Goal: Task Accomplishment & Management: Use online tool/utility

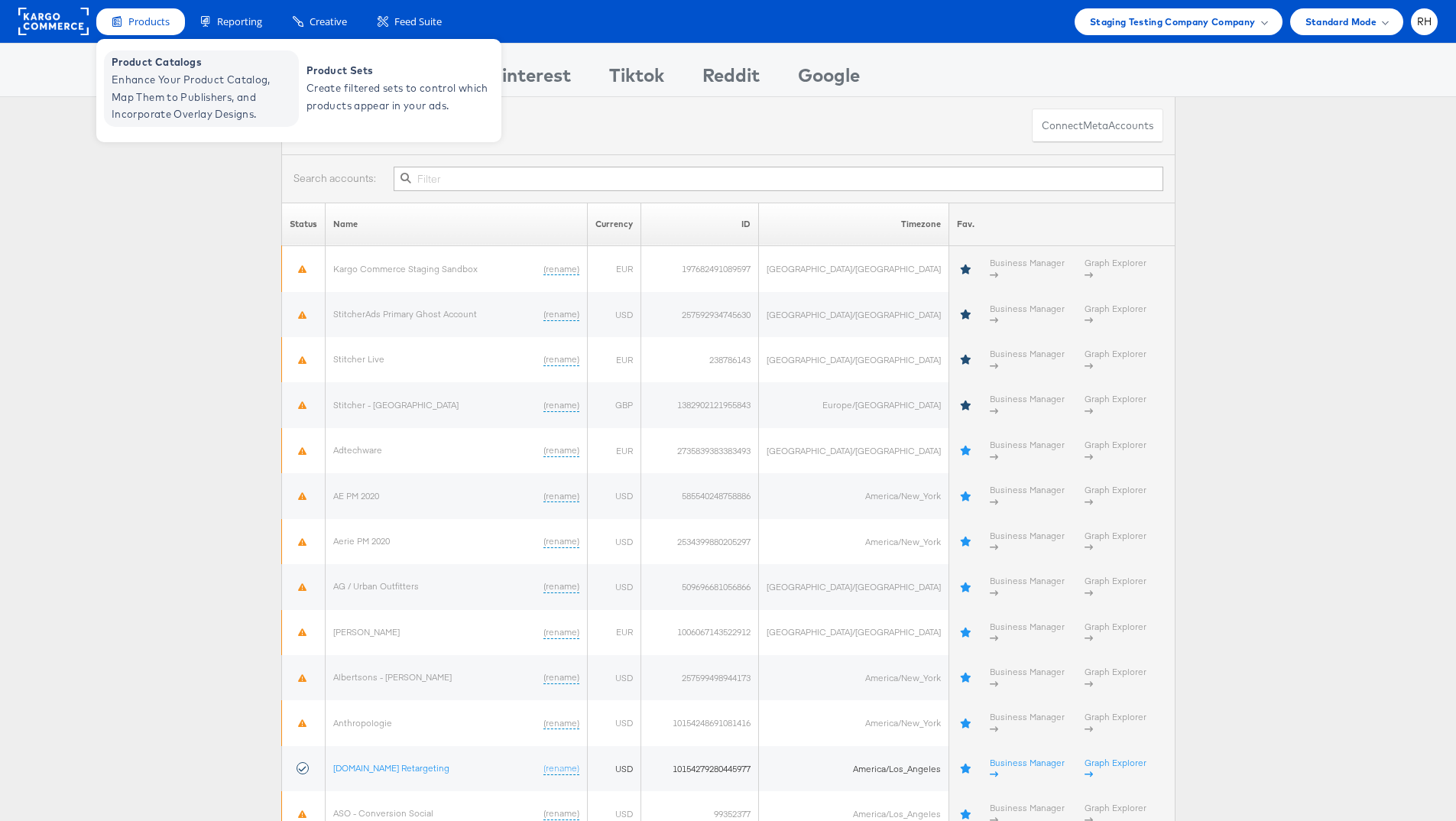
click at [170, 69] on span "Product Catalogs" at bounding box center [202, 63] width 183 height 17
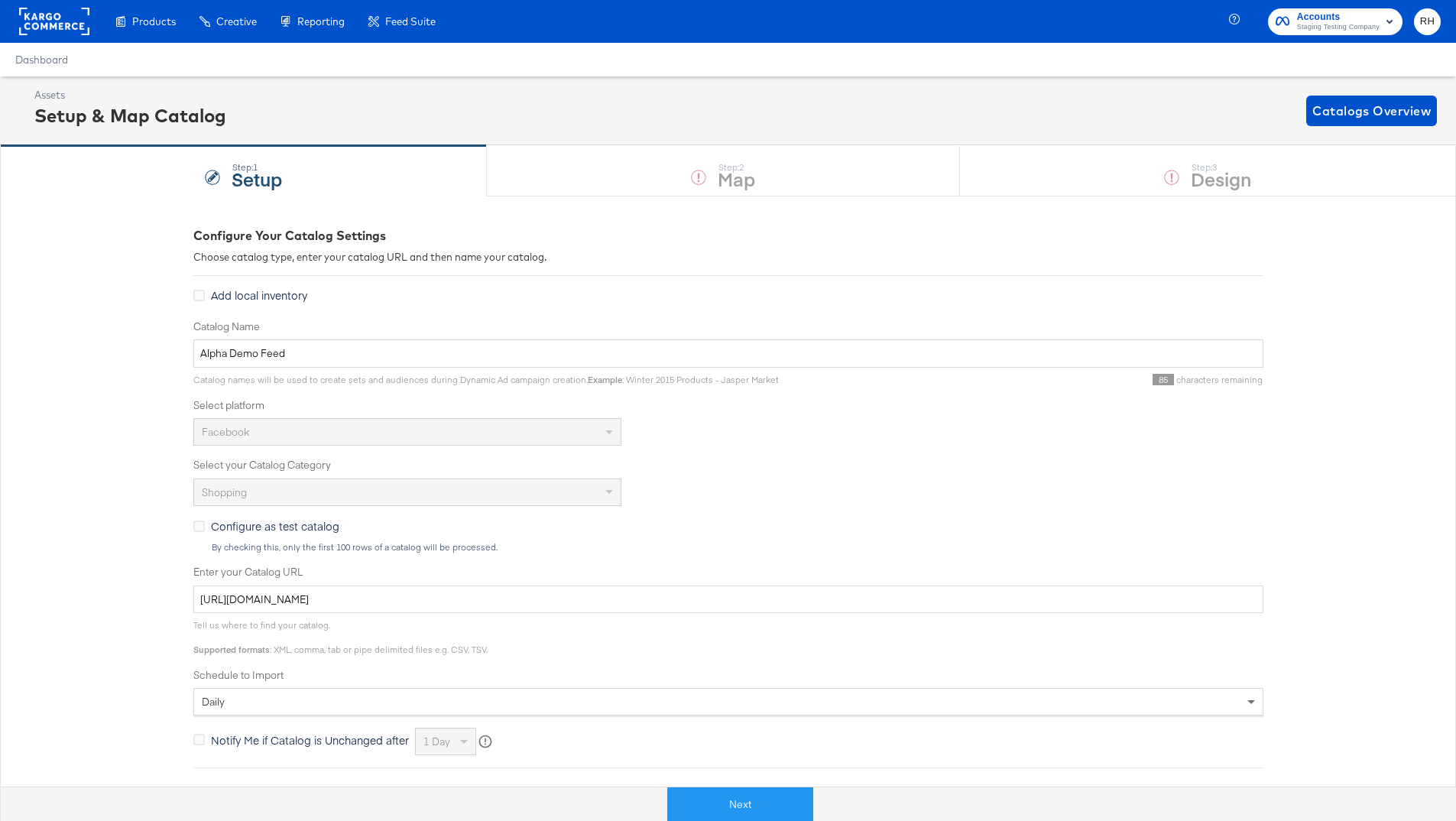
click at [959, 612] on div "Configure Your Catalog Settings Choose catalog type, enter your catalog URL and…" at bounding box center [729, 605] width 1070 height 757
click at [805, 612] on button "Next" at bounding box center [740, 804] width 146 height 35
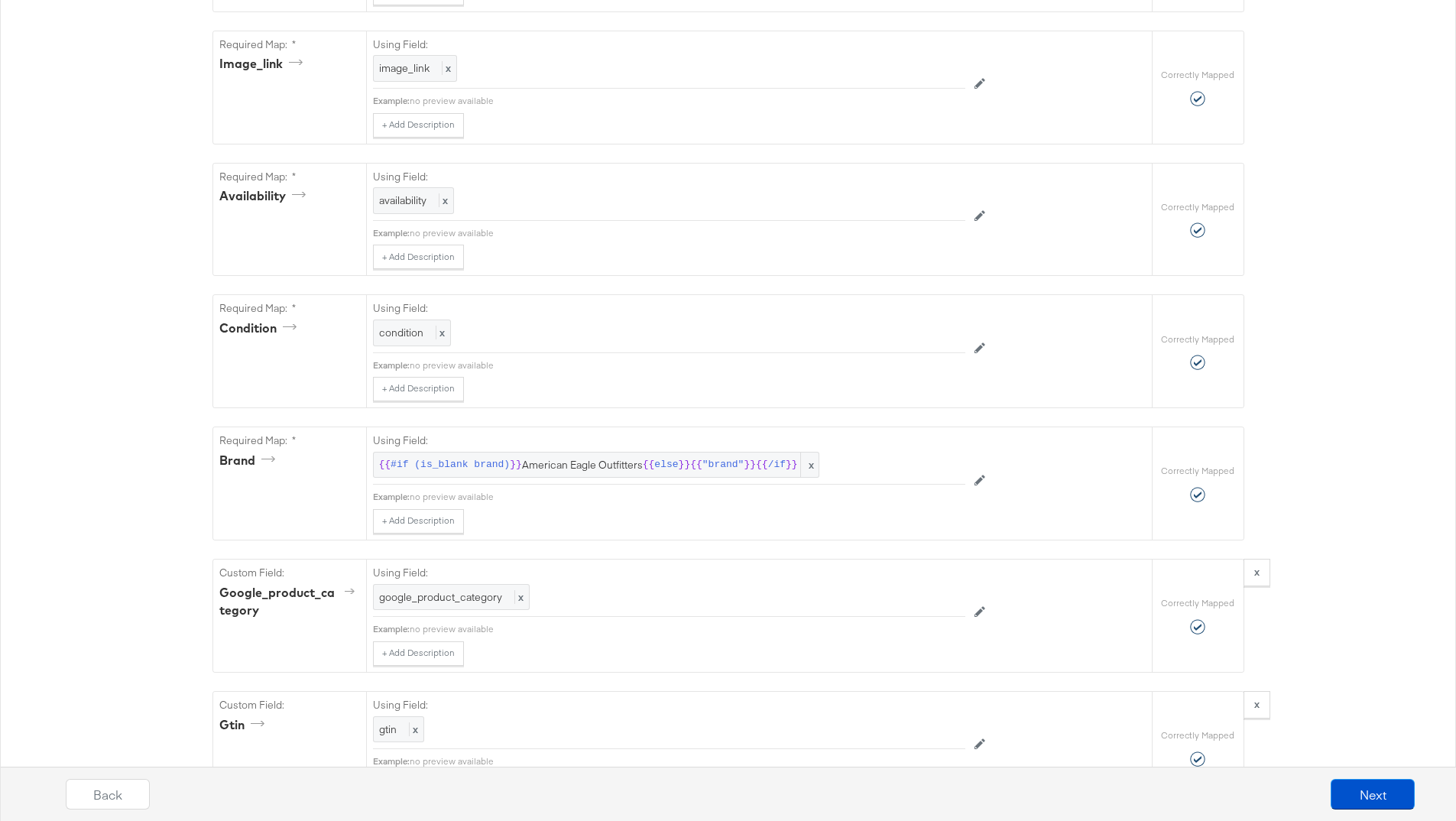
scroll to position [1118, 0]
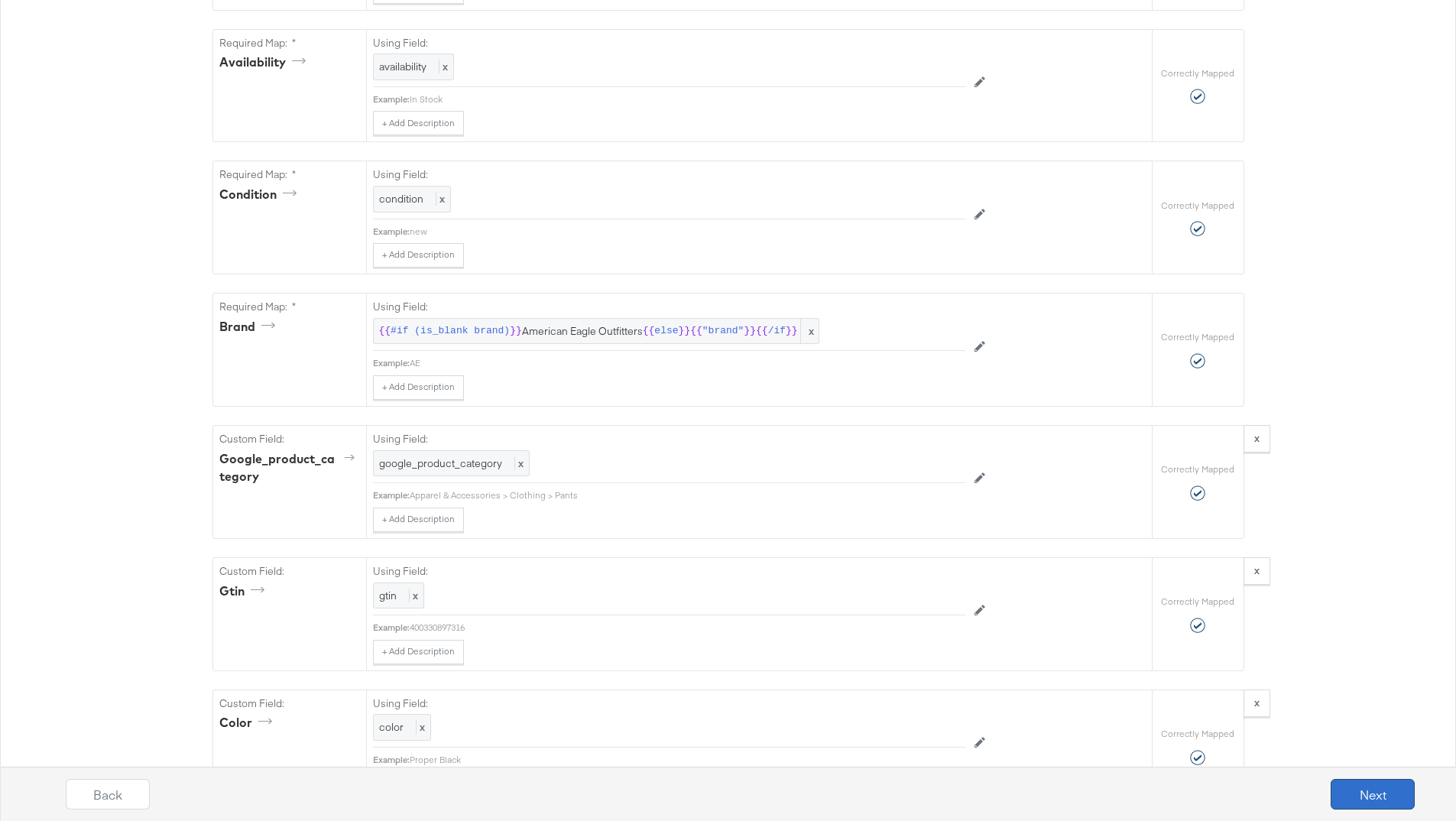
click at [1122, 612] on button "Next" at bounding box center [1372, 793] width 84 height 30
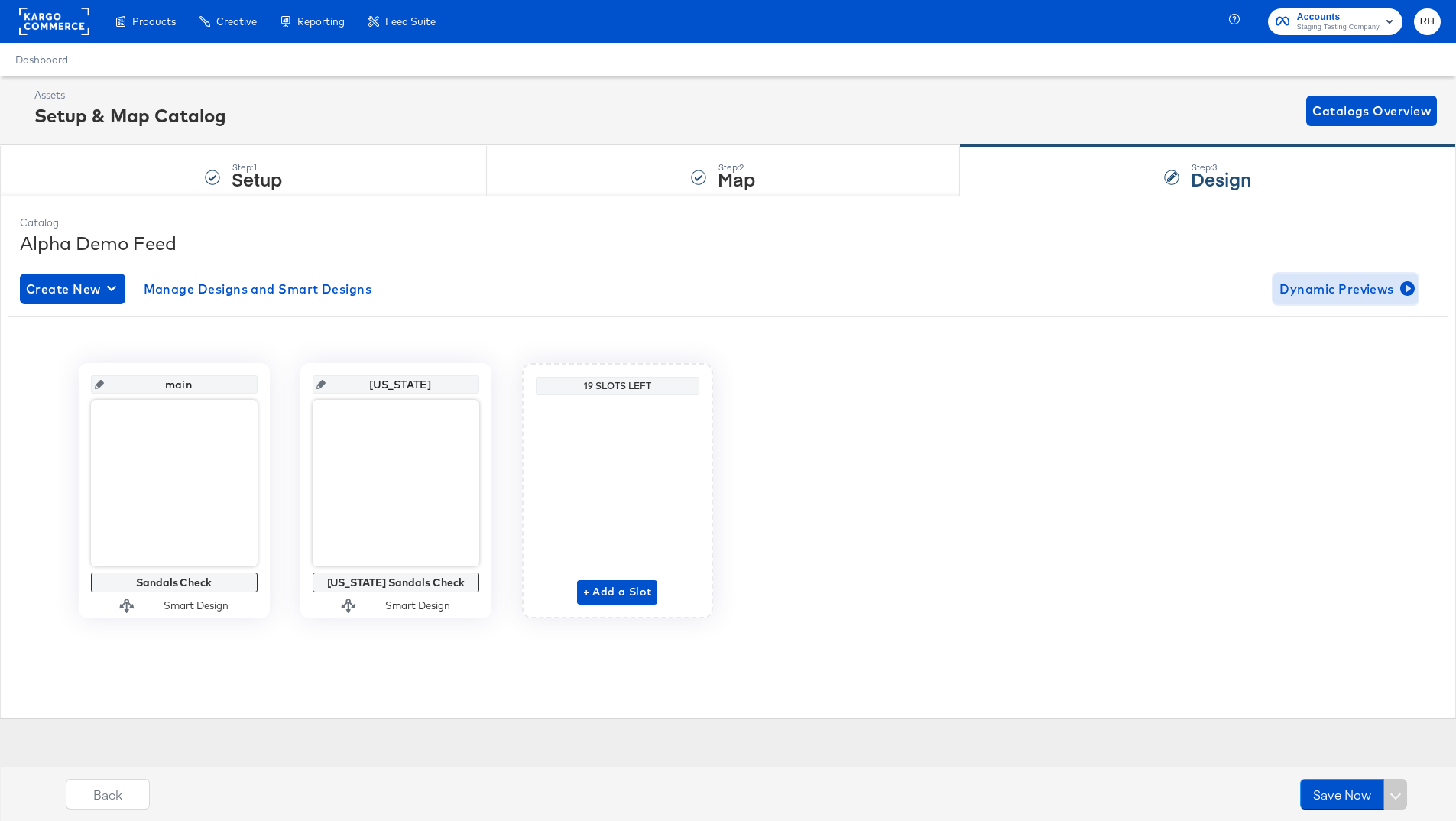
click at [1122, 290] on span "Dynamic Previews" at bounding box center [1346, 288] width 132 height 22
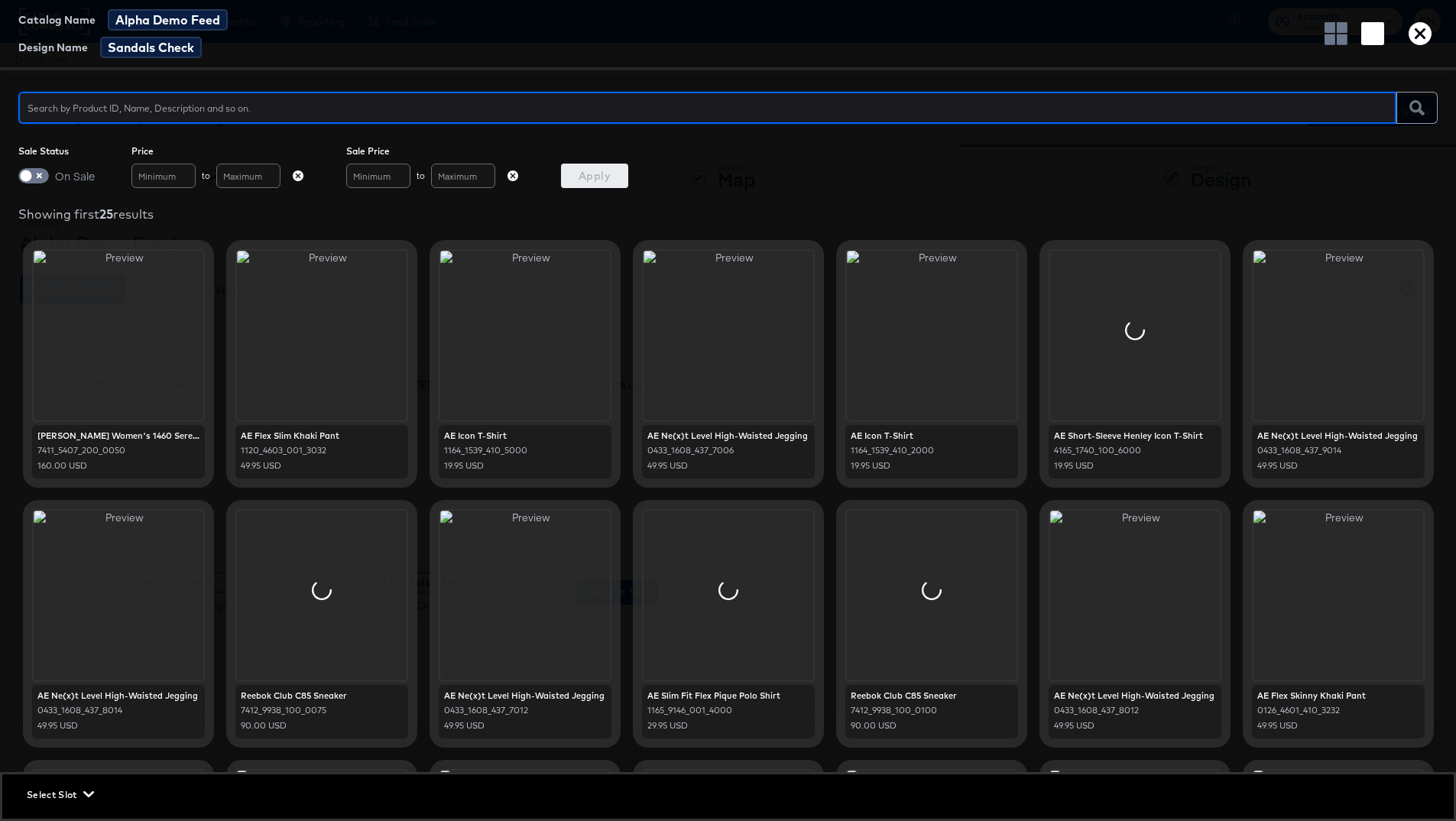
click at [69, 114] on input "text" at bounding box center [707, 102] width 1378 height 33
type input "teva original"
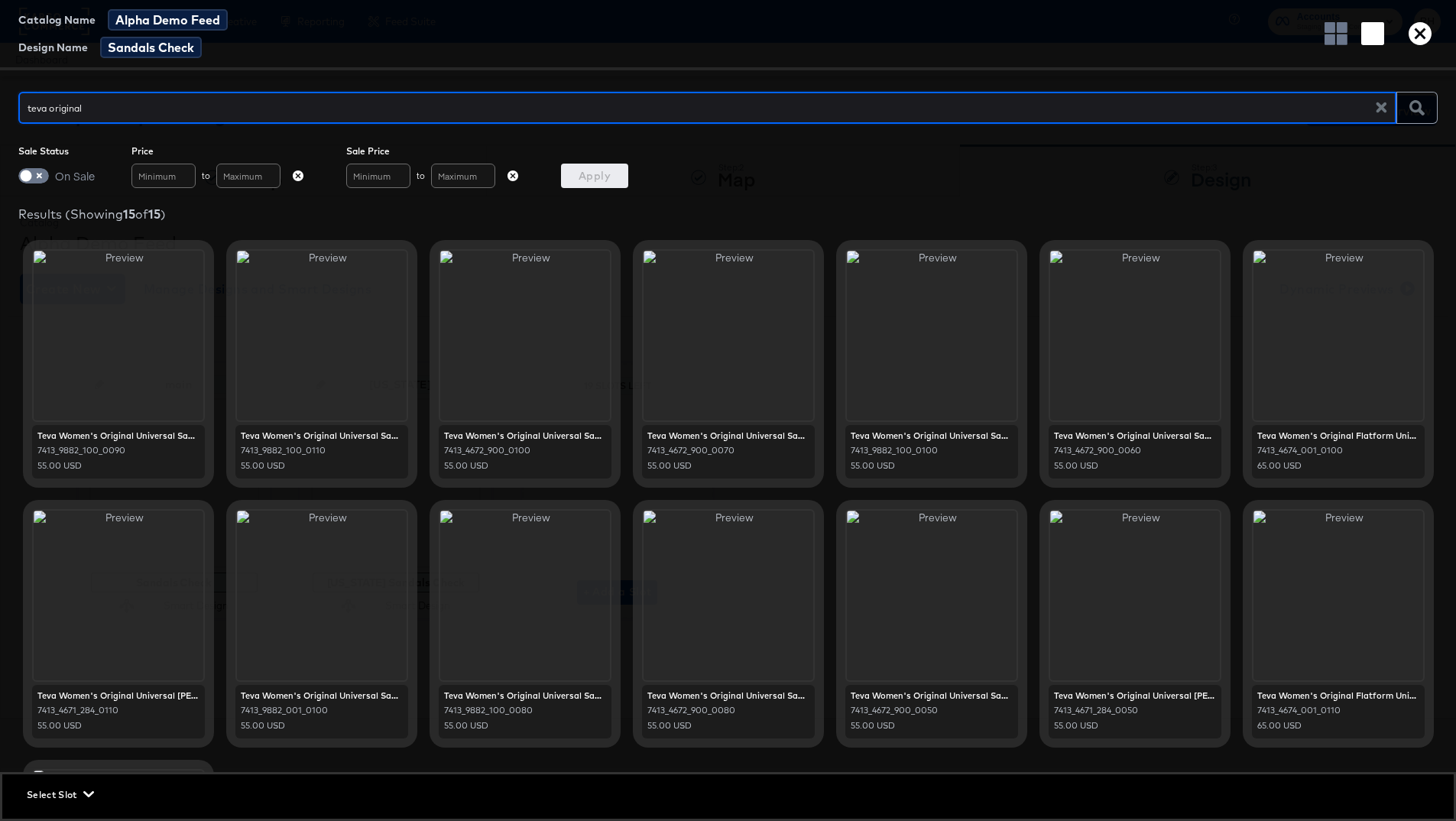
click at [43, 612] on span "Select Slot" at bounding box center [59, 794] width 64 height 16
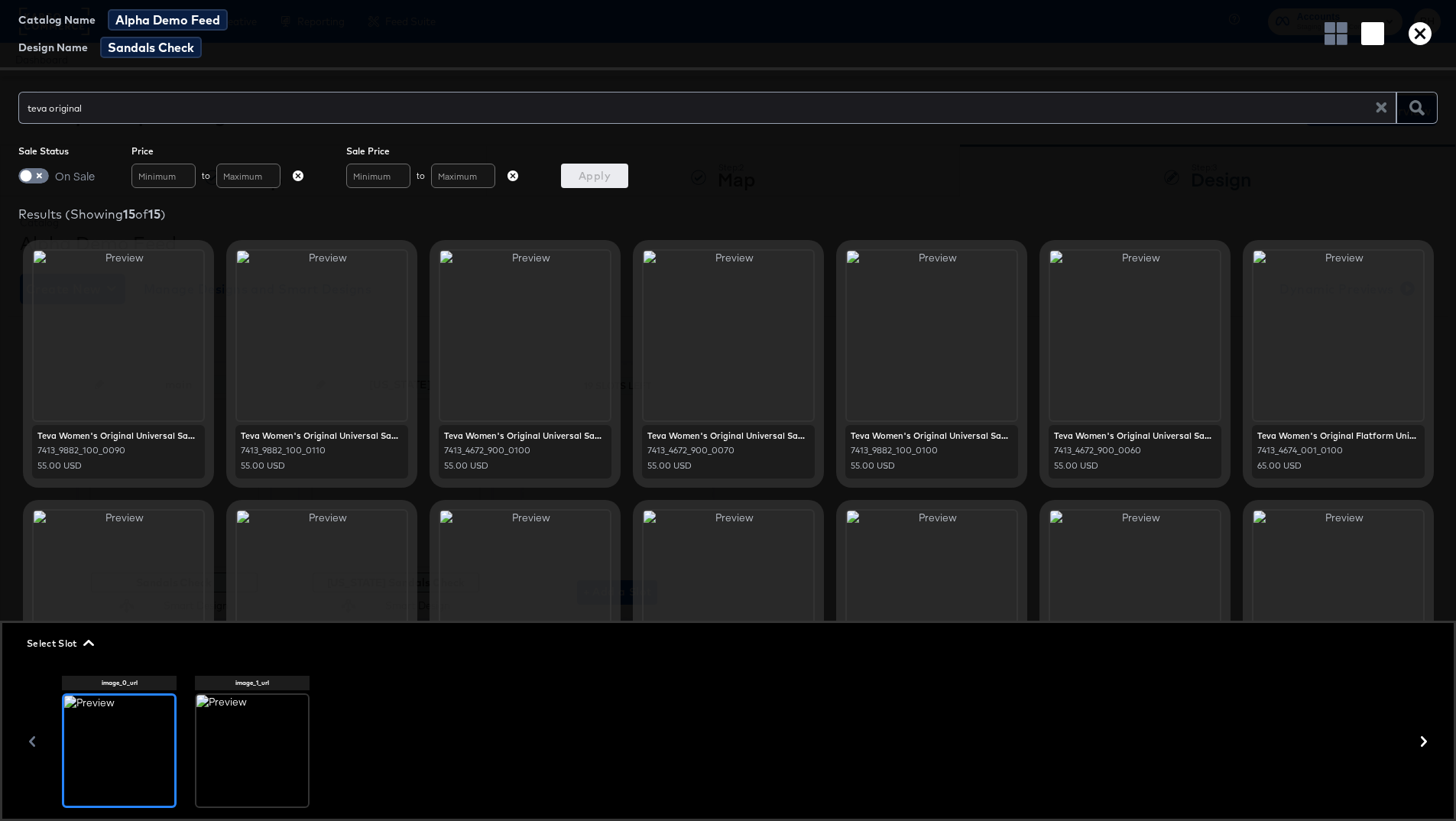
click at [68, 612] on span "Select Slot" at bounding box center [59, 643] width 64 height 16
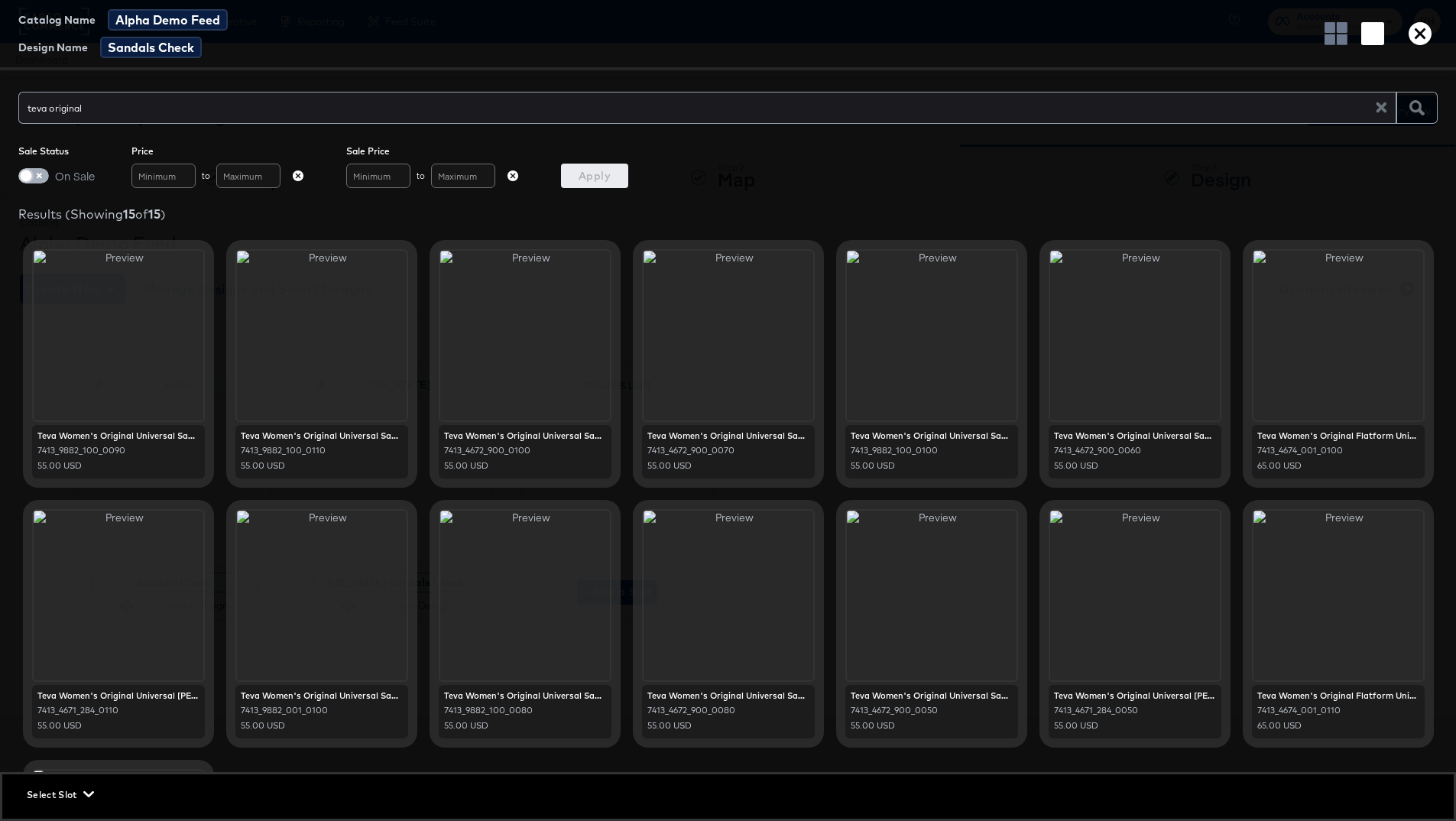
click at [36, 176] on input "checkbox" at bounding box center [26, 180] width 46 height 16
checkbox input "true"
click at [600, 175] on span "Apply" at bounding box center [594, 176] width 55 height 19
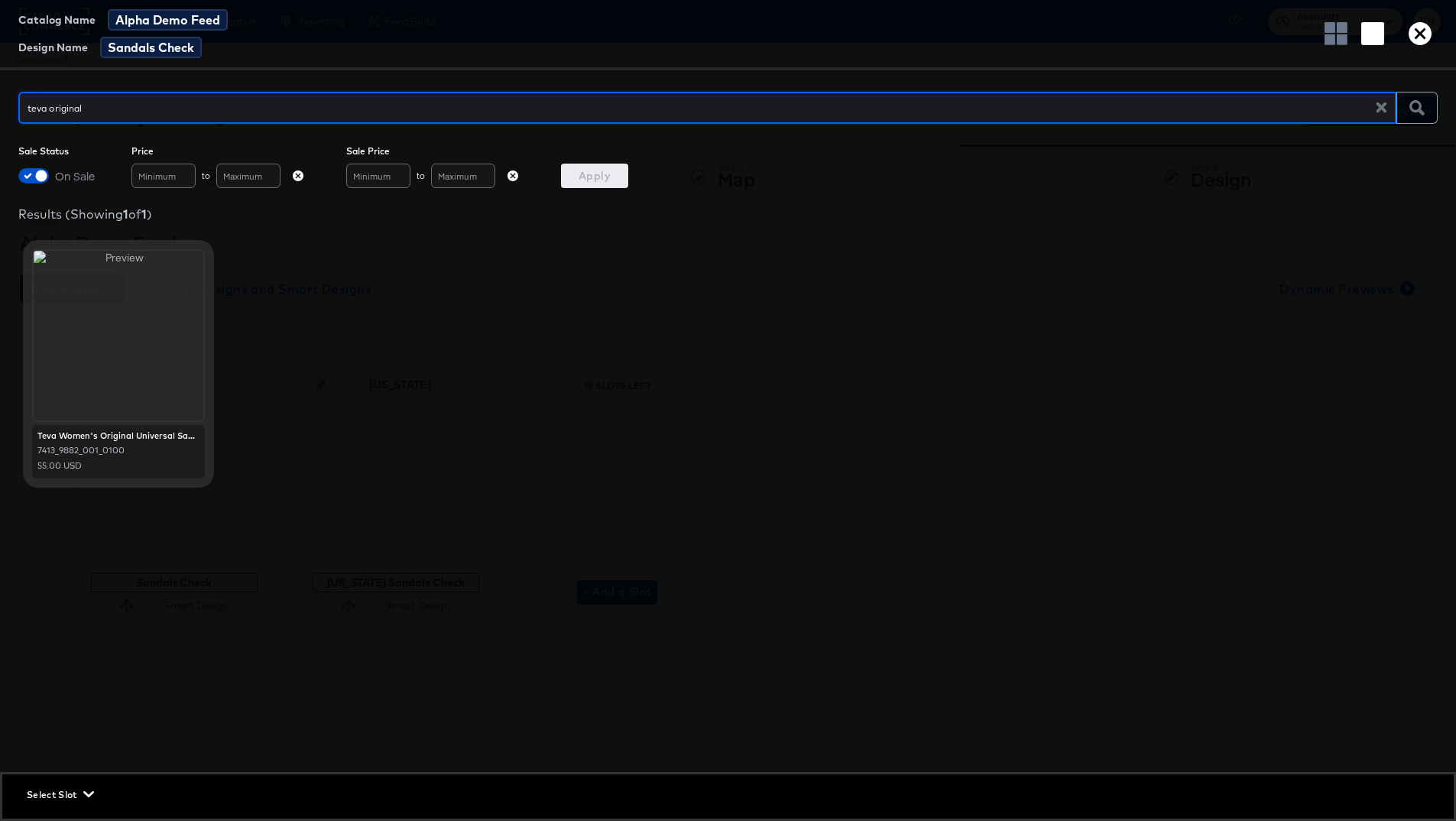
click at [64, 375] on div at bounding box center [118, 335] width 169 height 169
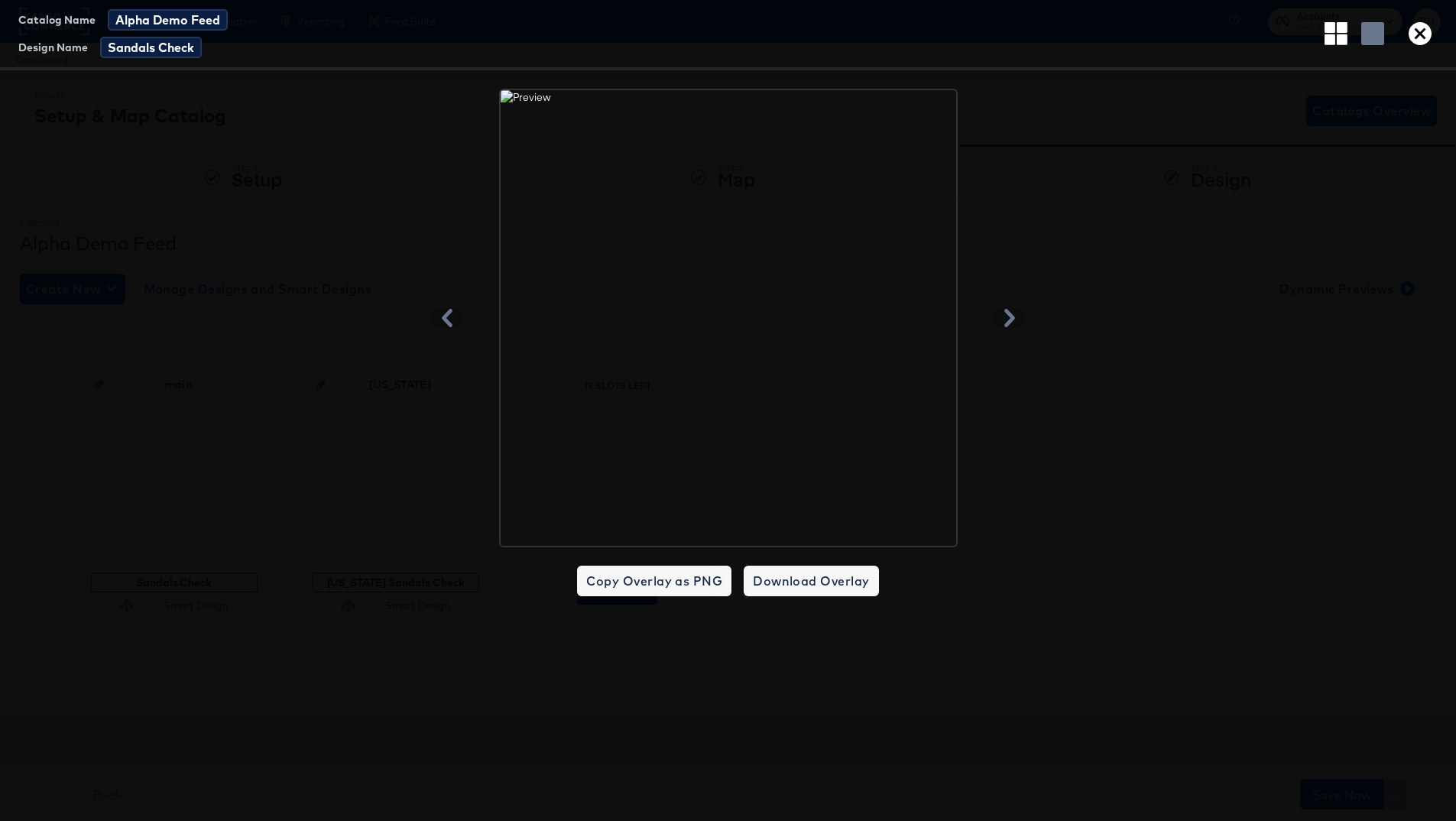
click at [1122, 36] on icon "button" at bounding box center [1420, 34] width 23 height 23
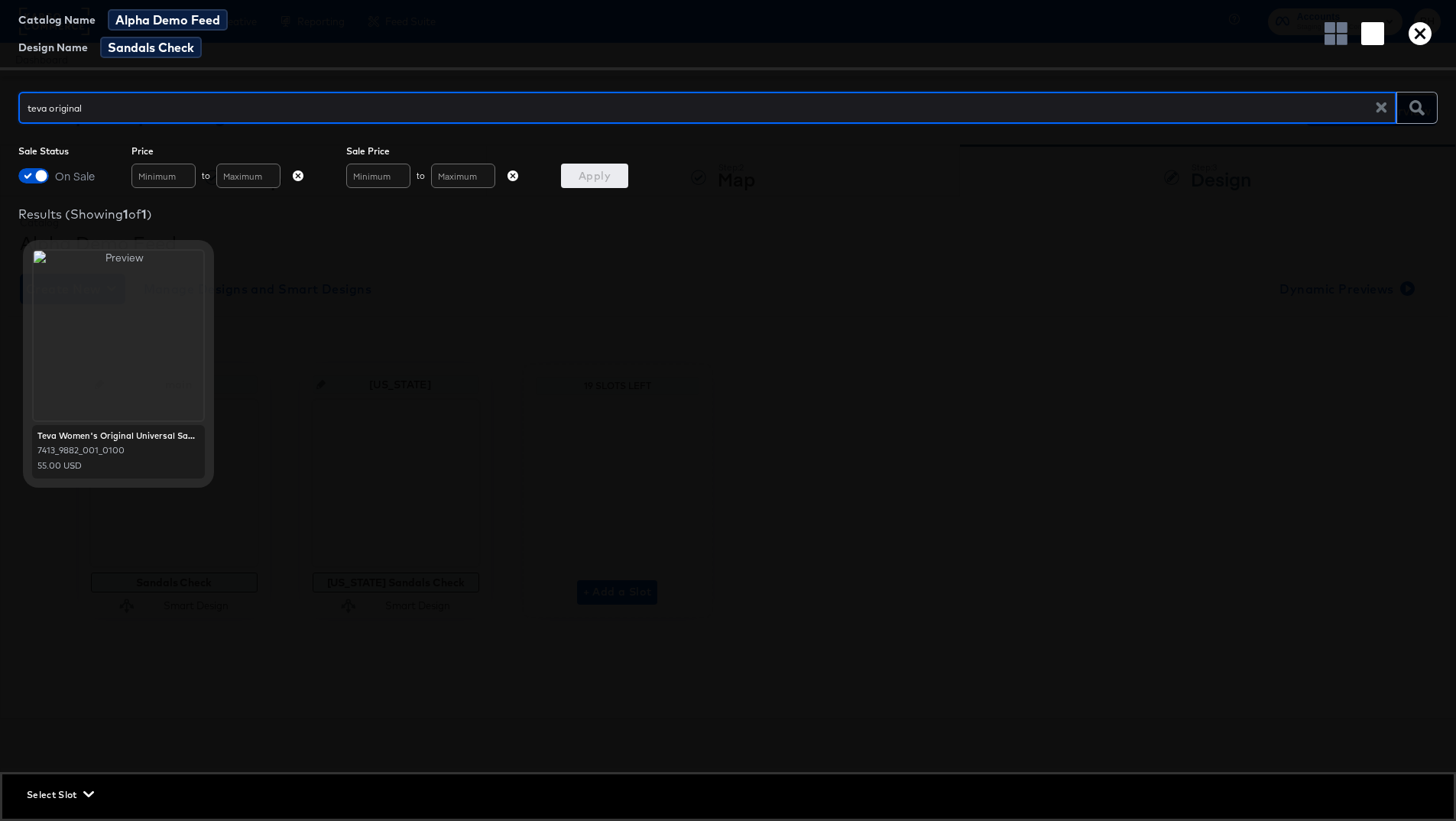
click at [79, 612] on span "Select Slot" at bounding box center [59, 794] width 64 height 16
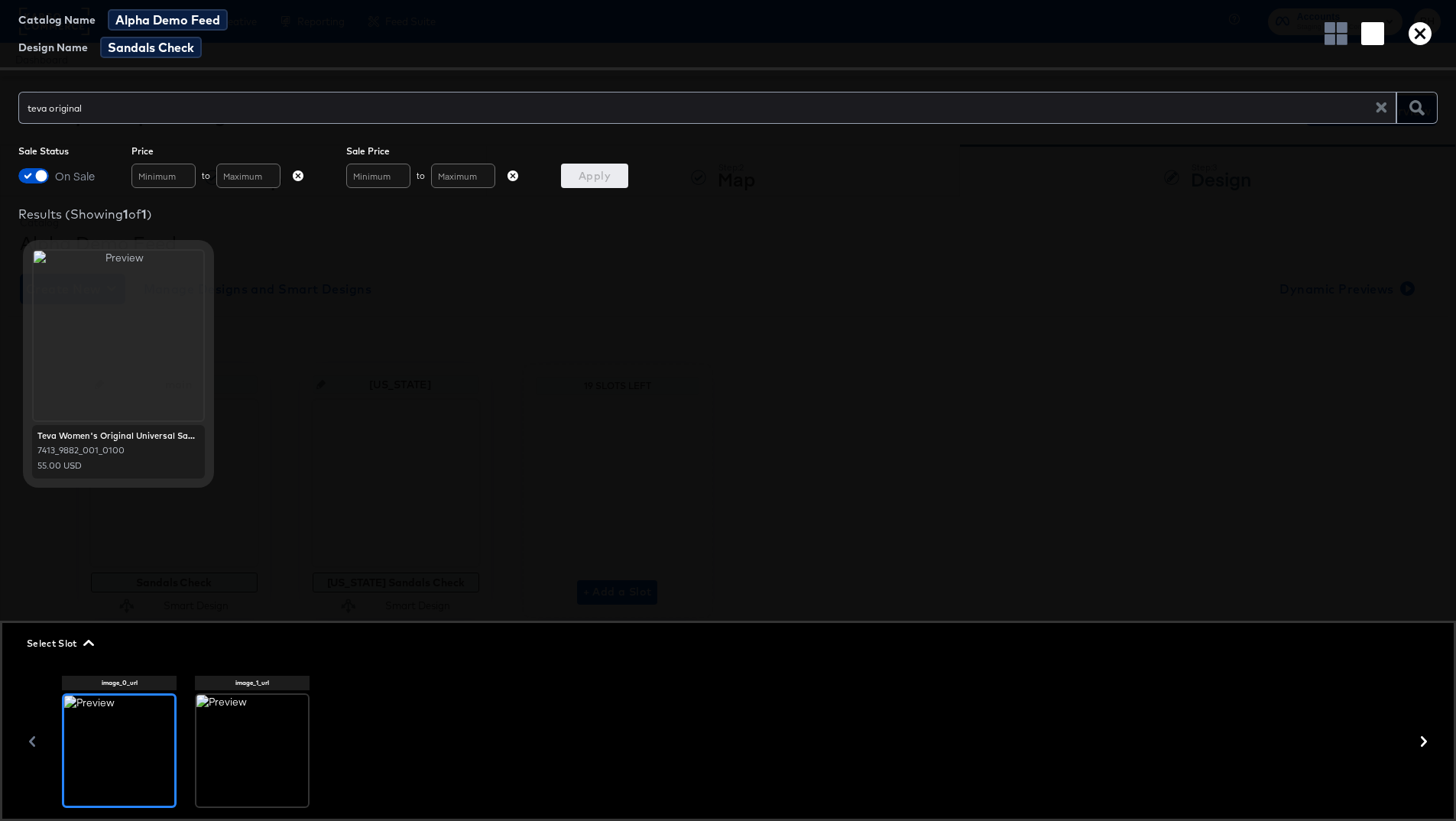
click at [269, 612] on div at bounding box center [252, 751] width 111 height 111
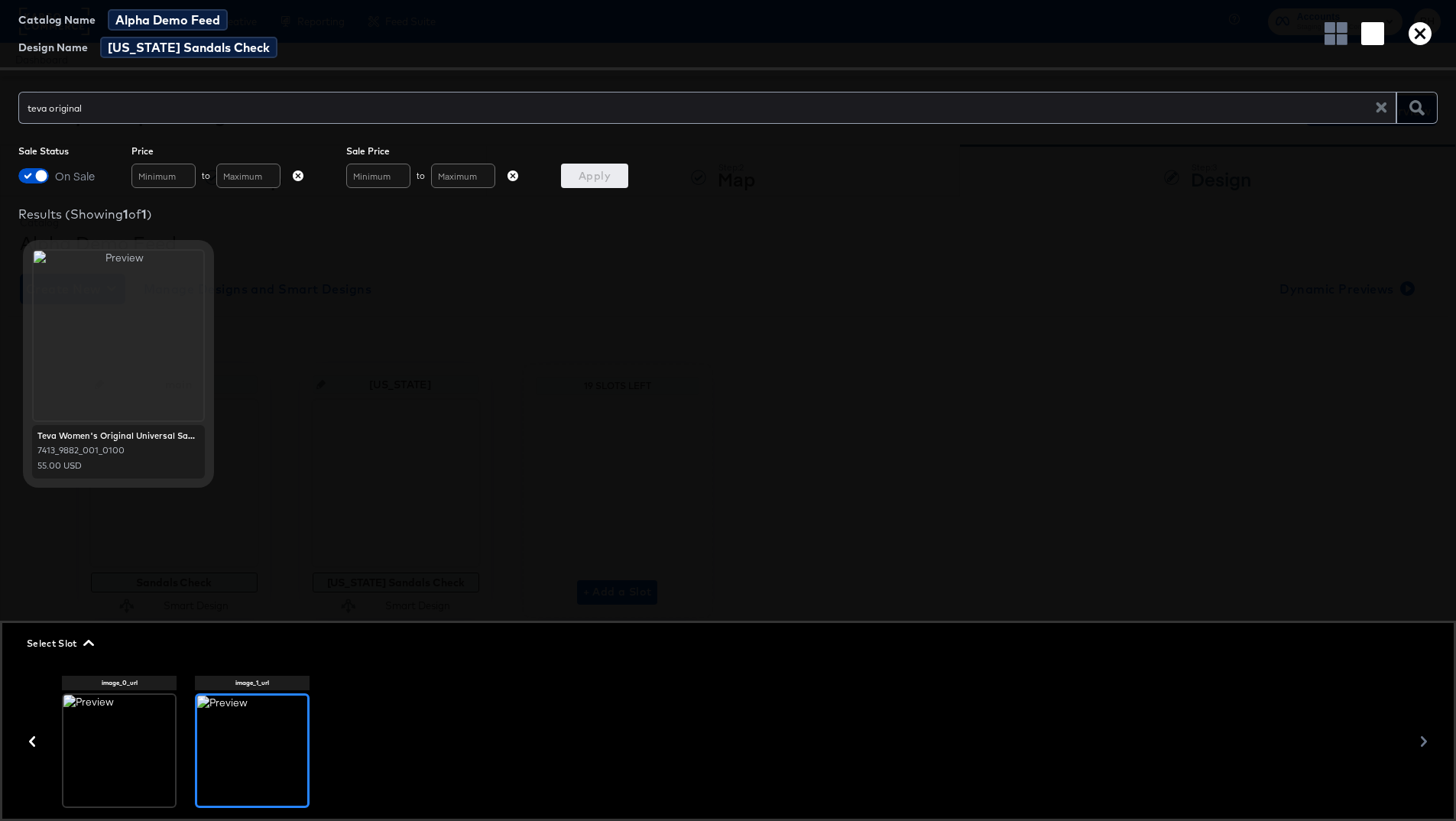
click at [101, 612] on div at bounding box center [119, 751] width 111 height 111
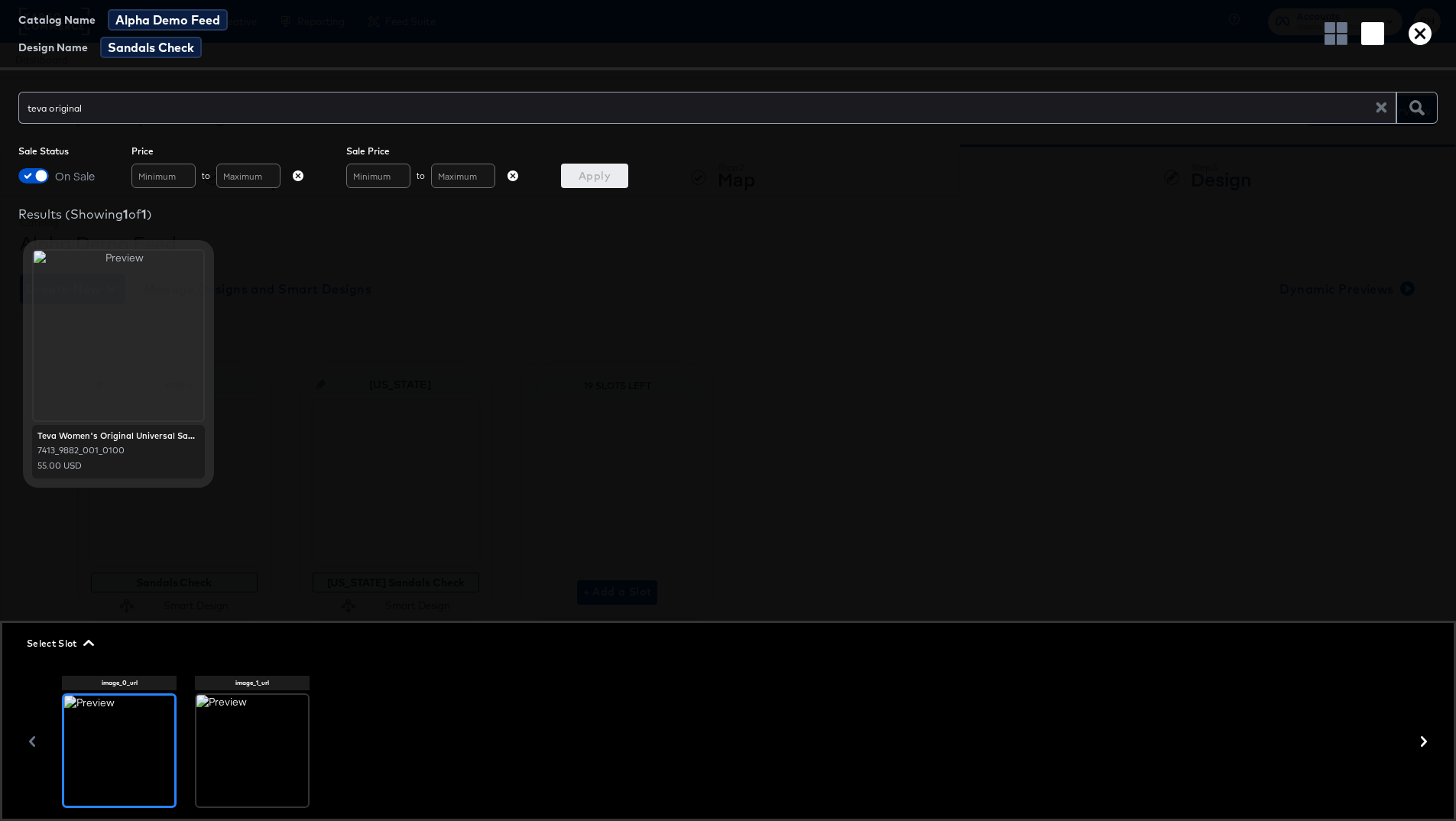
click at [1122, 37] on icon "button" at bounding box center [1420, 34] width 23 height 23
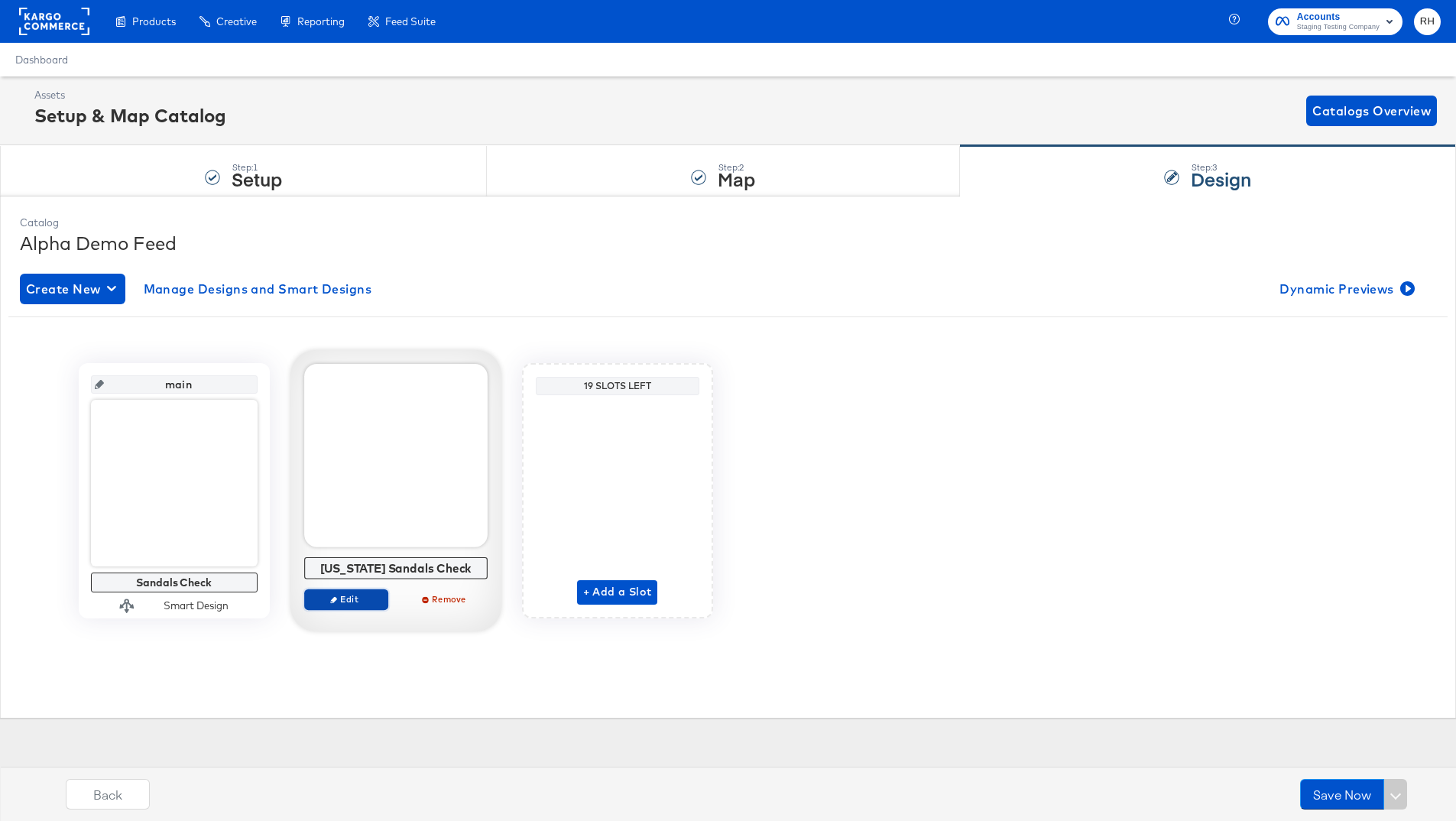
click at [356, 599] on span "Edit" at bounding box center [345, 599] width 70 height 11
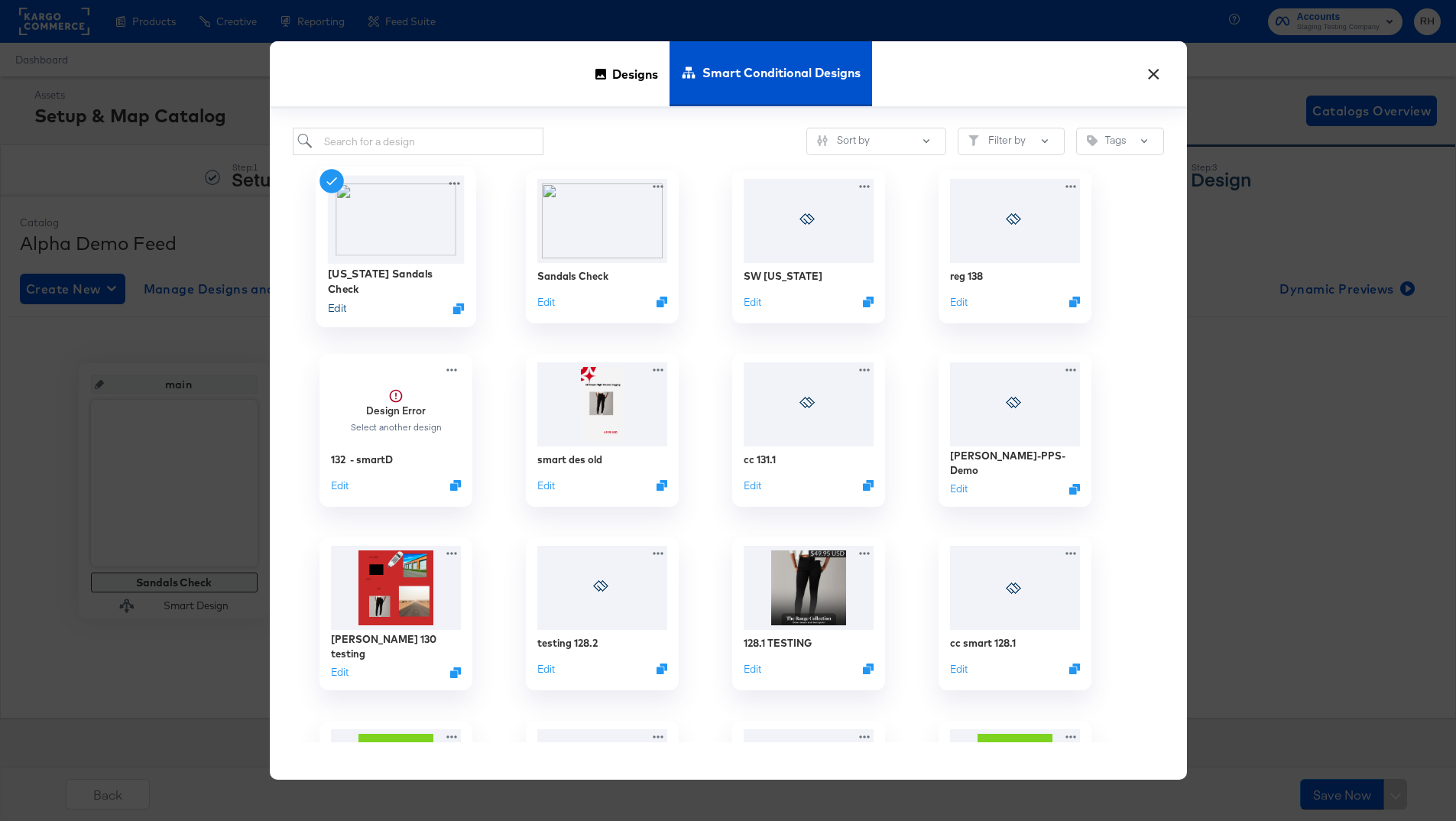
click at [338, 306] on button "Edit" at bounding box center [335, 308] width 18 height 15
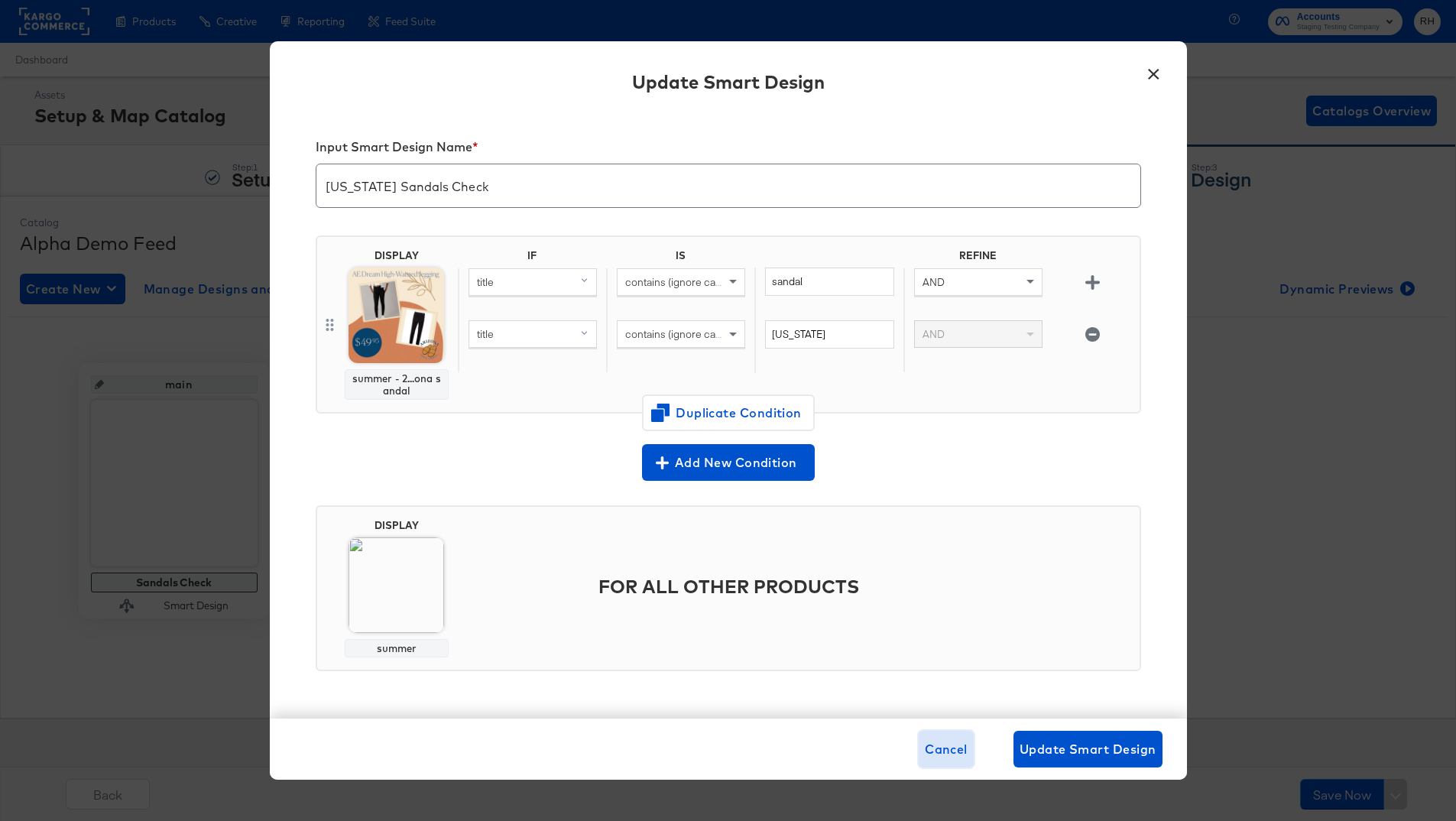
click at [956, 612] on span "Cancel" at bounding box center [945, 749] width 43 height 22
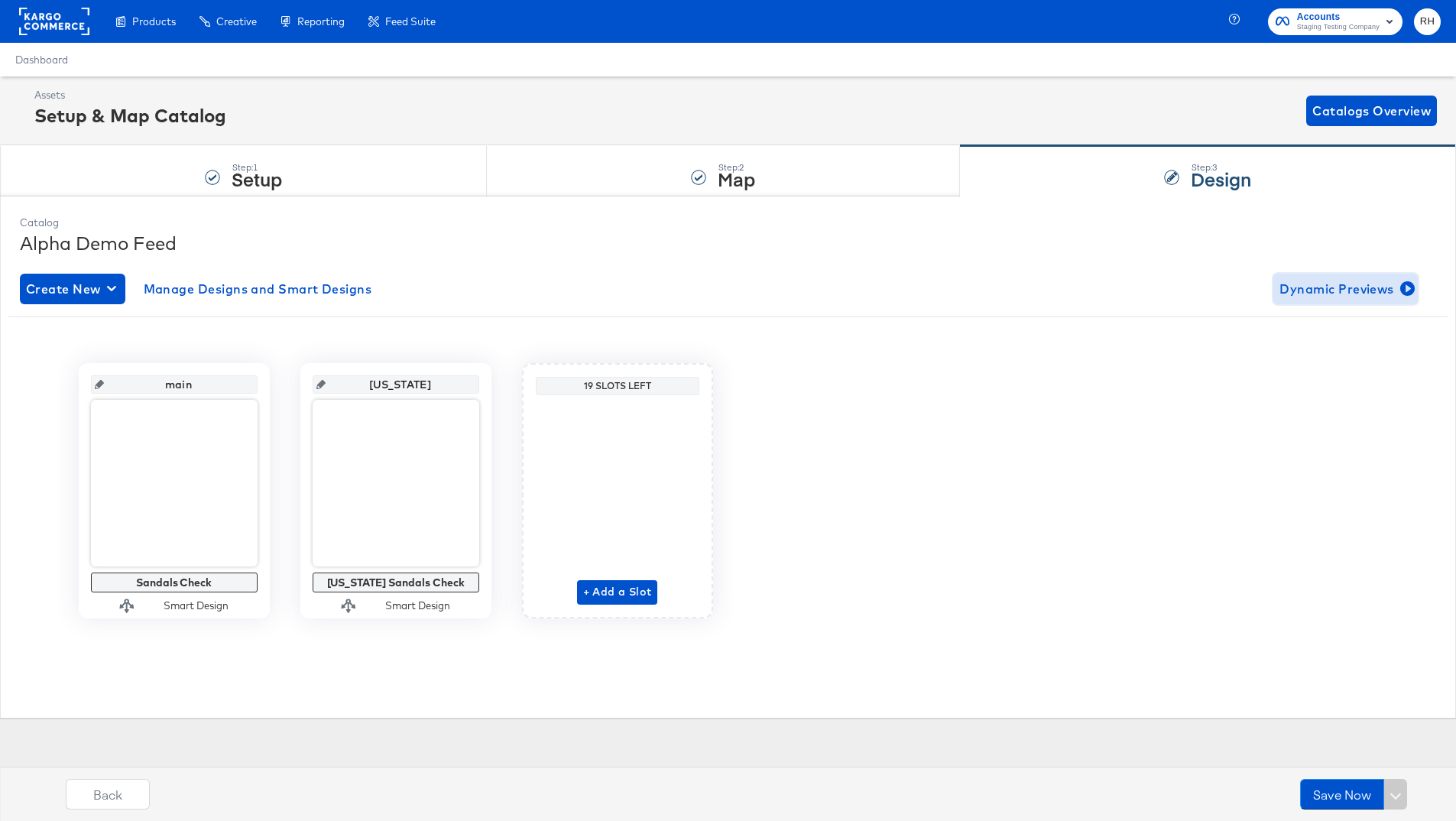
click at [1122, 281] on span "Dynamic Previews" at bounding box center [1346, 288] width 132 height 22
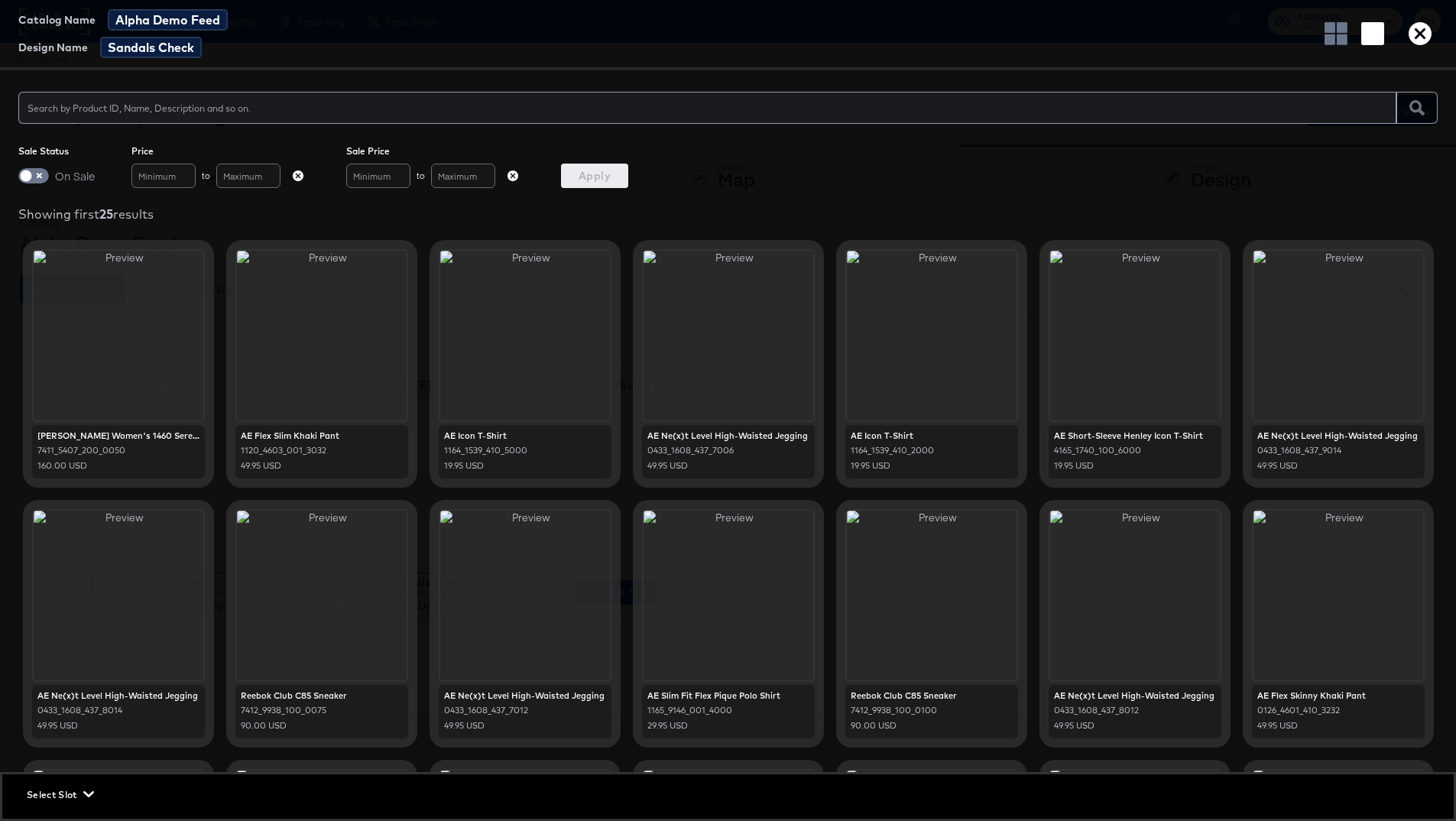
click at [87, 612] on span "Select Slot" at bounding box center [59, 794] width 64 height 16
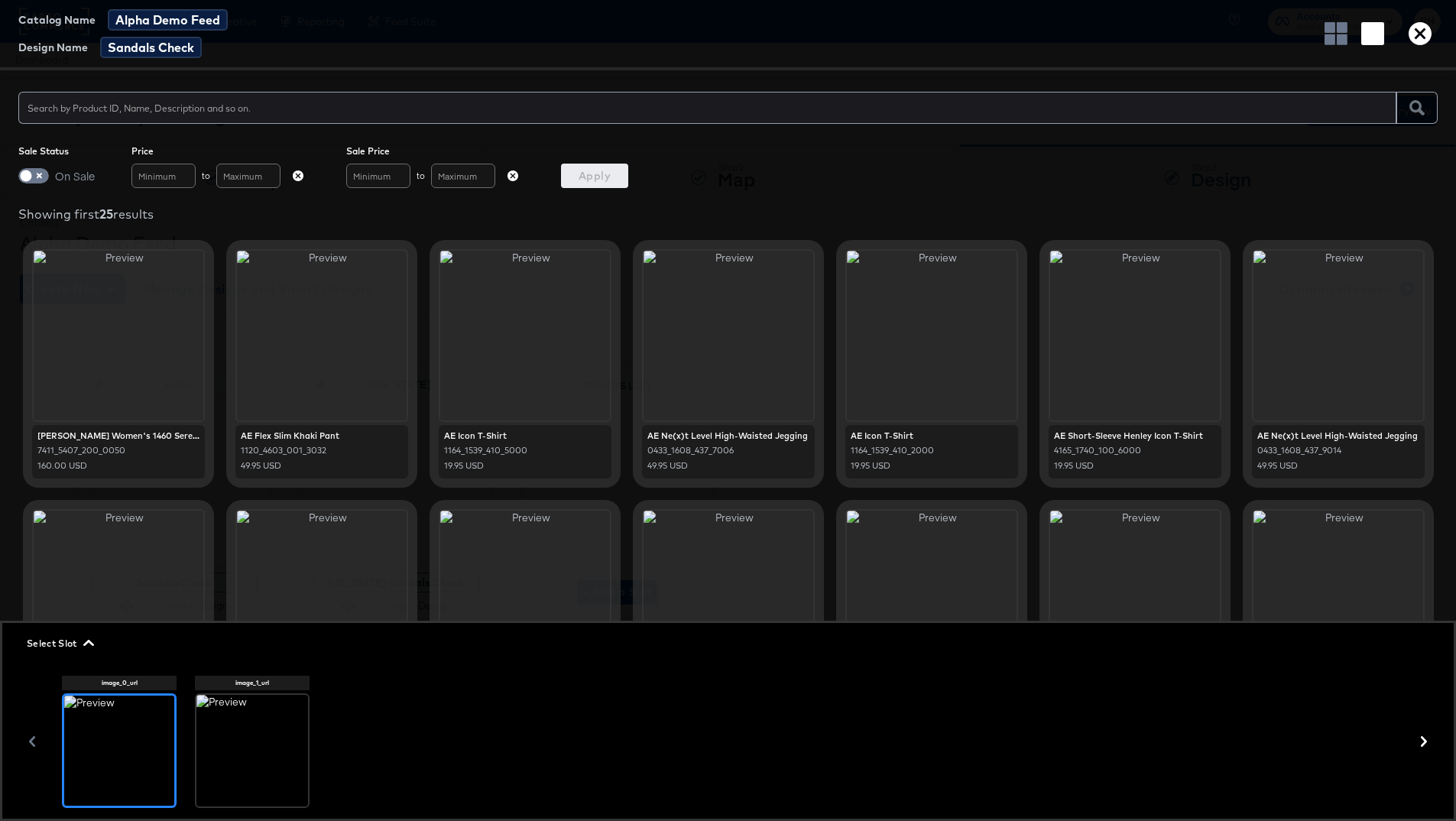
click at [275, 612] on div at bounding box center [252, 751] width 111 height 111
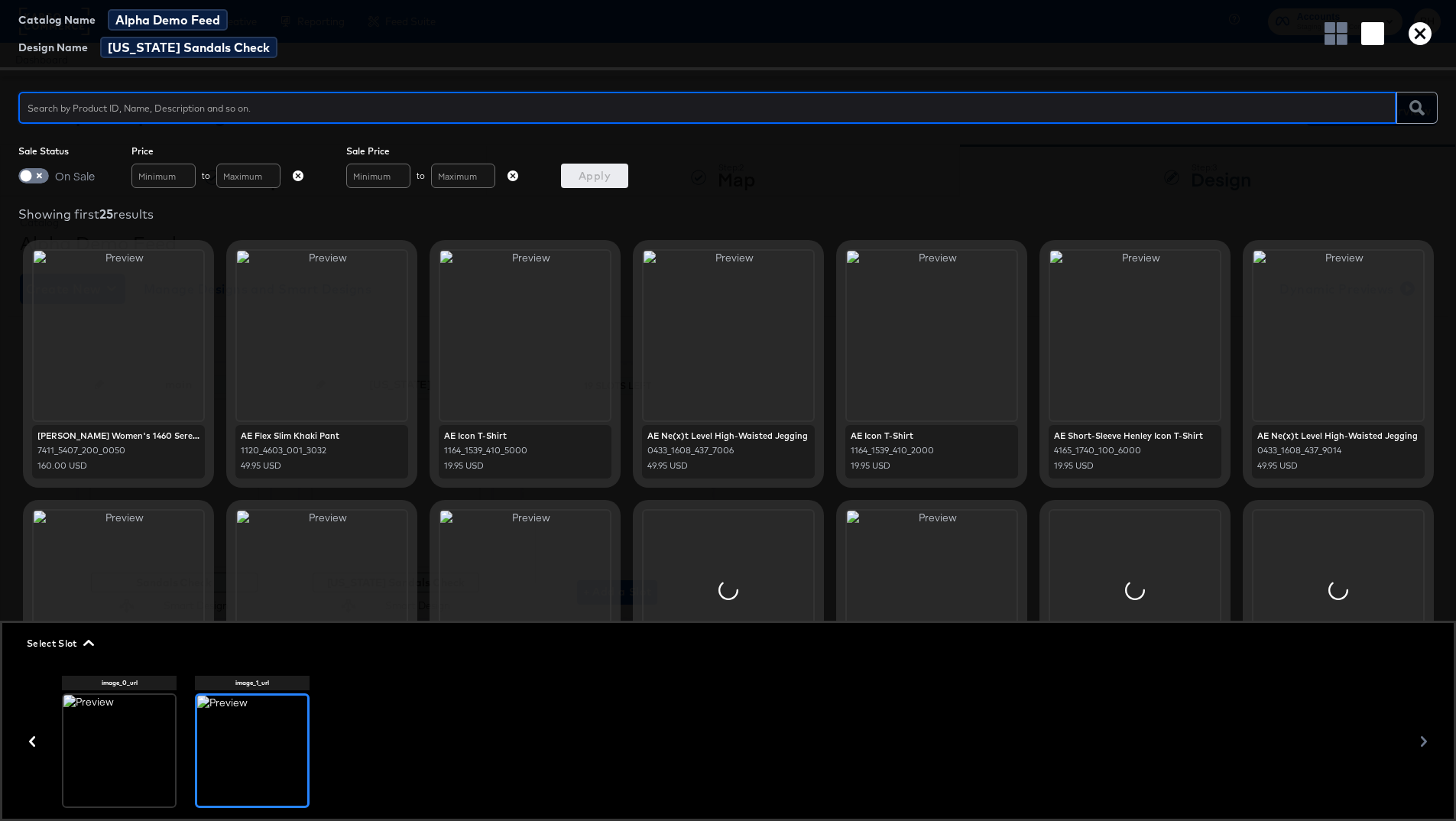
click at [259, 111] on input "text" at bounding box center [707, 102] width 1378 height 33
type input "d"
type input "sandal"
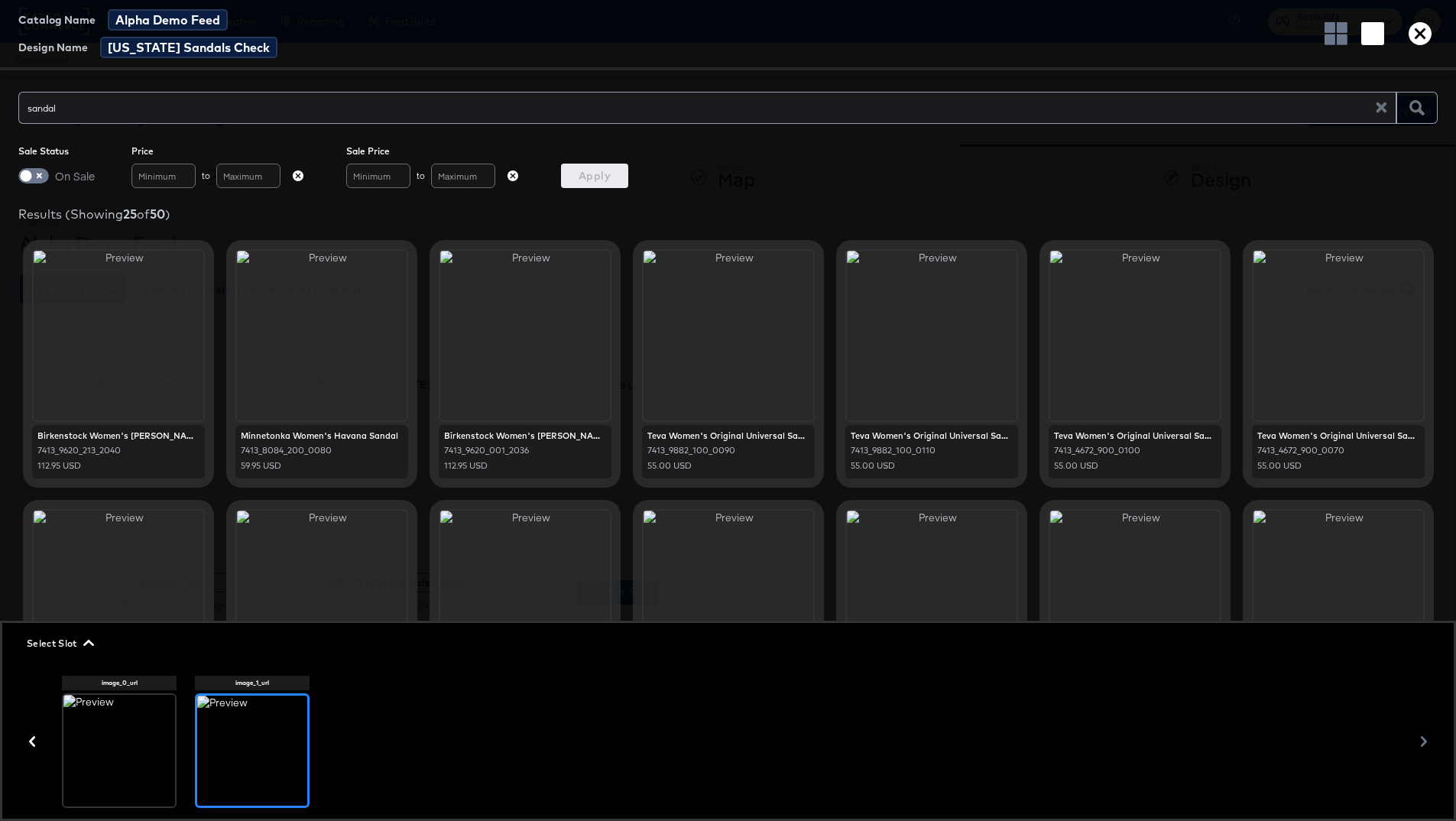
click at [117, 342] on div at bounding box center [118, 335] width 169 height 169
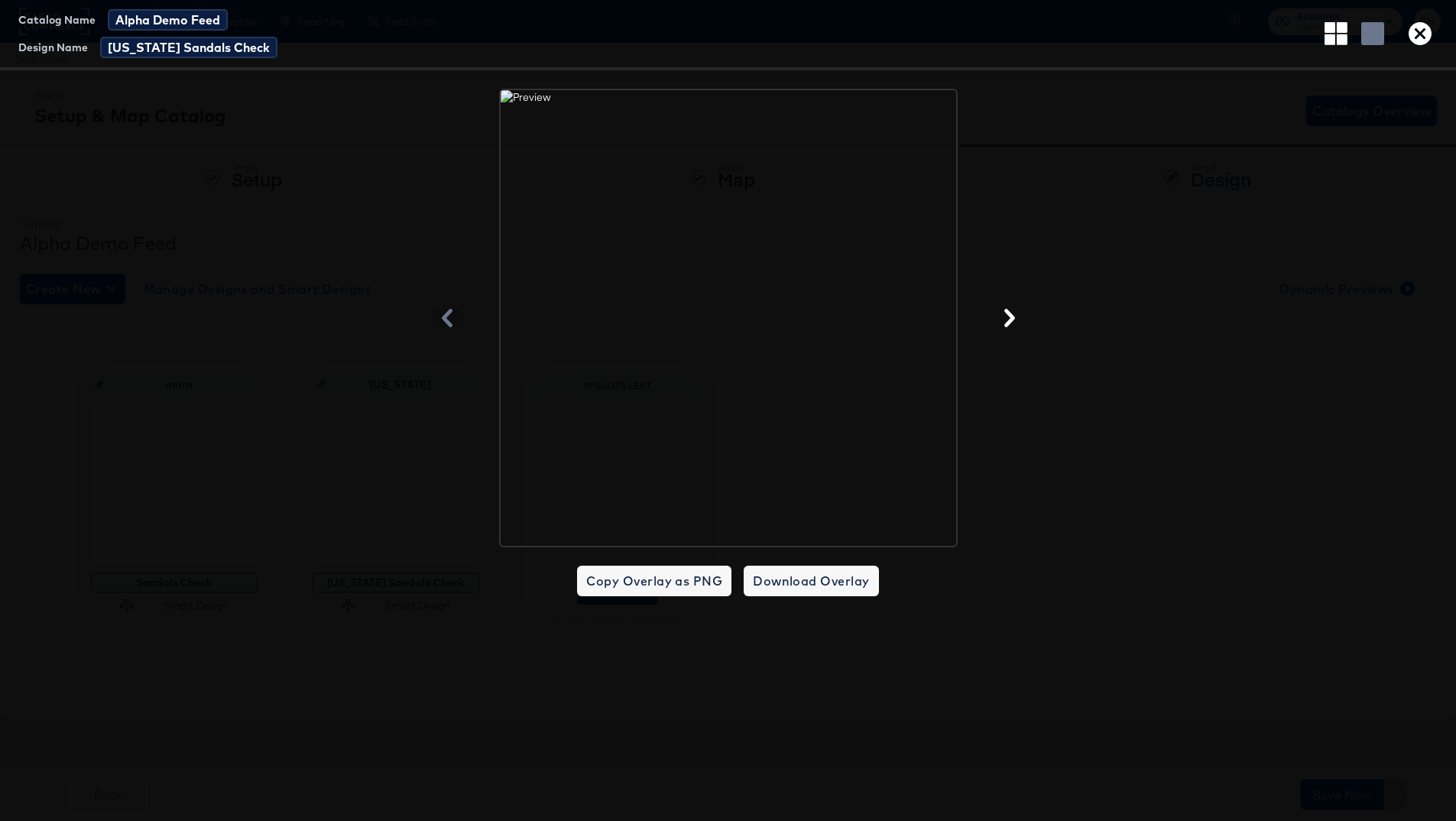
click at [1122, 38] on icon "button" at bounding box center [1420, 34] width 23 height 23
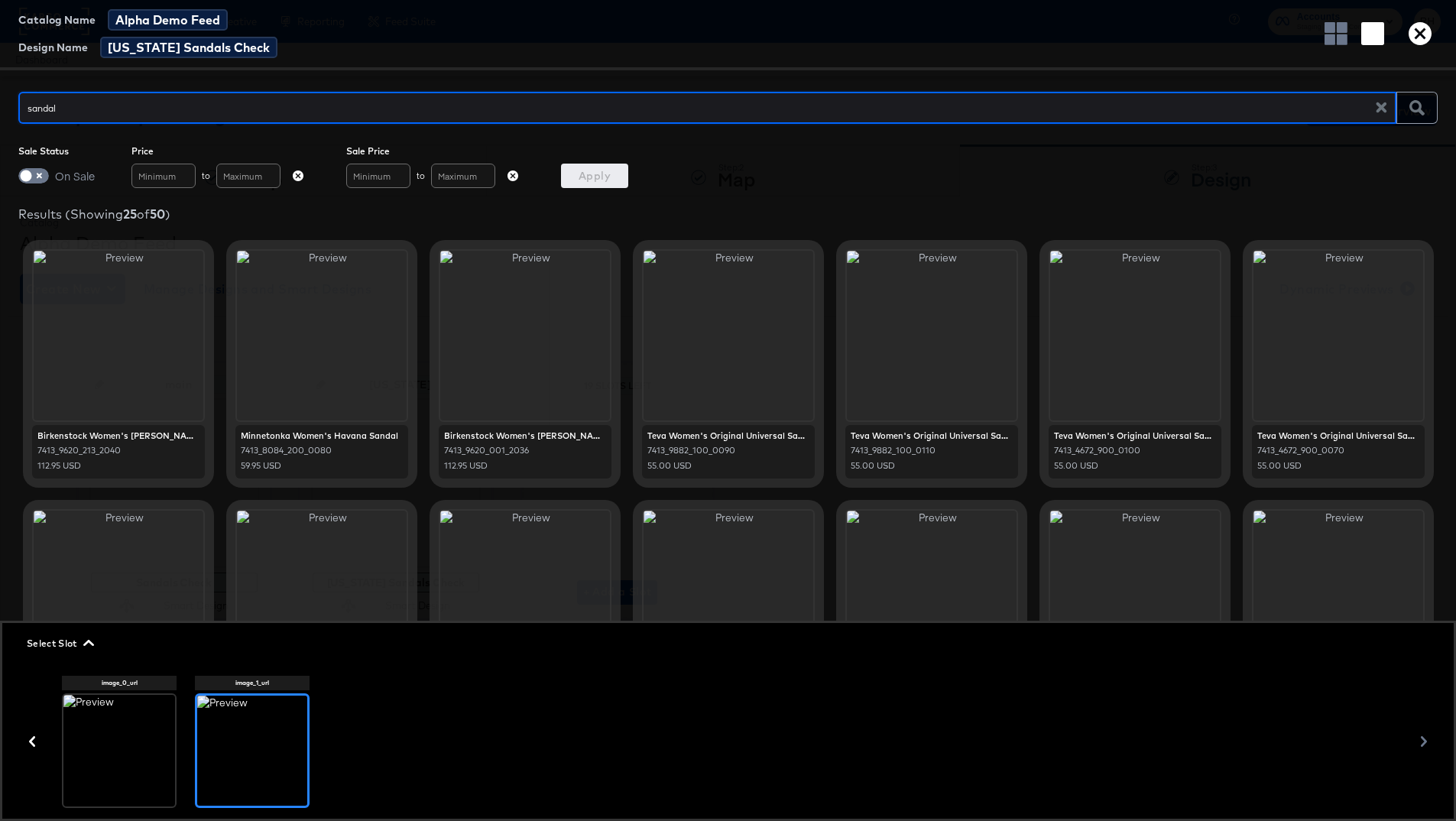
click at [276, 612] on div at bounding box center [252, 750] width 110 height 110
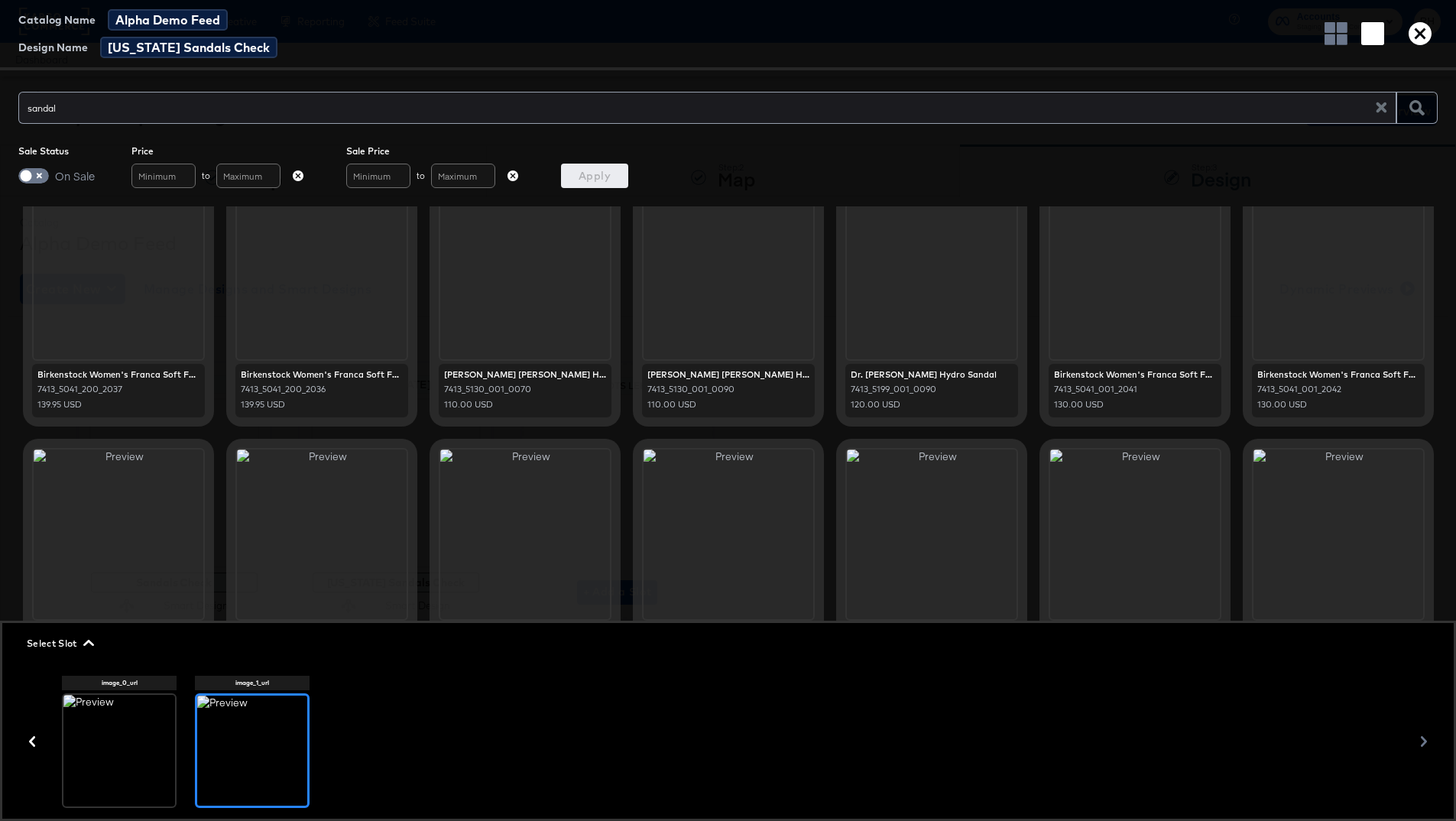
scroll to position [360, 0]
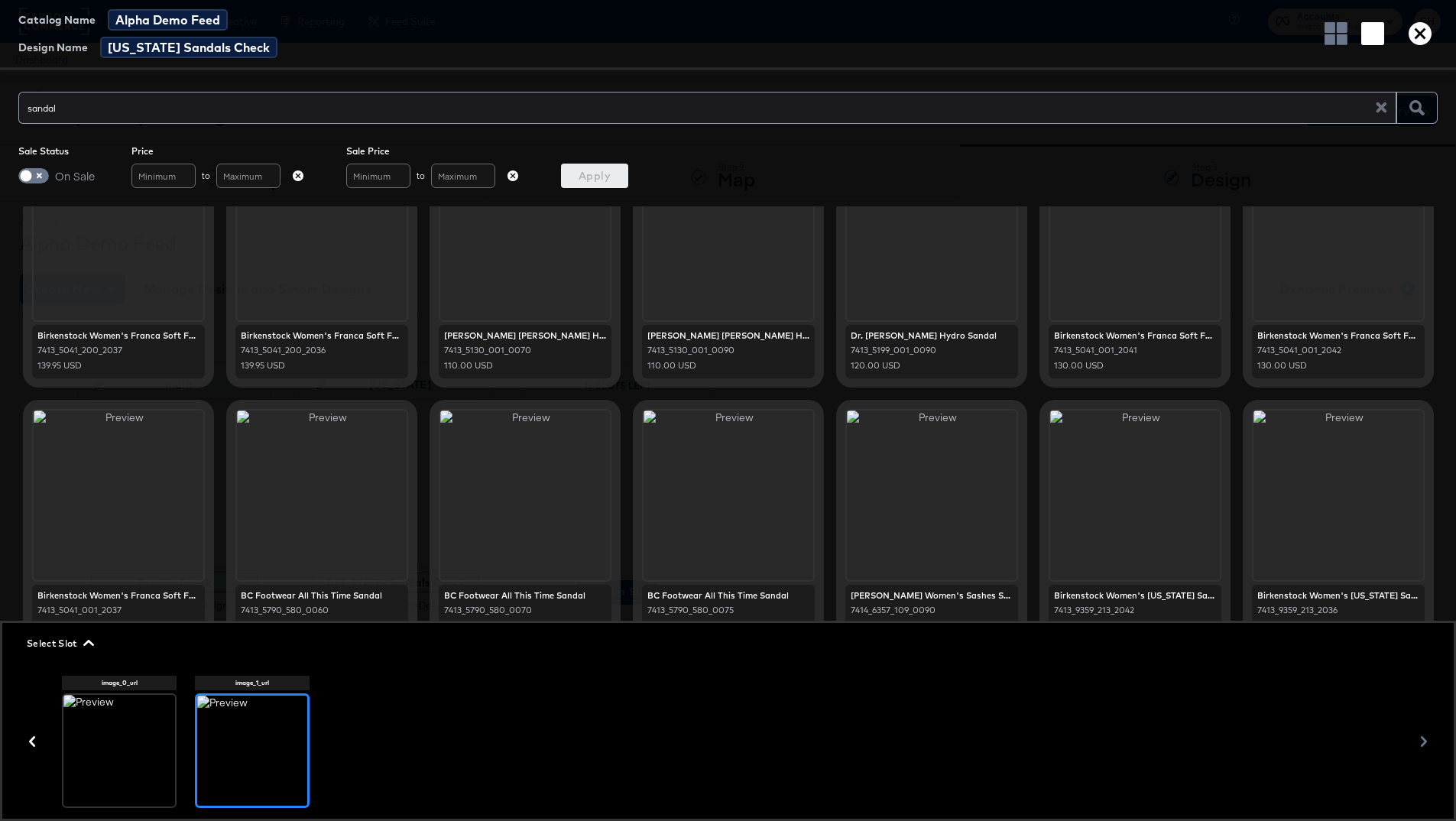
click at [263, 612] on div at bounding box center [252, 750] width 110 height 110
click at [1120, 493] on div at bounding box center [1135, 494] width 169 height 169
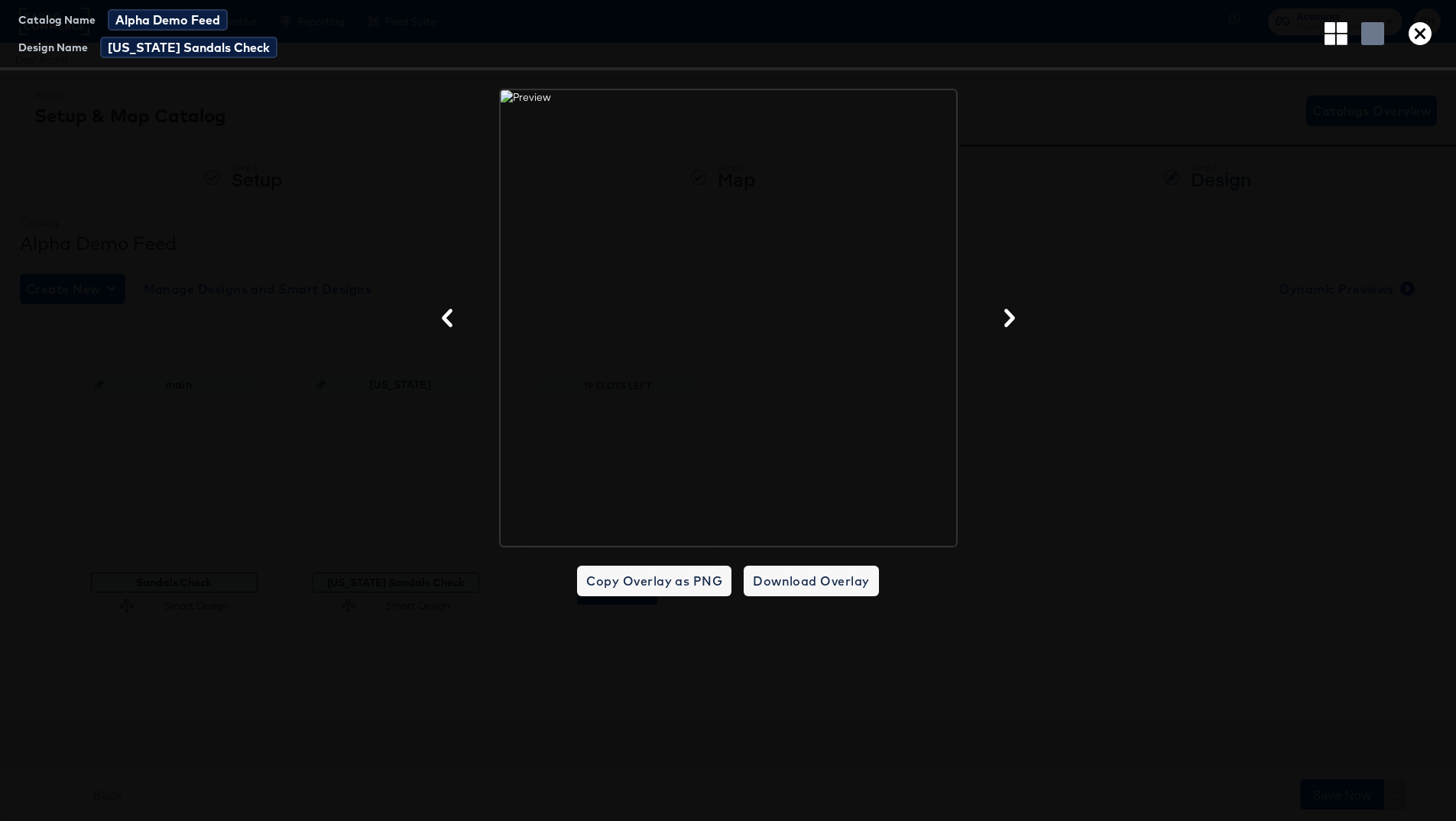
click at [1122, 31] on button "button" at bounding box center [1420, 34] width 35 height 23
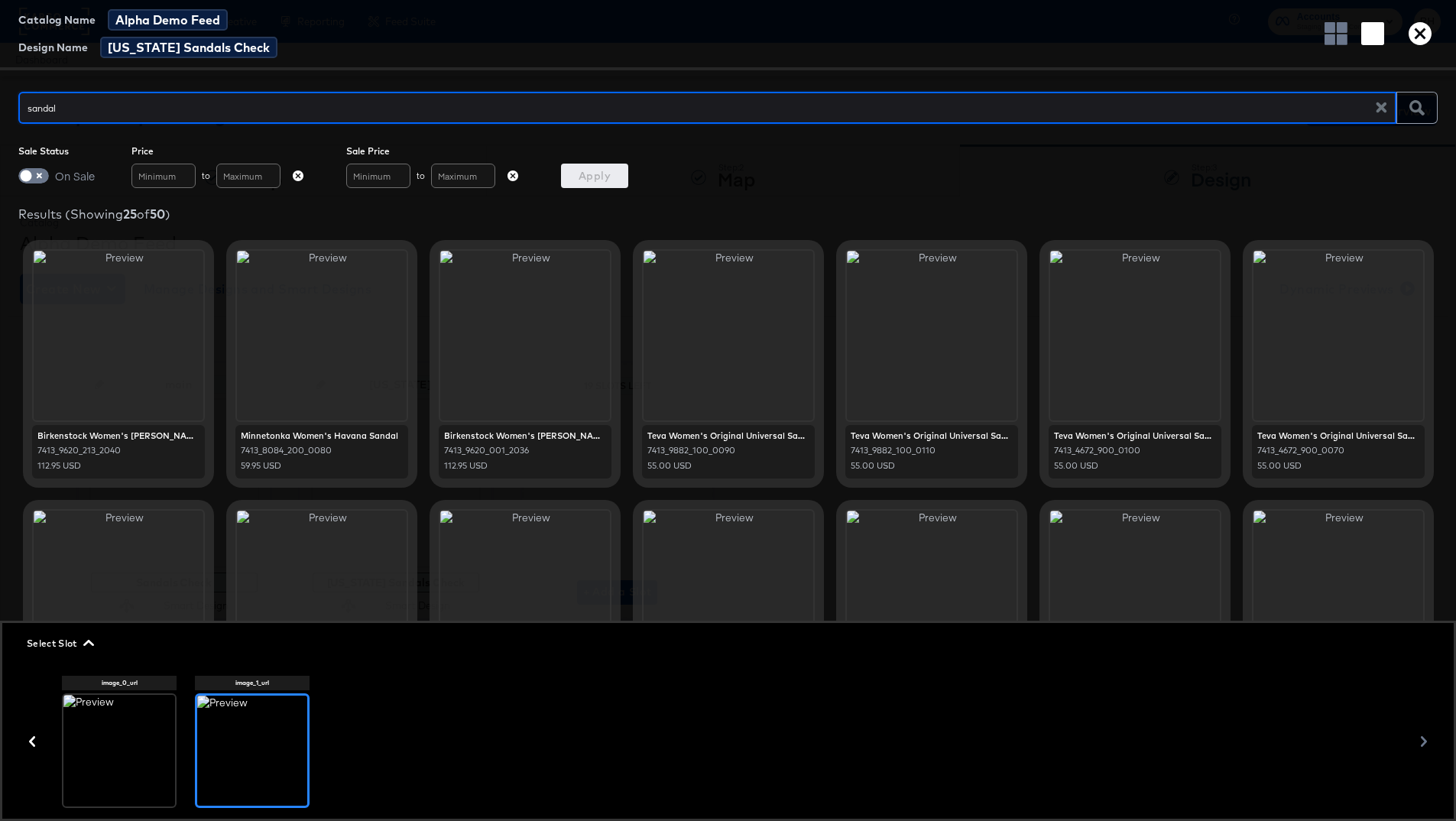
click at [128, 612] on div at bounding box center [119, 751] width 111 height 111
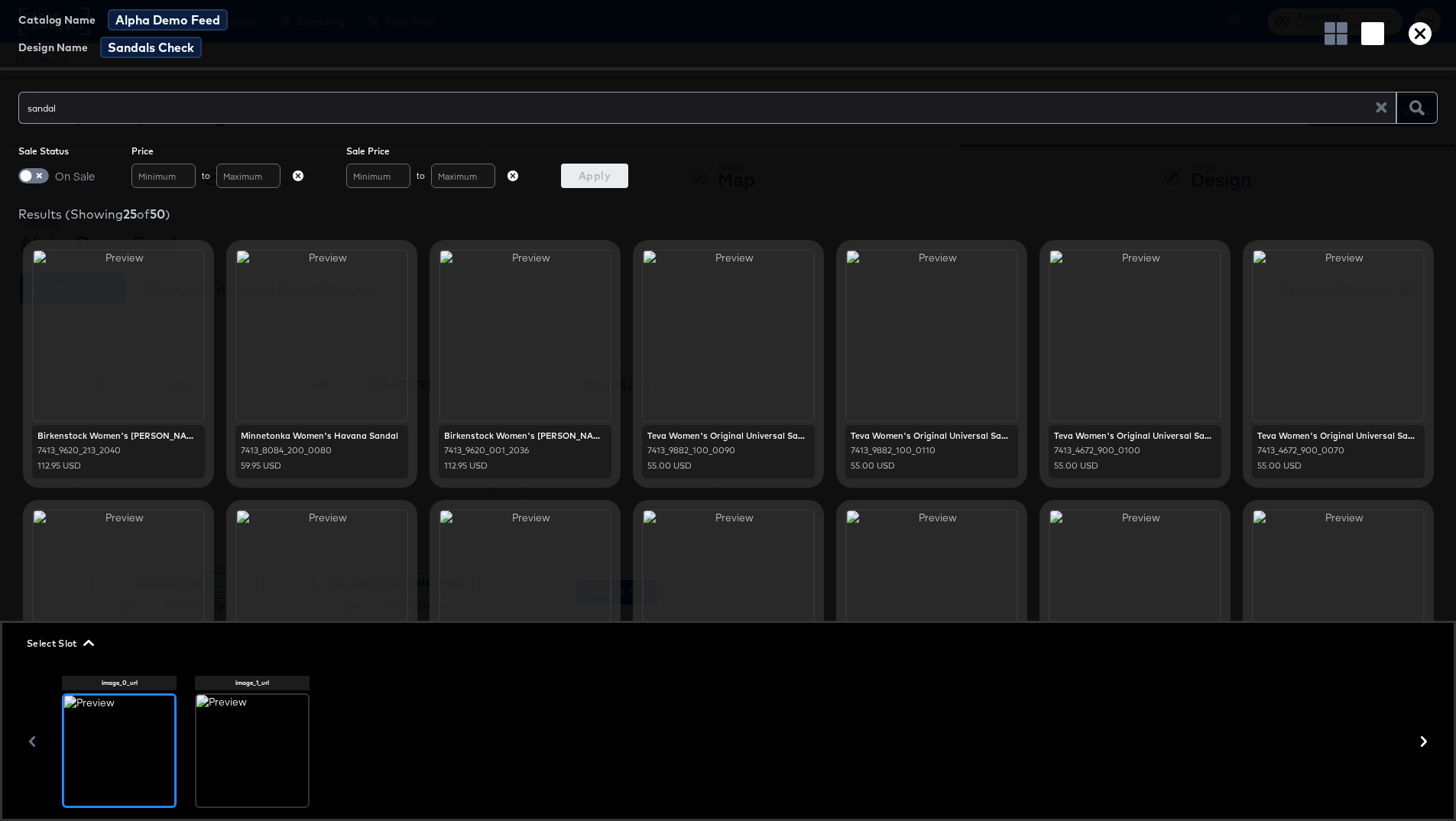
click at [238, 612] on div at bounding box center [252, 751] width 111 height 111
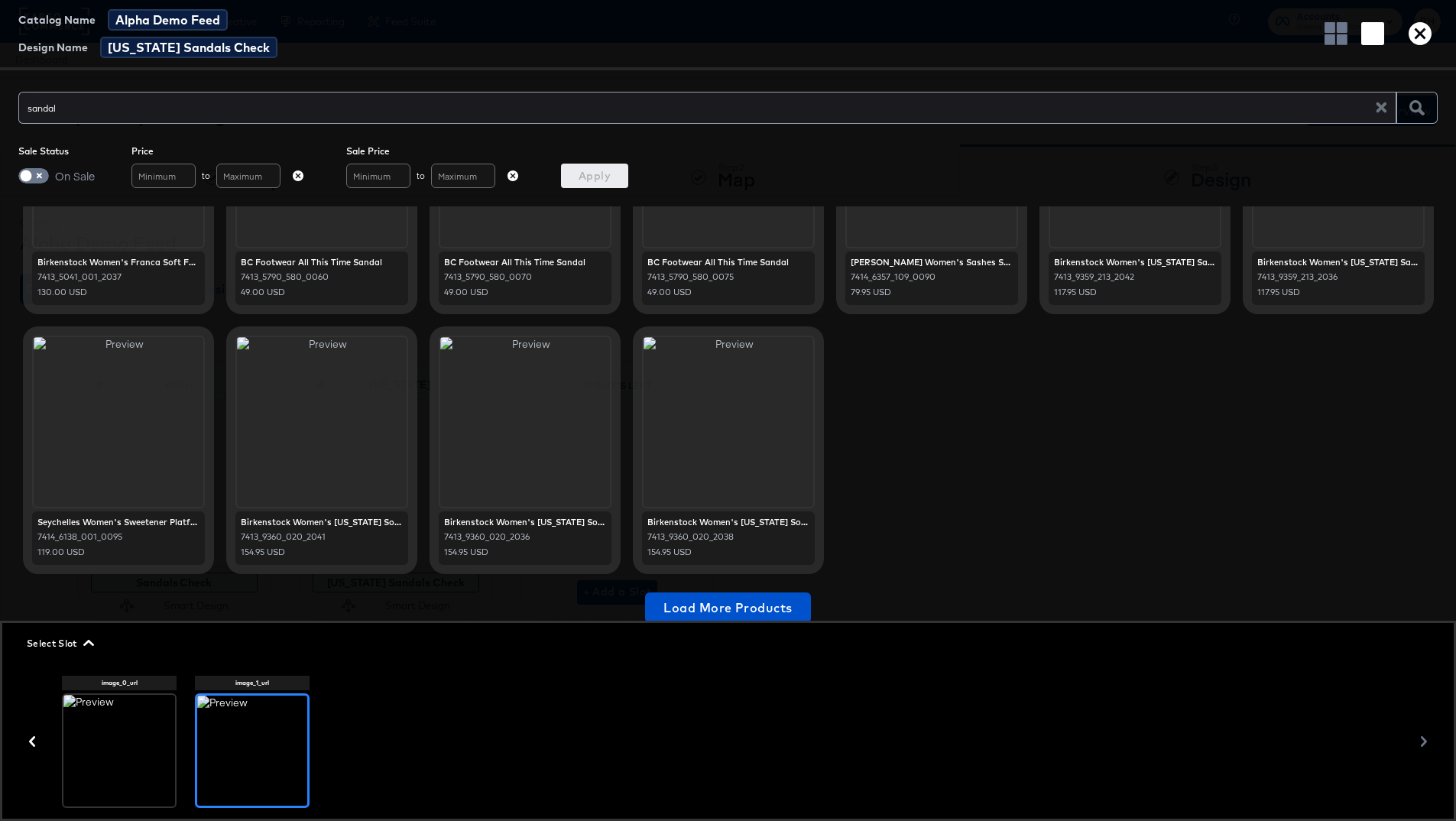
scroll to position [739, 0]
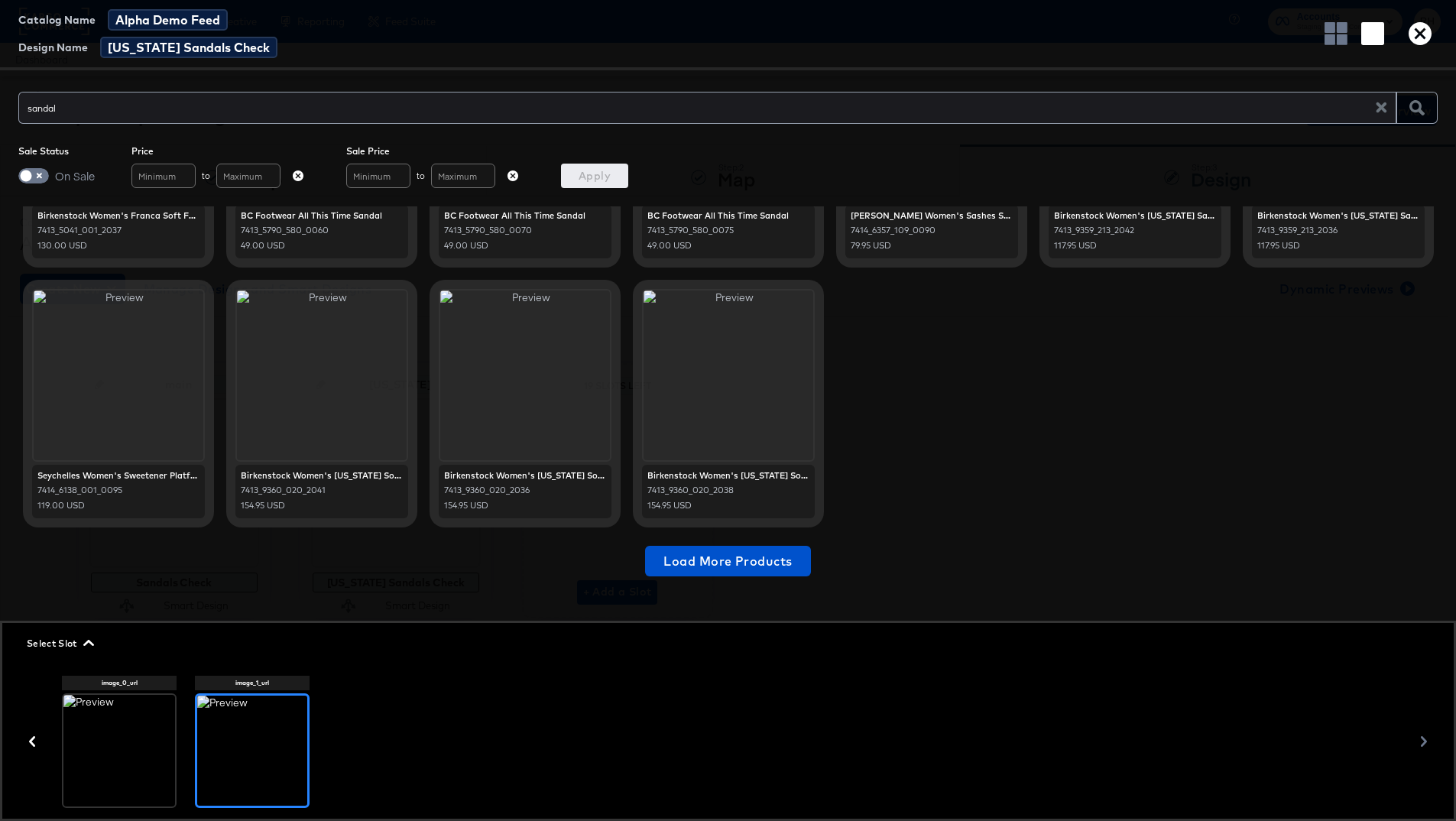
click at [56, 612] on span "Select Slot" at bounding box center [59, 643] width 64 height 16
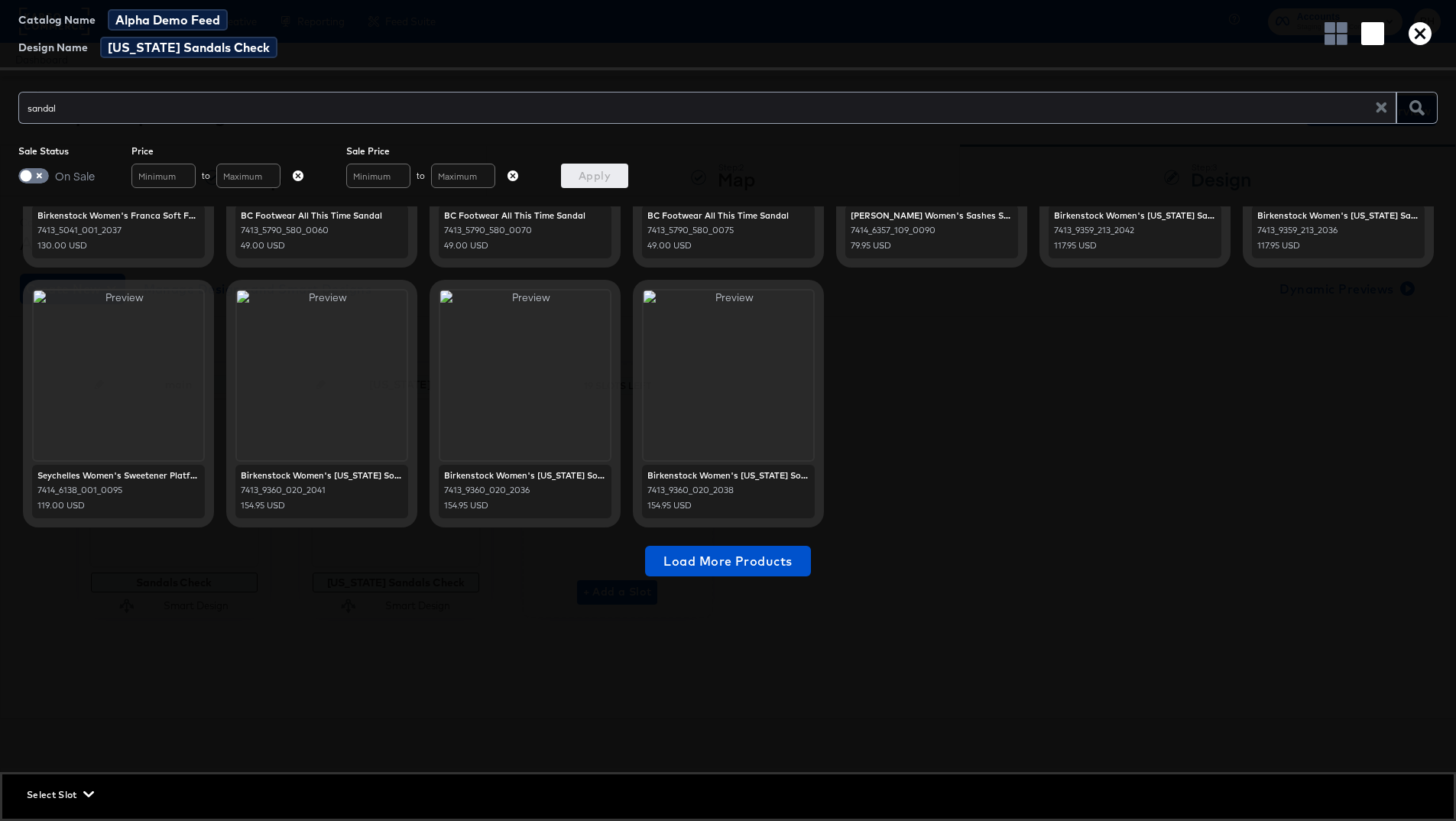
click at [60, 612] on span "Select Slot" at bounding box center [59, 794] width 64 height 16
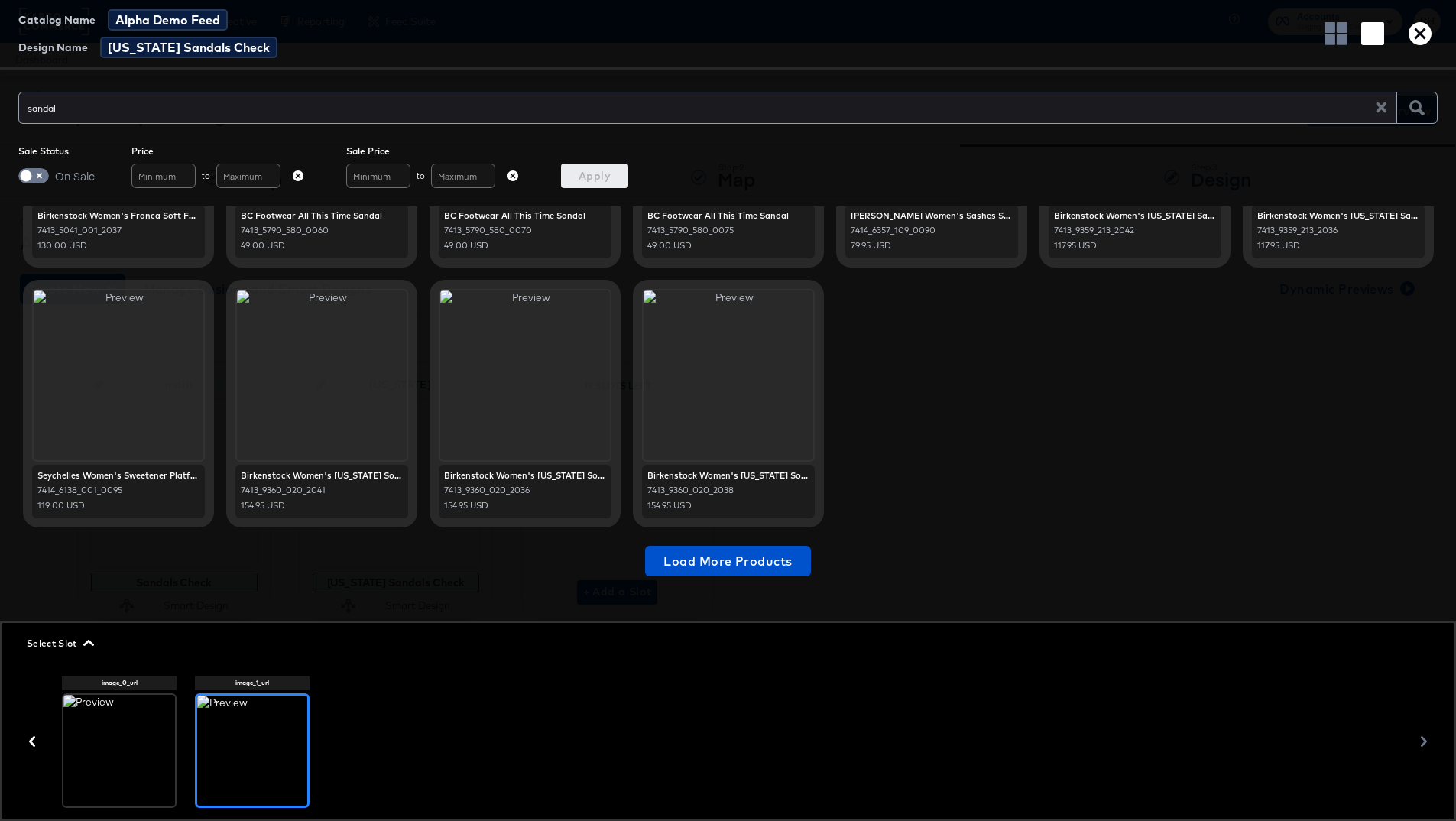
click at [103, 612] on div at bounding box center [119, 751] width 111 height 111
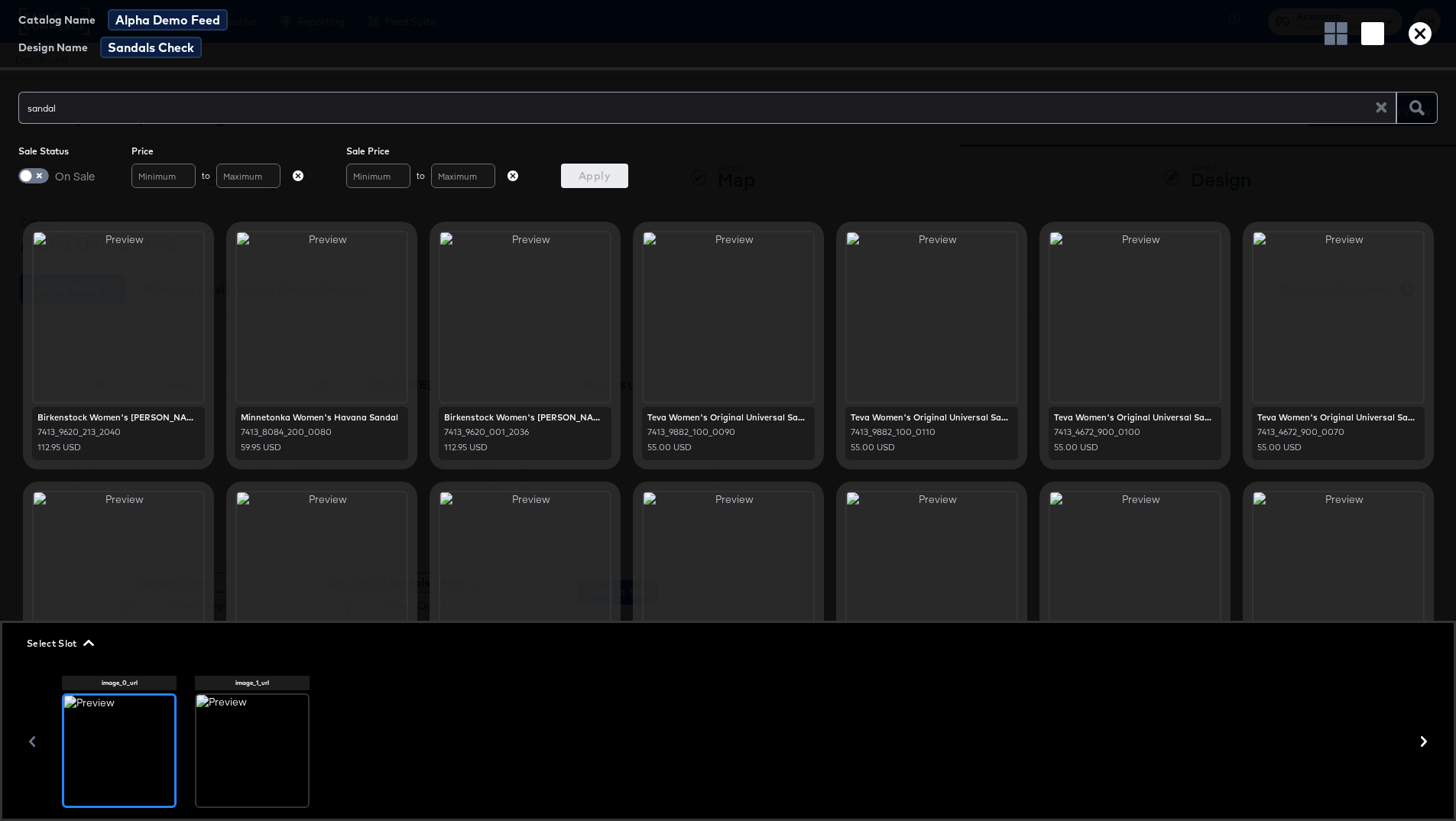
scroll to position [0, 0]
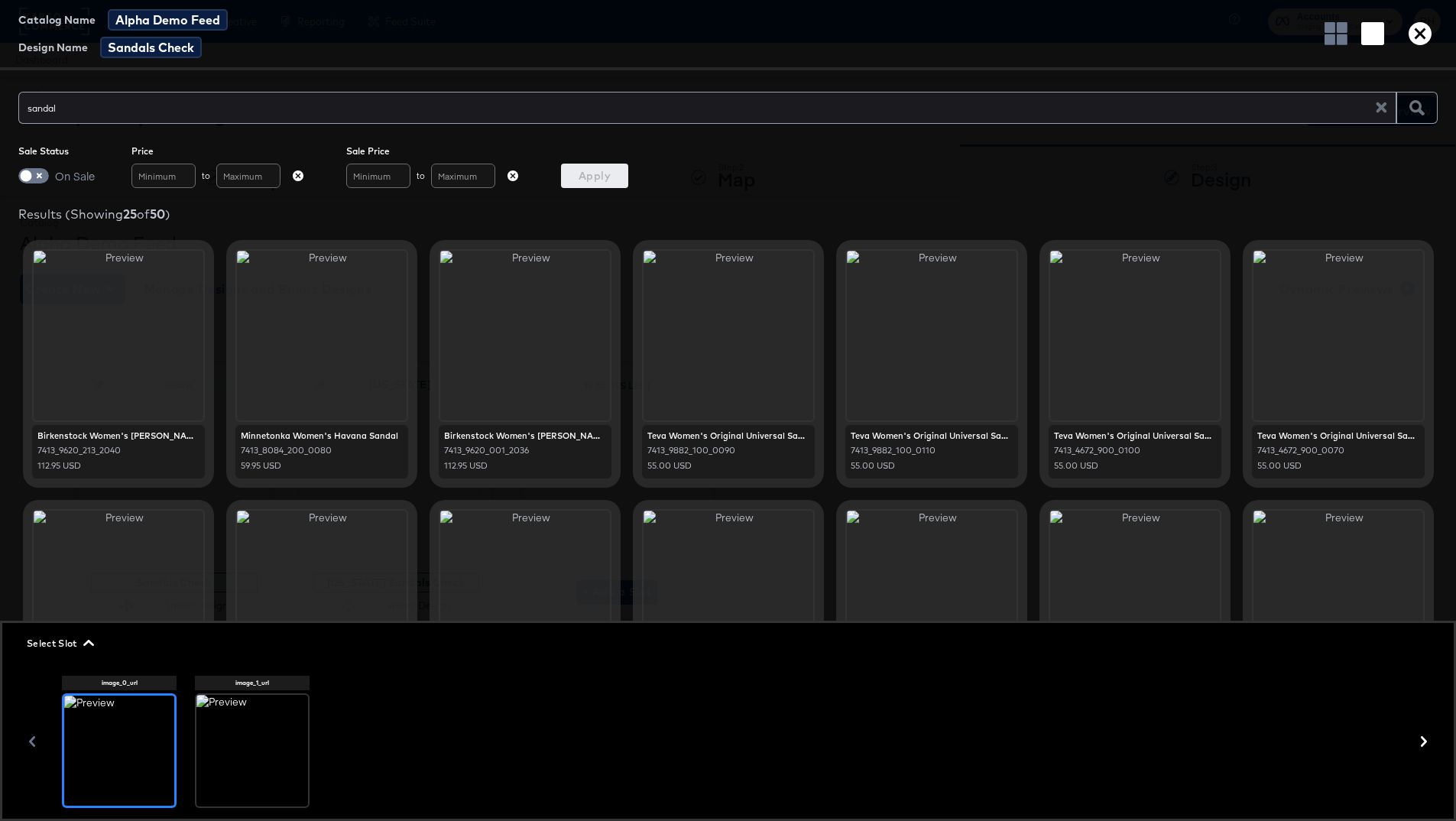
click at [234, 612] on div at bounding box center [252, 751] width 111 height 111
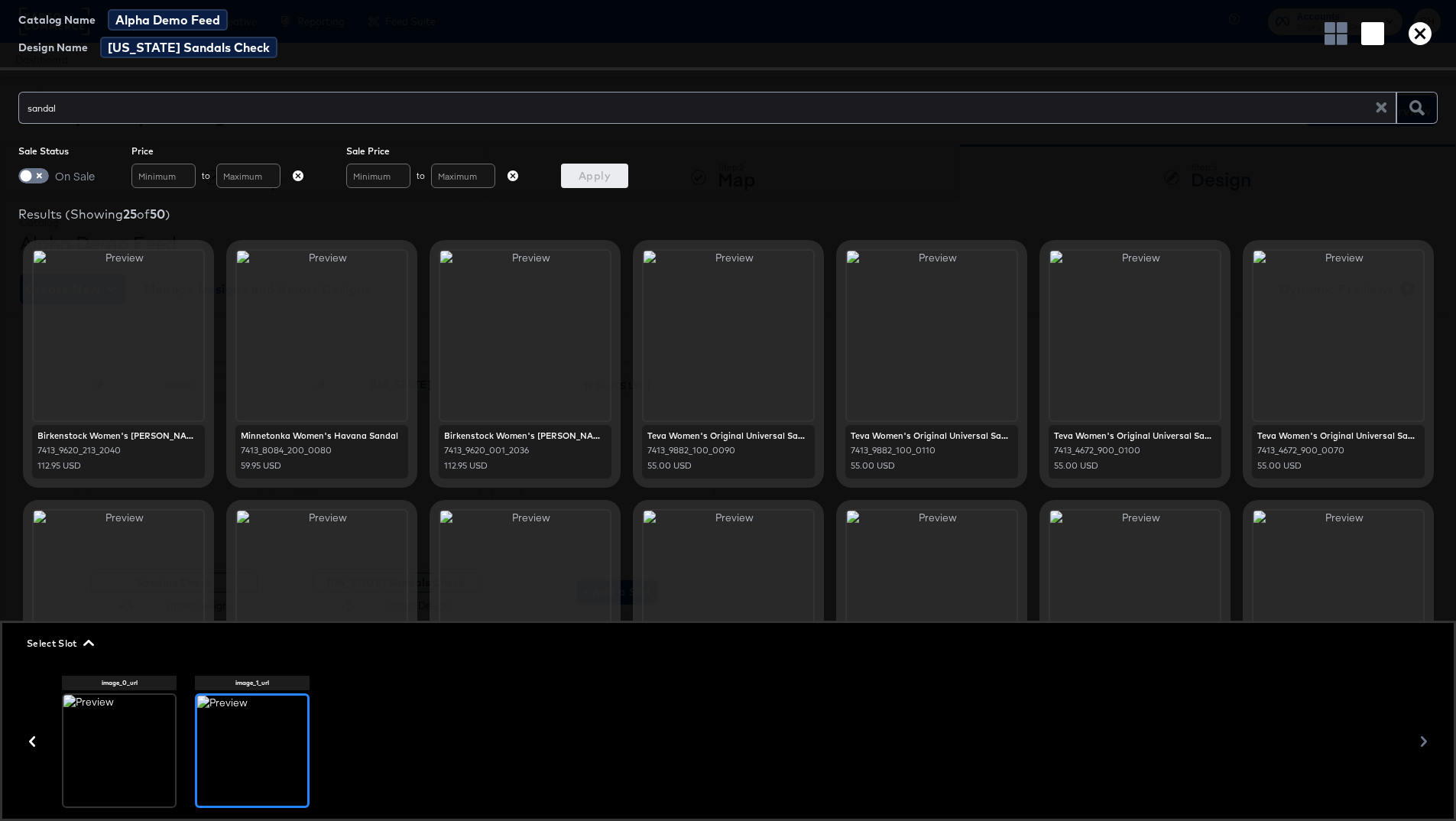
click at [130, 612] on div at bounding box center [119, 751] width 111 height 111
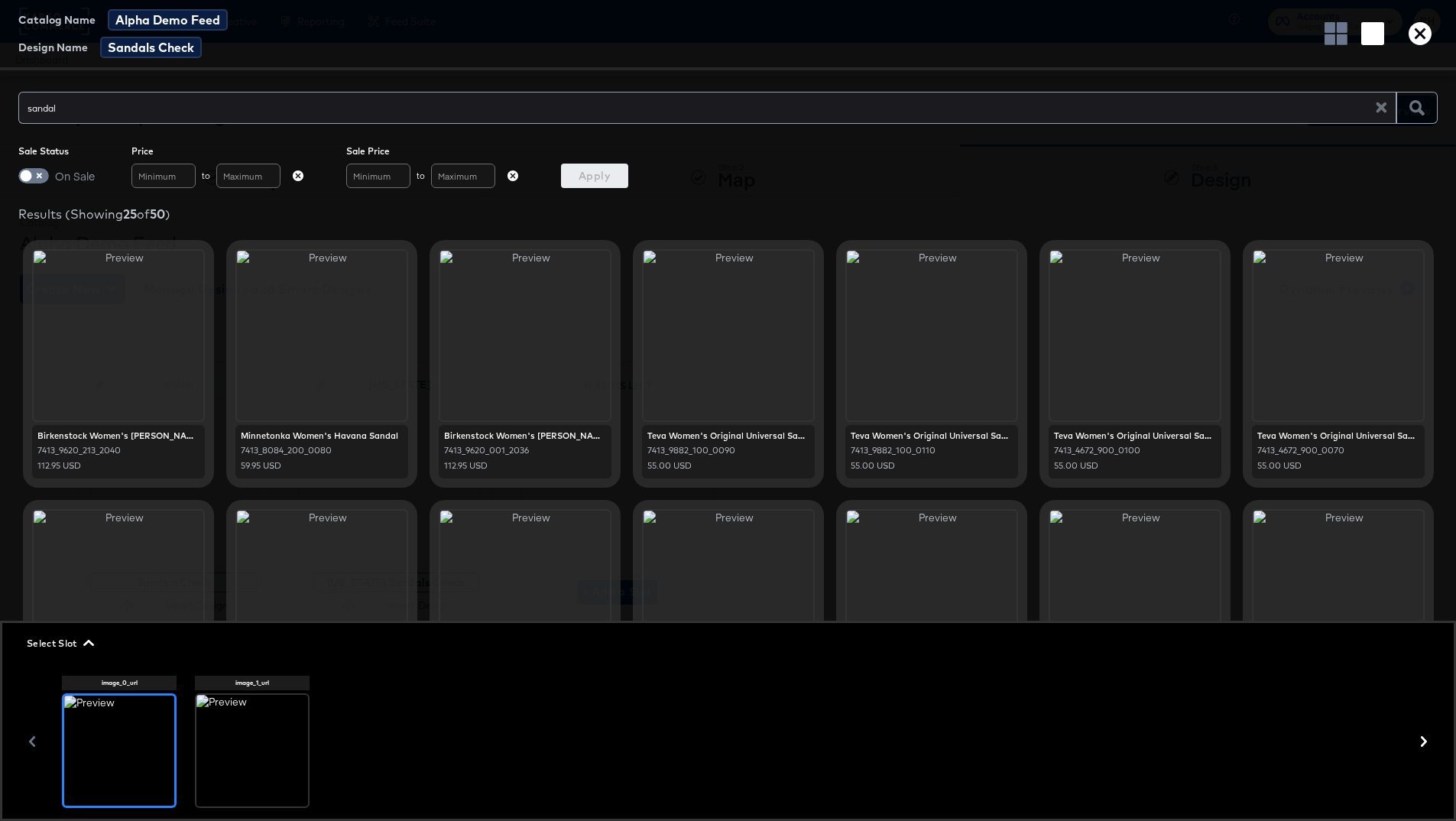
click at [233, 612] on div at bounding box center [252, 751] width 111 height 111
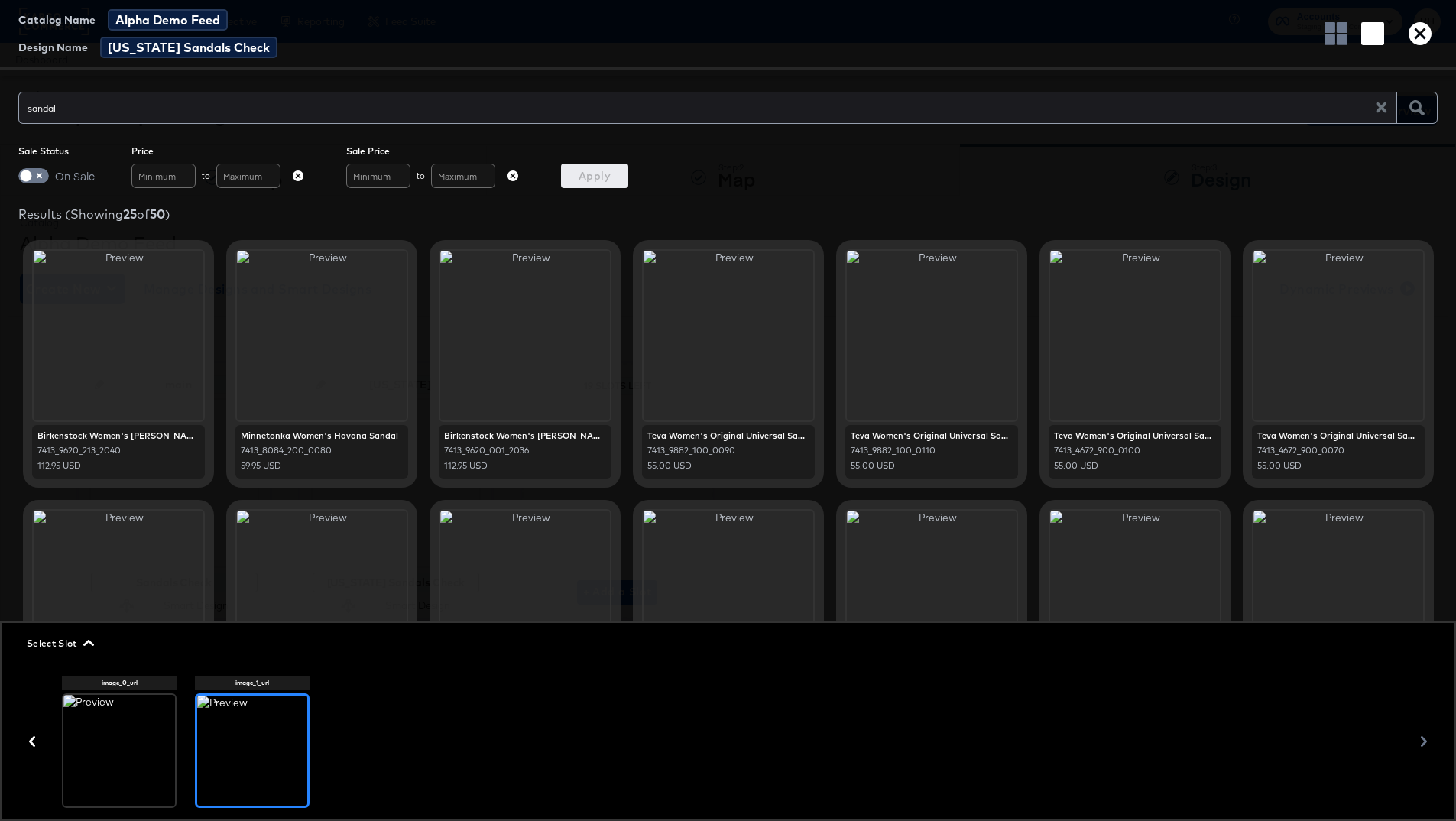
click at [117, 612] on div at bounding box center [119, 751] width 111 height 111
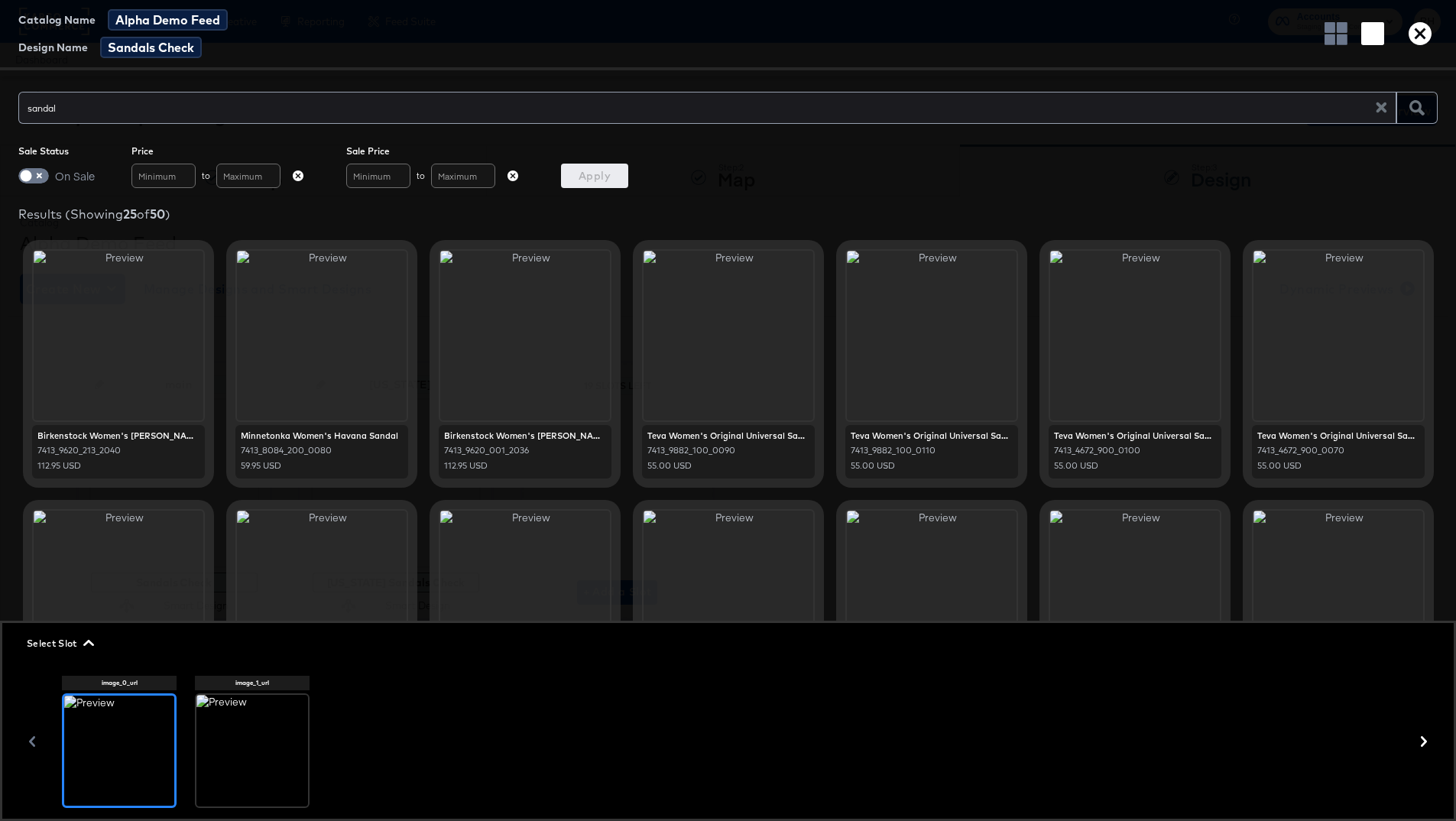
click at [143, 394] on div at bounding box center [118, 335] width 169 height 169
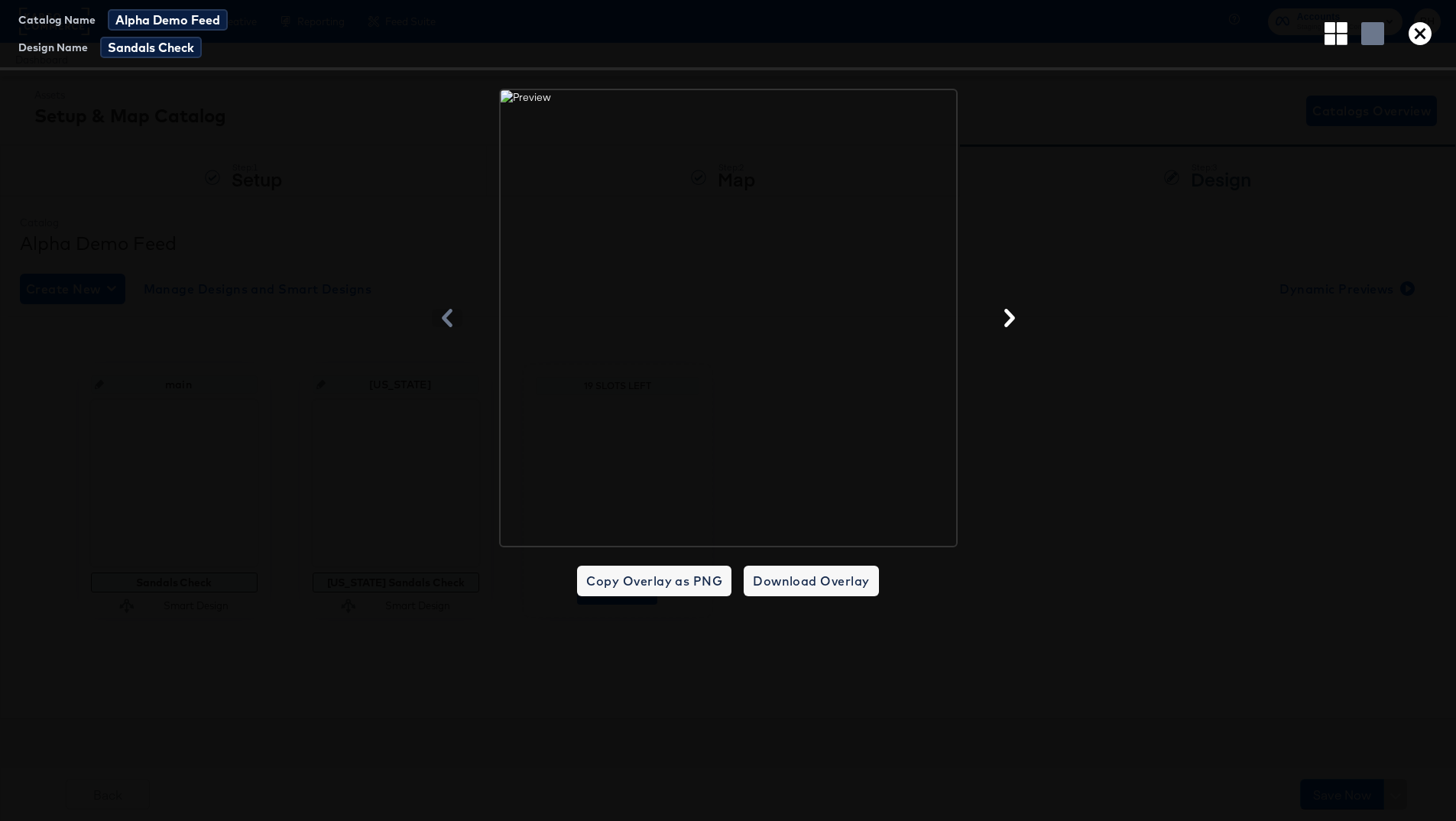
click at [221, 430] on div at bounding box center [728, 318] width 1456 height 459
click at [1122, 36] on icon "button" at bounding box center [1420, 34] width 23 height 23
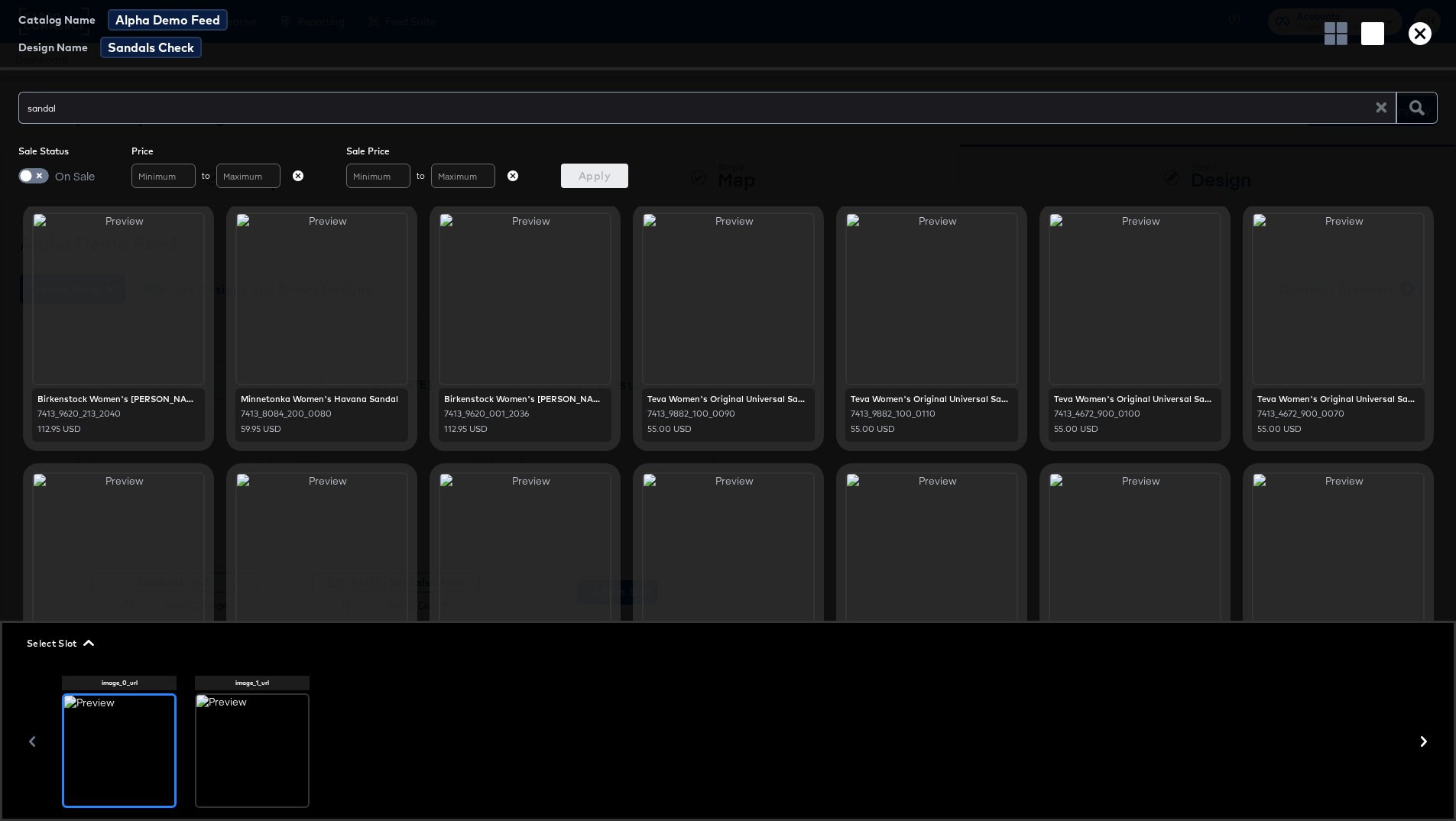
scroll to position [50, 0]
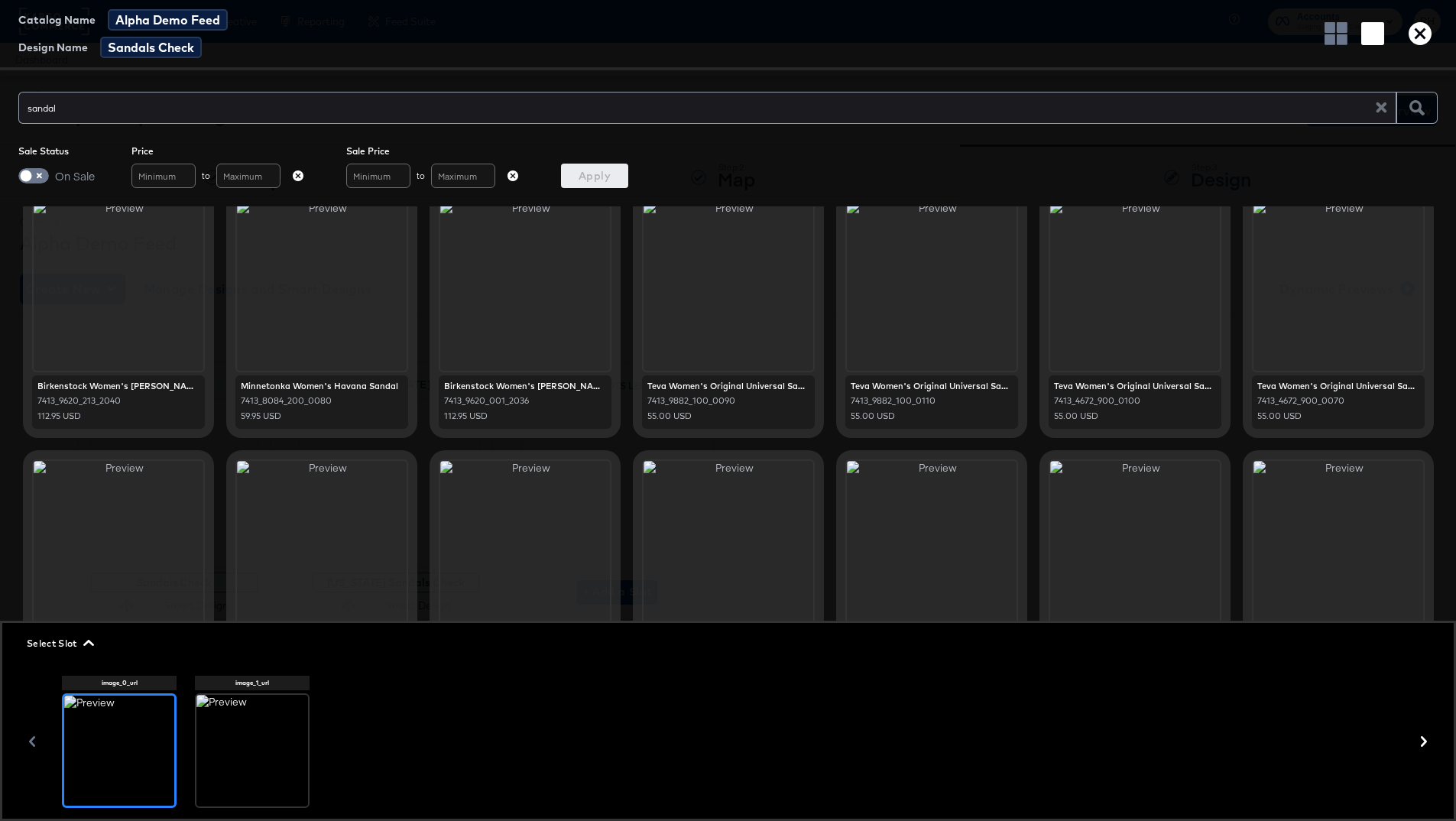
click at [255, 612] on div at bounding box center [252, 751] width 111 height 111
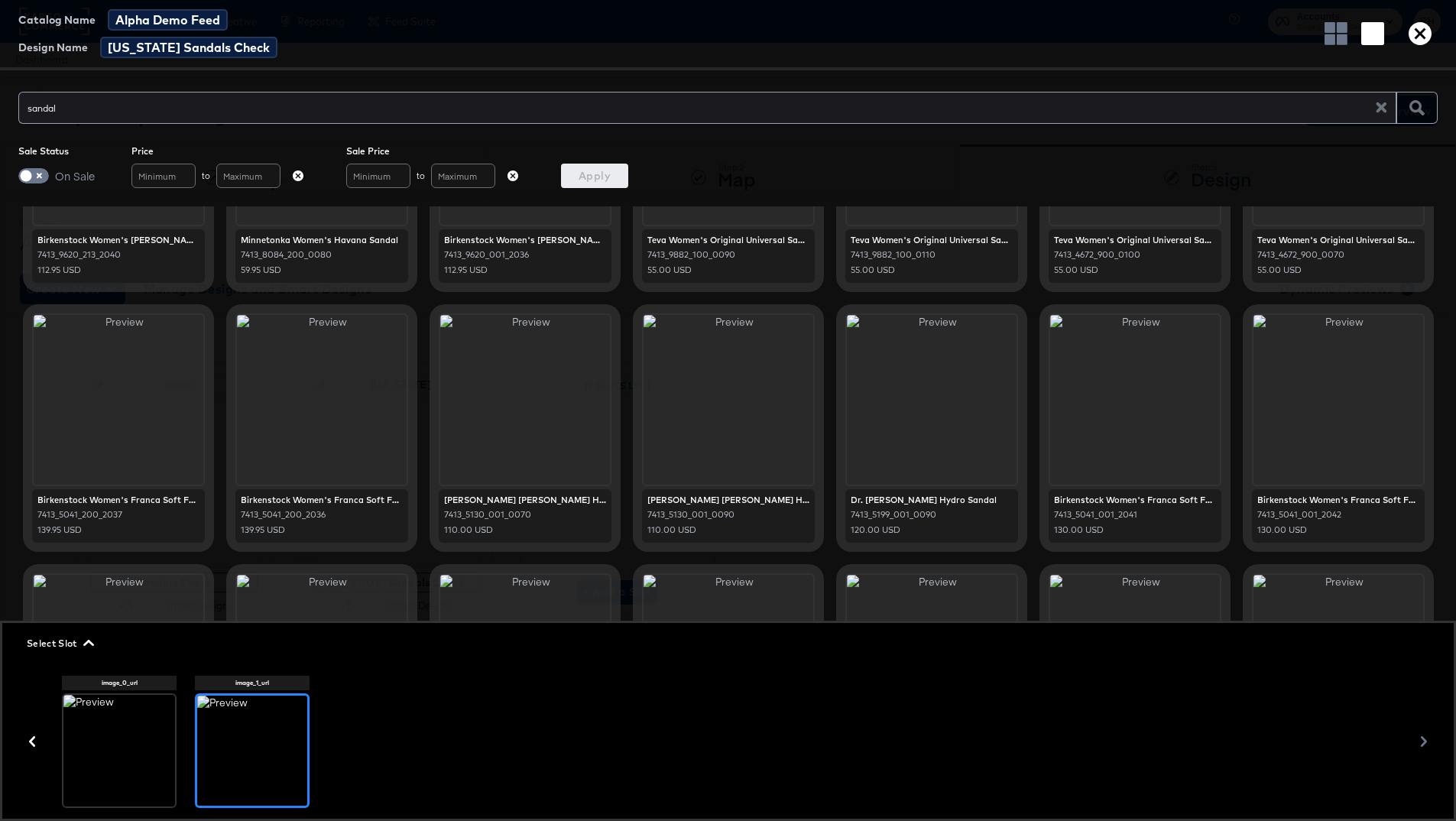
scroll to position [209, 0]
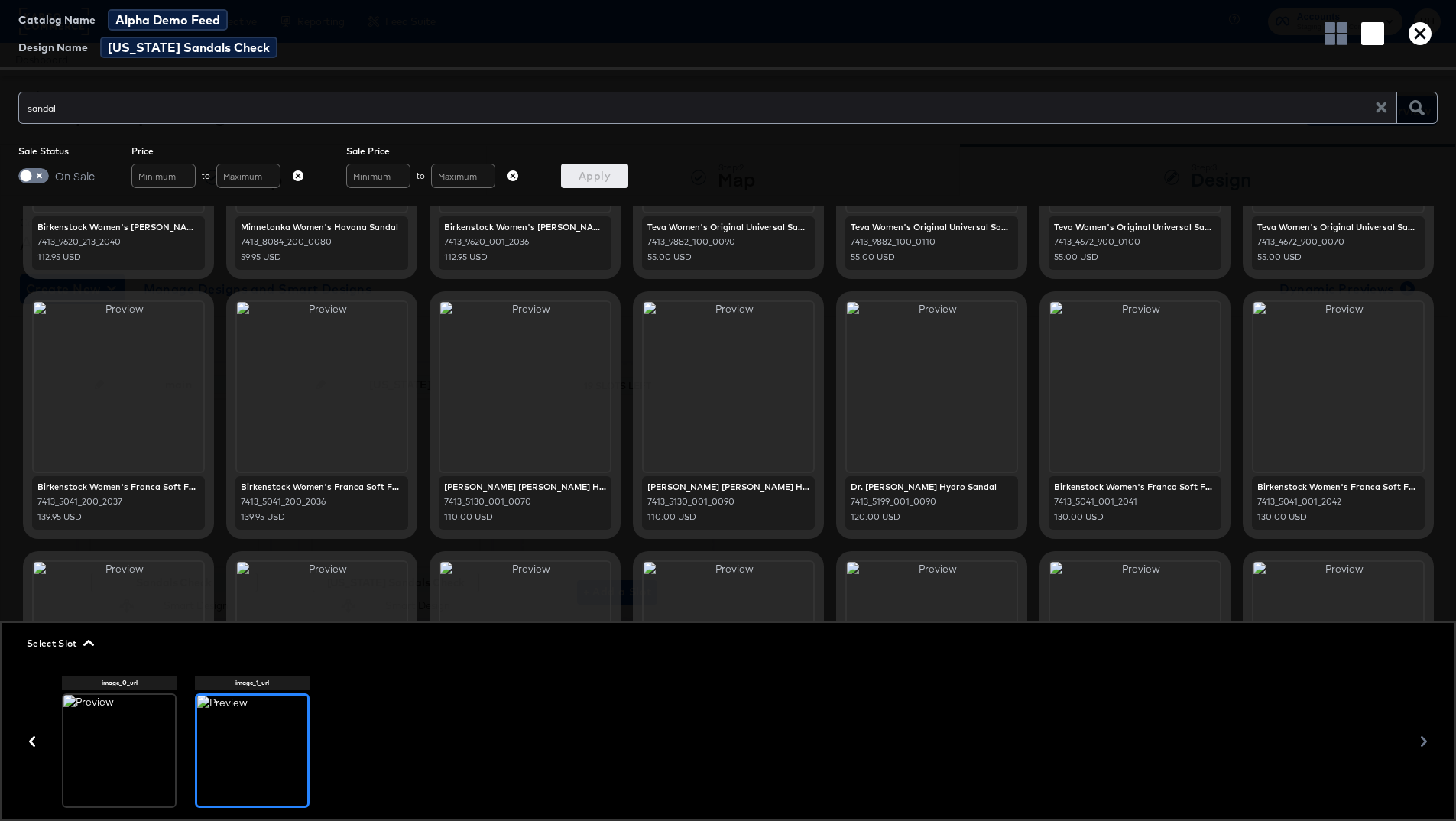
click at [144, 612] on div at bounding box center [119, 751] width 111 height 111
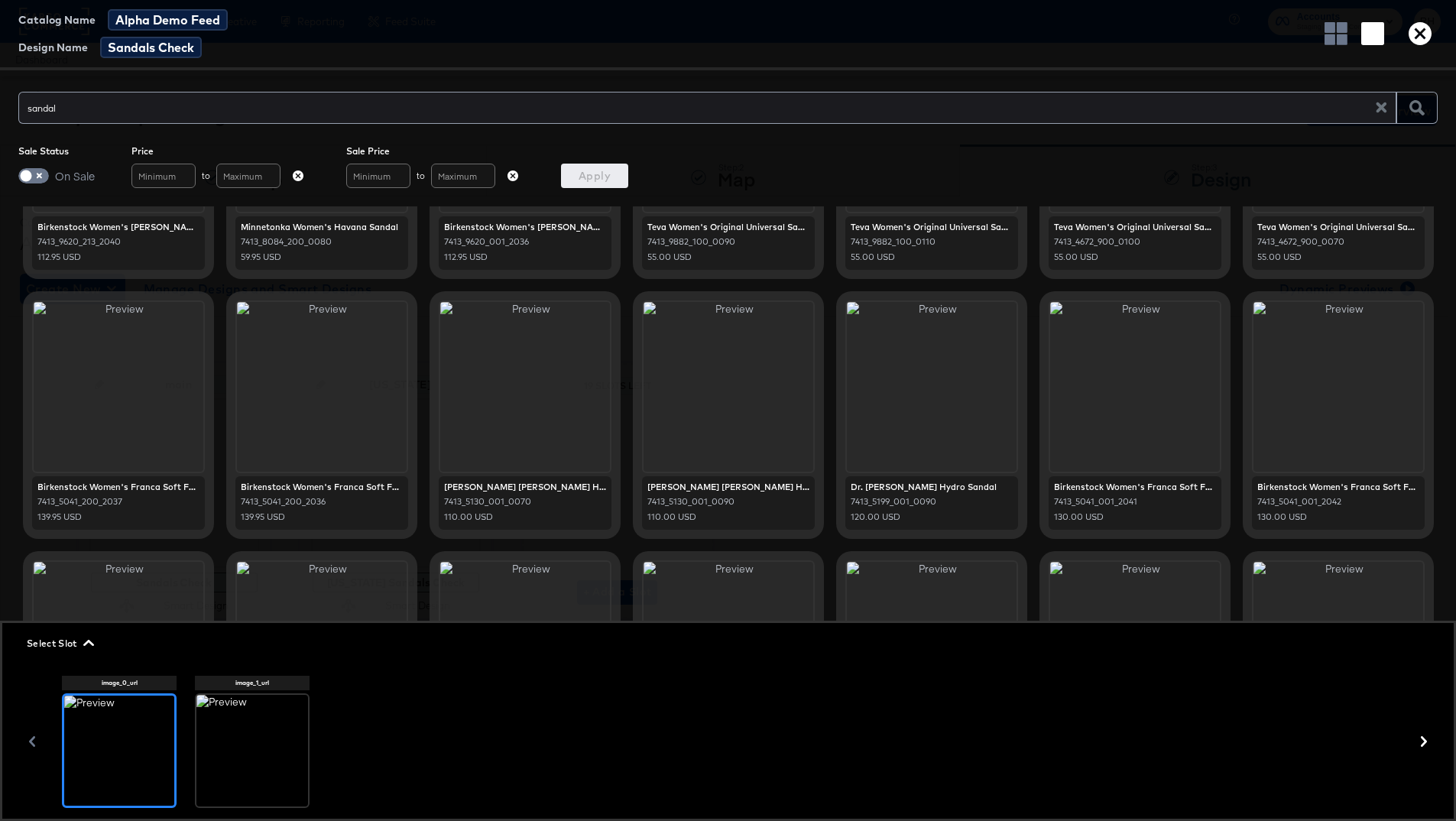
click at [267, 612] on div at bounding box center [252, 751] width 111 height 111
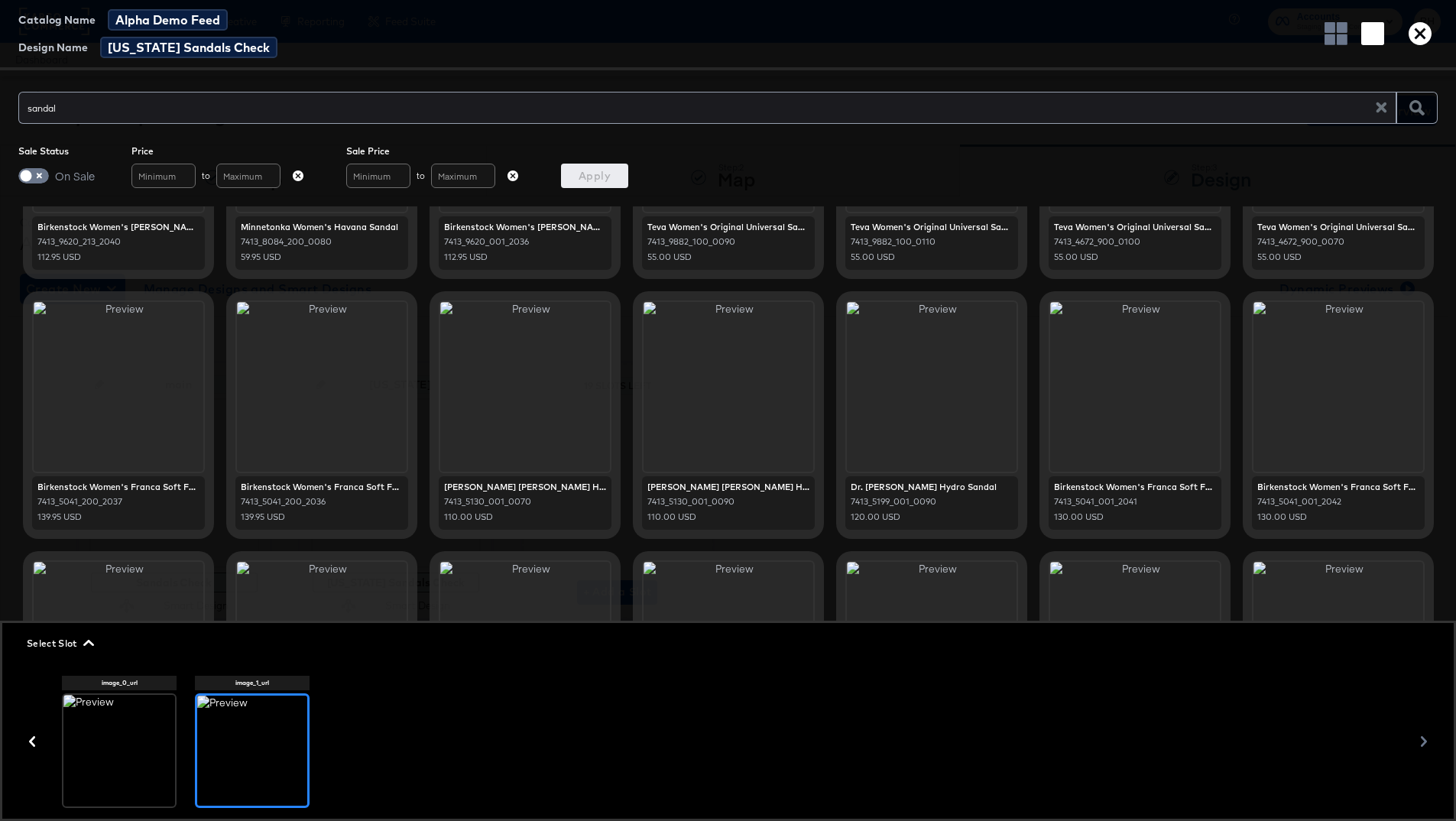
scroll to position [0, 0]
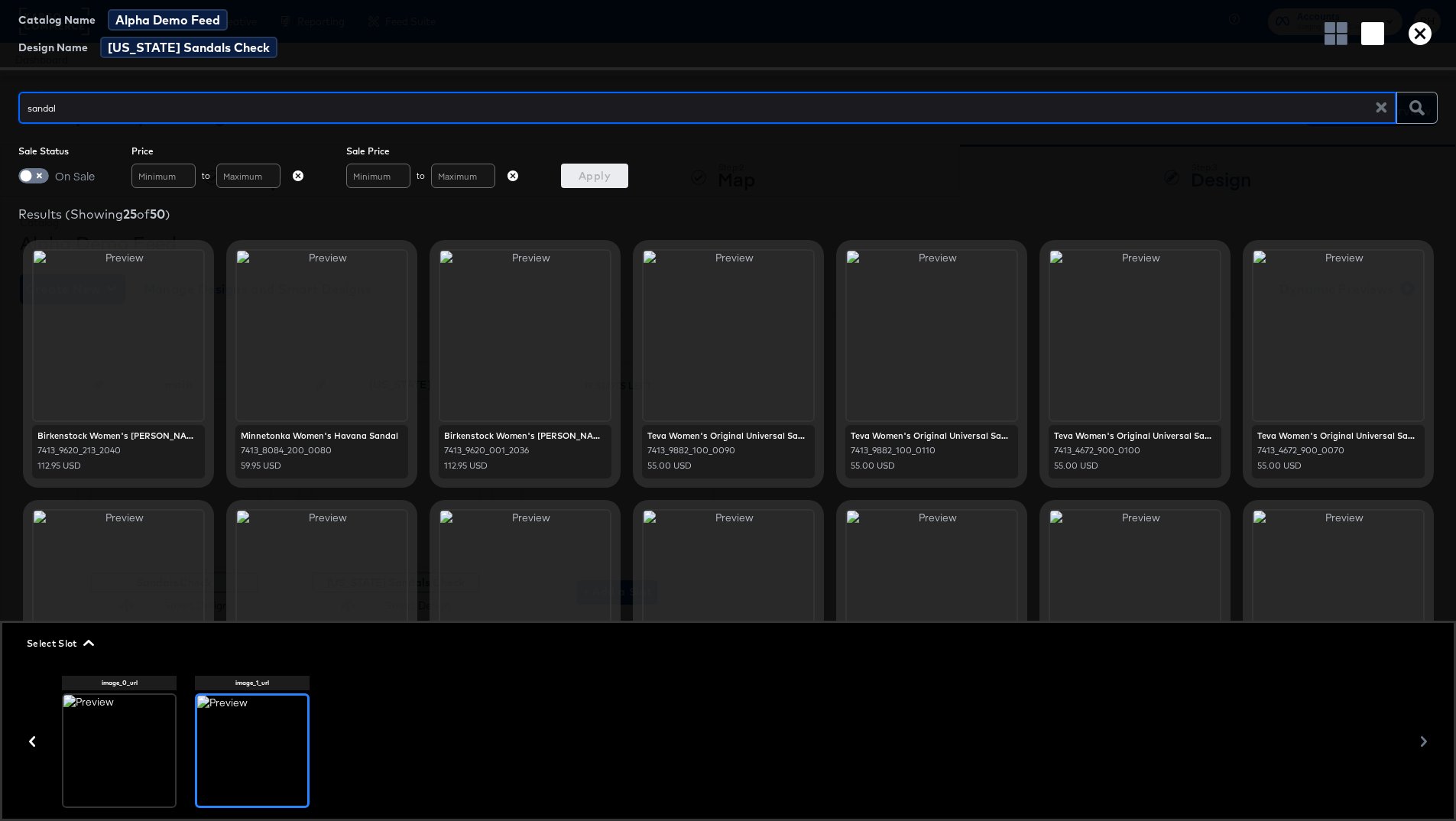
drag, startPoint x: 96, startPoint y: 107, endPoint x: -47, endPoint y: 106, distance: 143.0
click at [0, 106] on html "Products Creative Reporting Feed Suite Accounts Staging Testing Company RH Dash…" at bounding box center [728, 410] width 1456 height 821
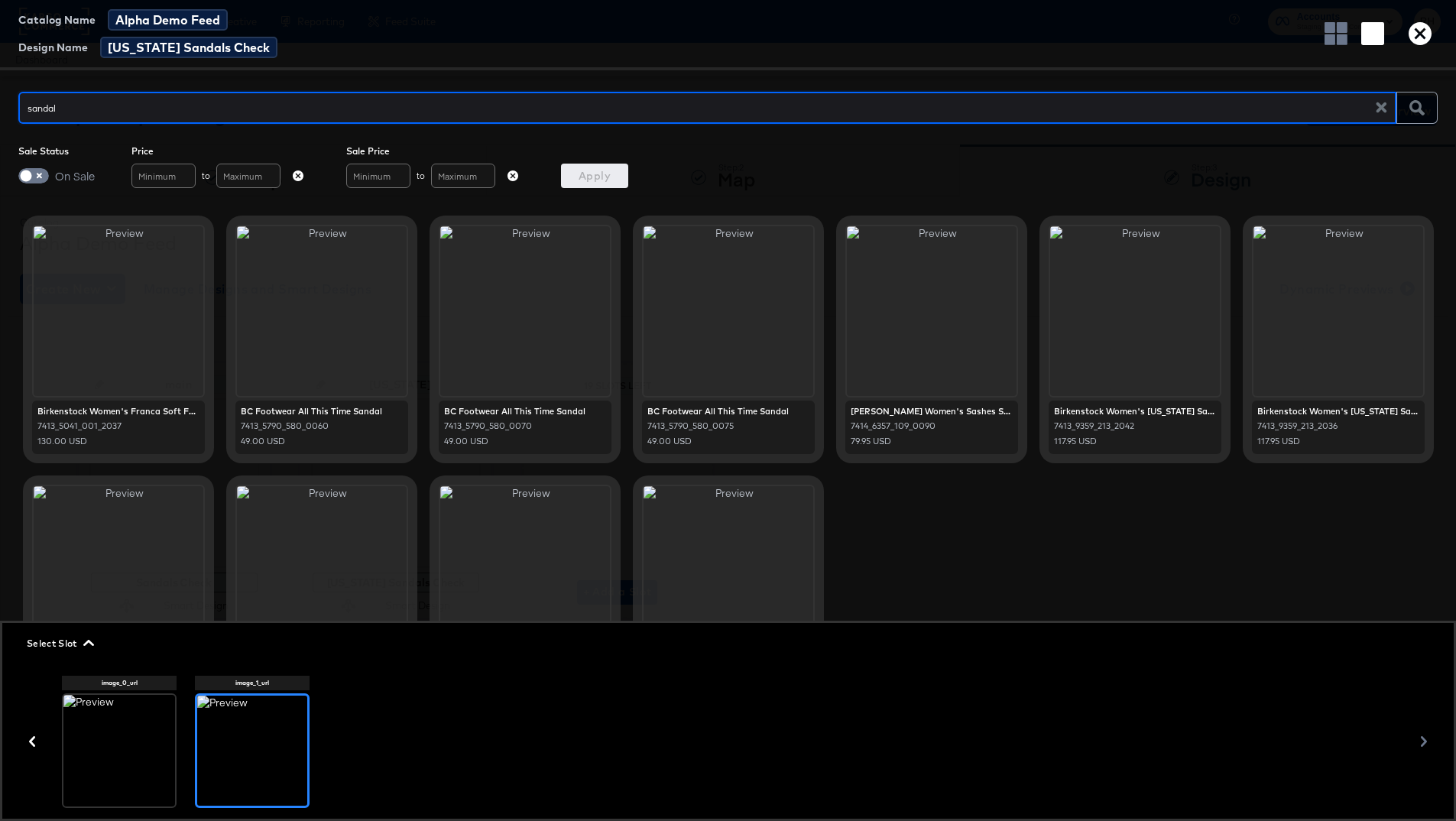
scroll to position [523, 0]
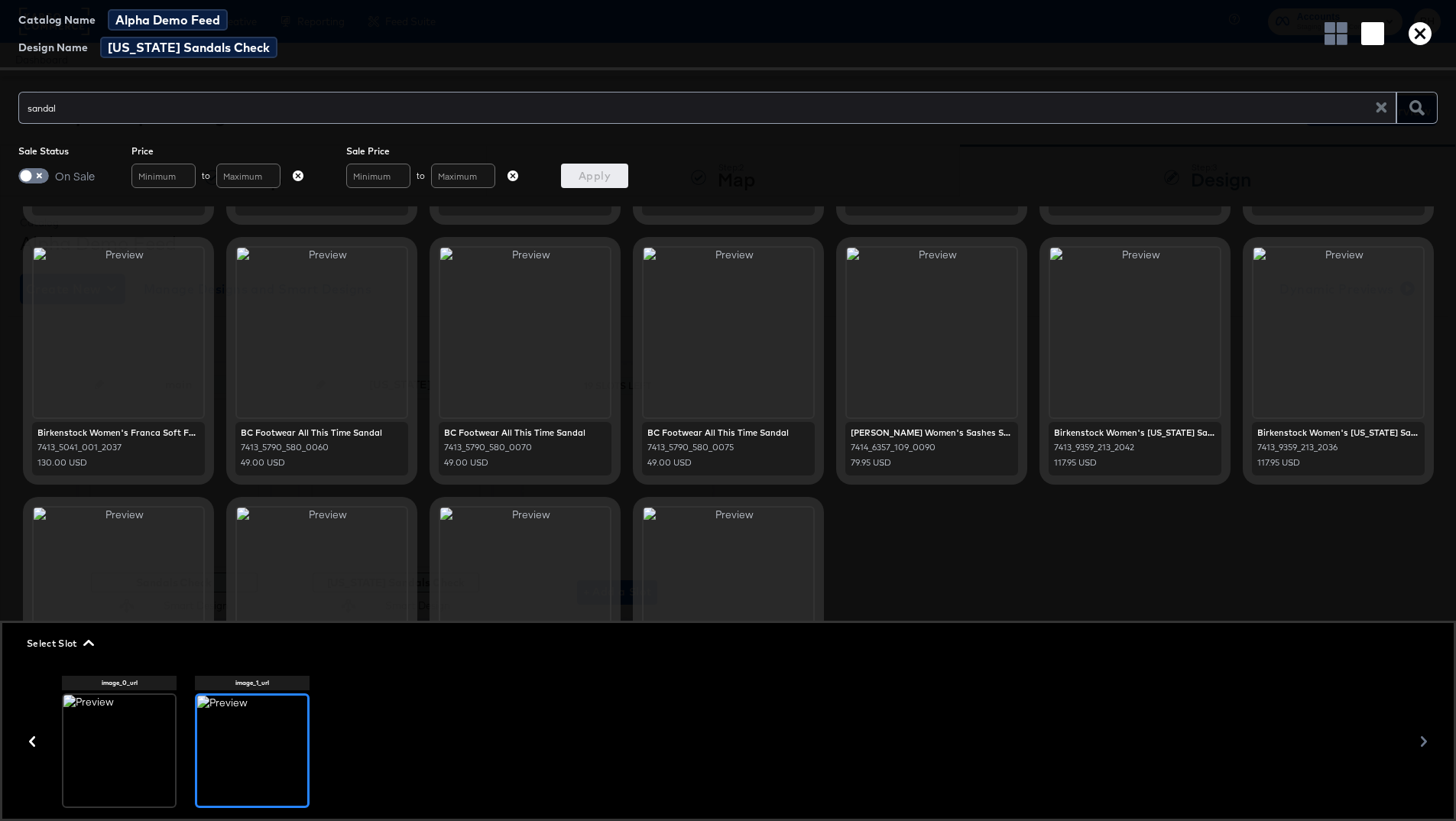
click at [387, 612] on div "image_0_url image_1_url" at bounding box center [727, 742] width 1331 height 132
click at [981, 530] on div "Birkenstock Women's Mayari Sandal 7413_9620_213_2040 112.95 USD Minnetonka Wome…" at bounding box center [727, 231] width 1419 height 1027
click at [111, 612] on div at bounding box center [119, 751] width 111 height 111
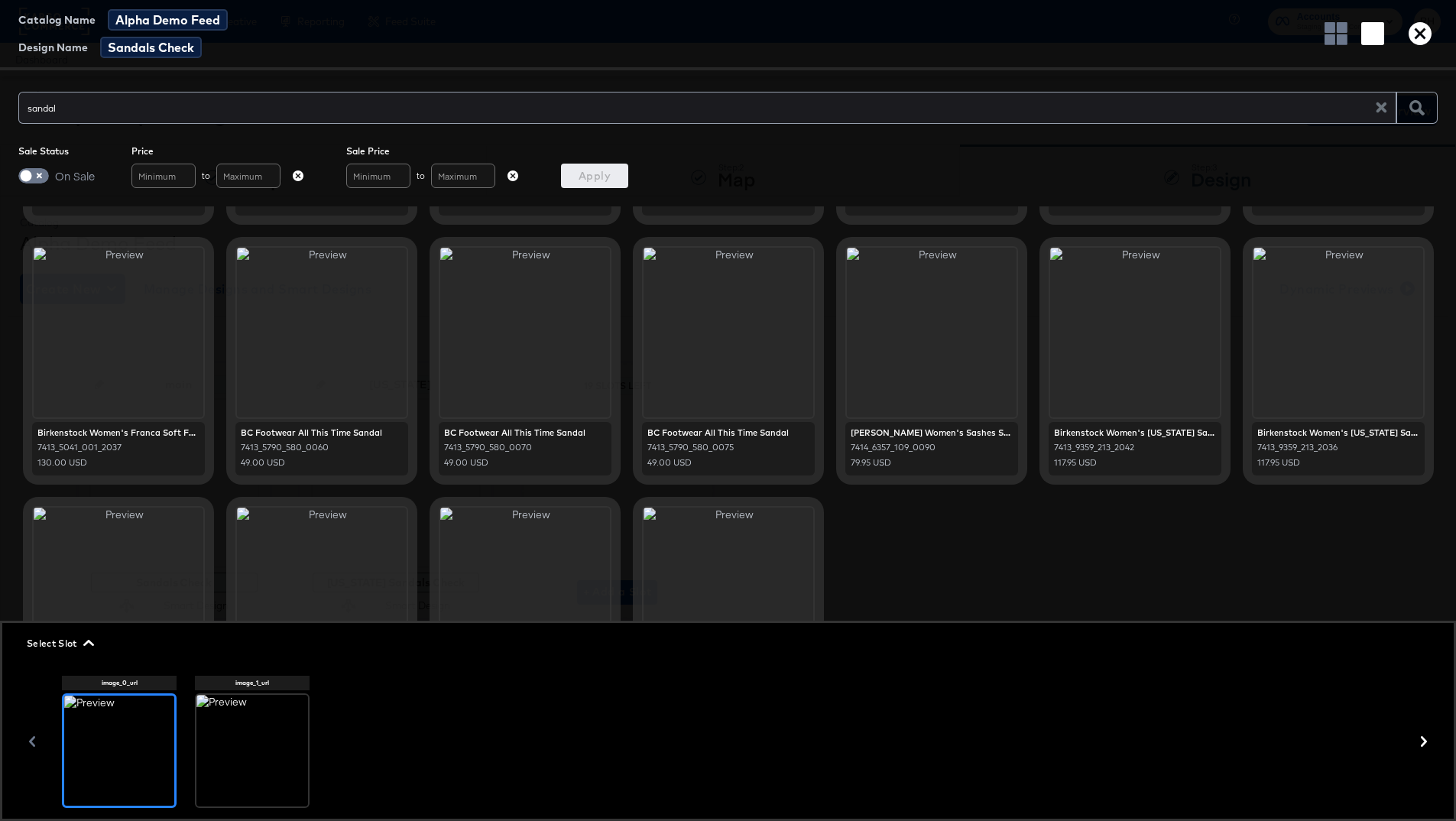
click at [245, 612] on div at bounding box center [252, 751] width 111 height 111
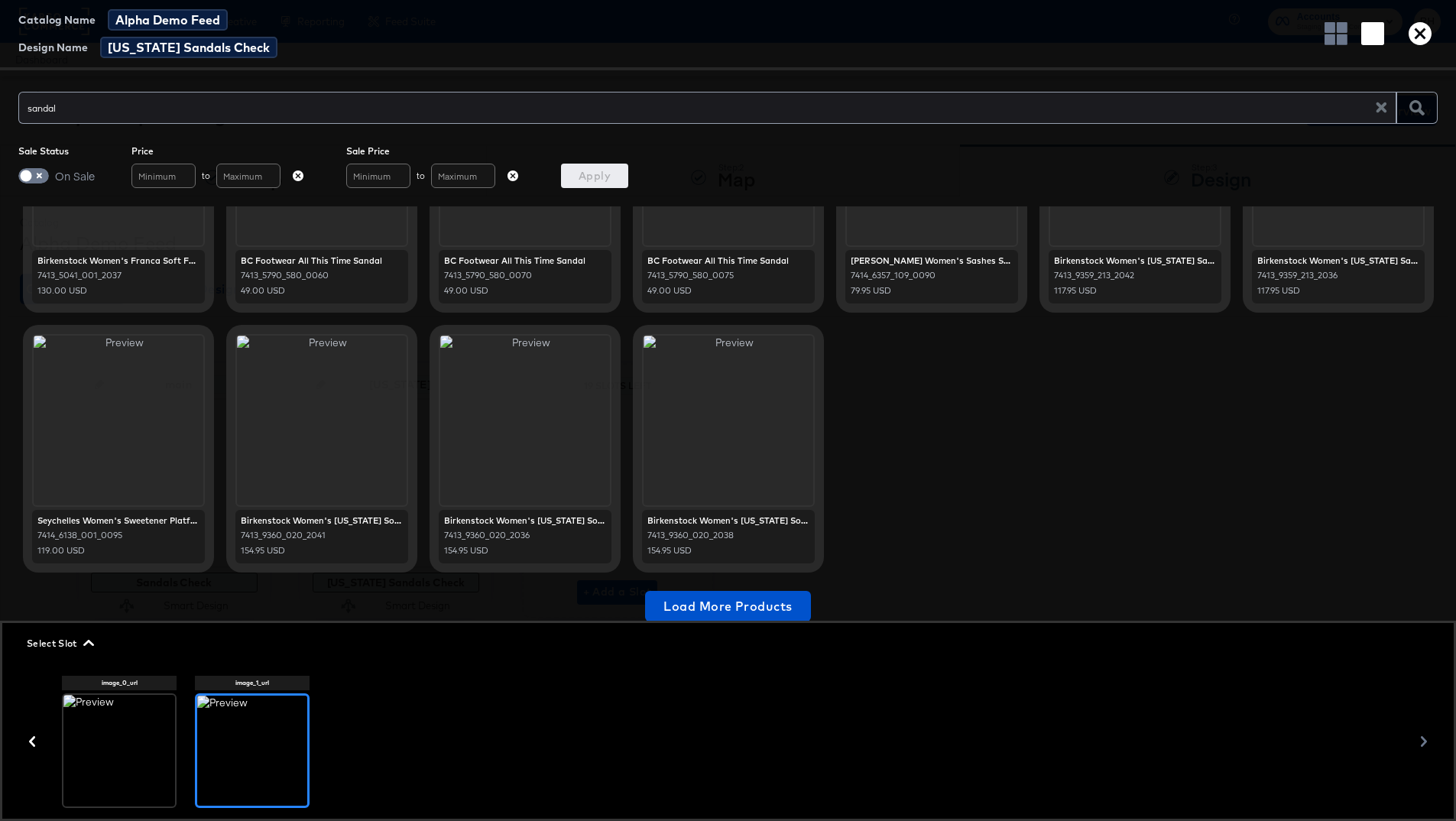
scroll to position [739, 0]
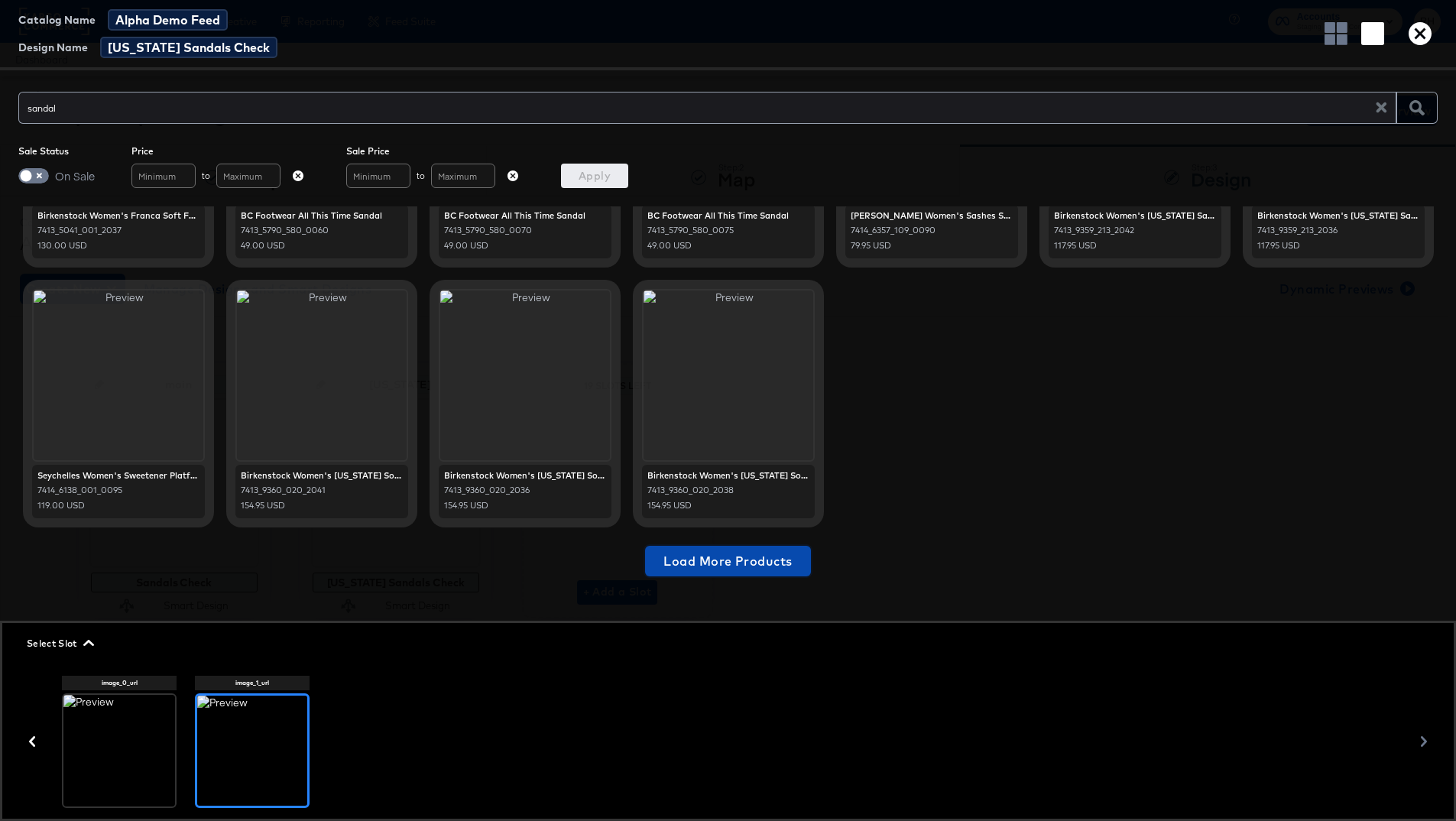
click at [658, 568] on button "Load More Products" at bounding box center [727, 560] width 165 height 30
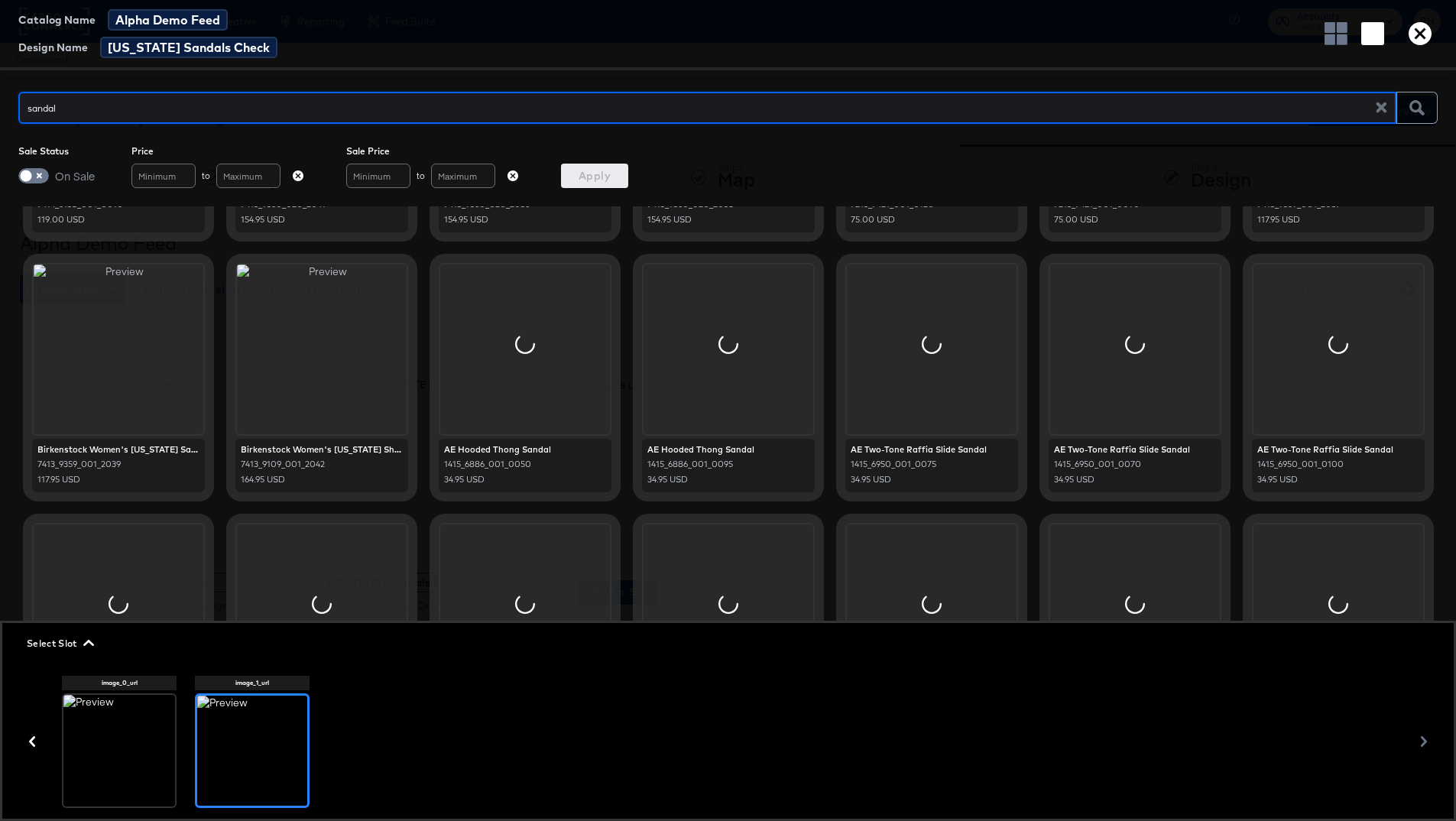
scroll to position [1026, 0]
click at [107, 104] on input "sandal" at bounding box center [702, 102] width 1368 height 33
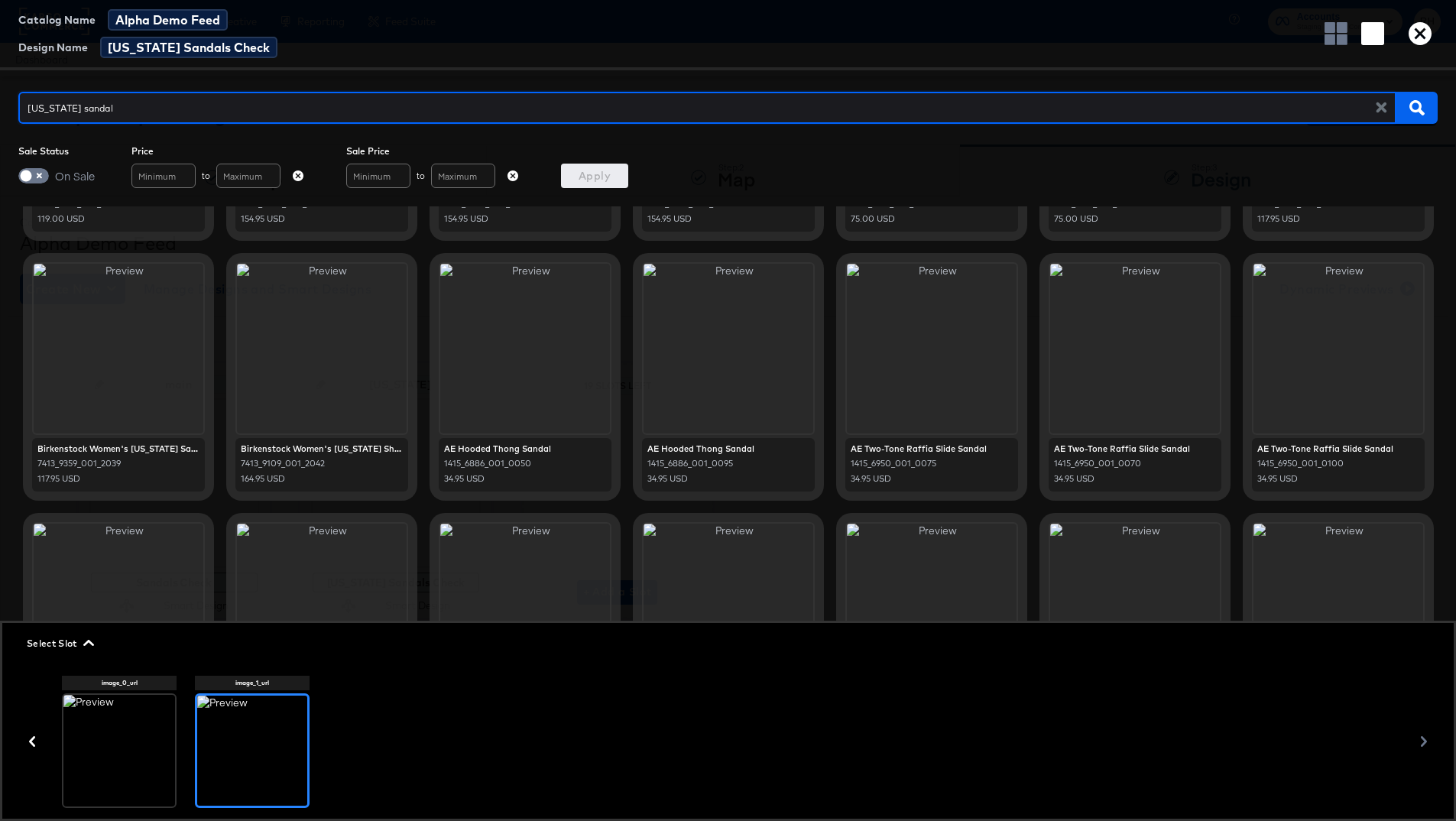
type input "arizona sandal"
click at [1122, 111] on icon "button" at bounding box center [1416, 107] width 15 height 15
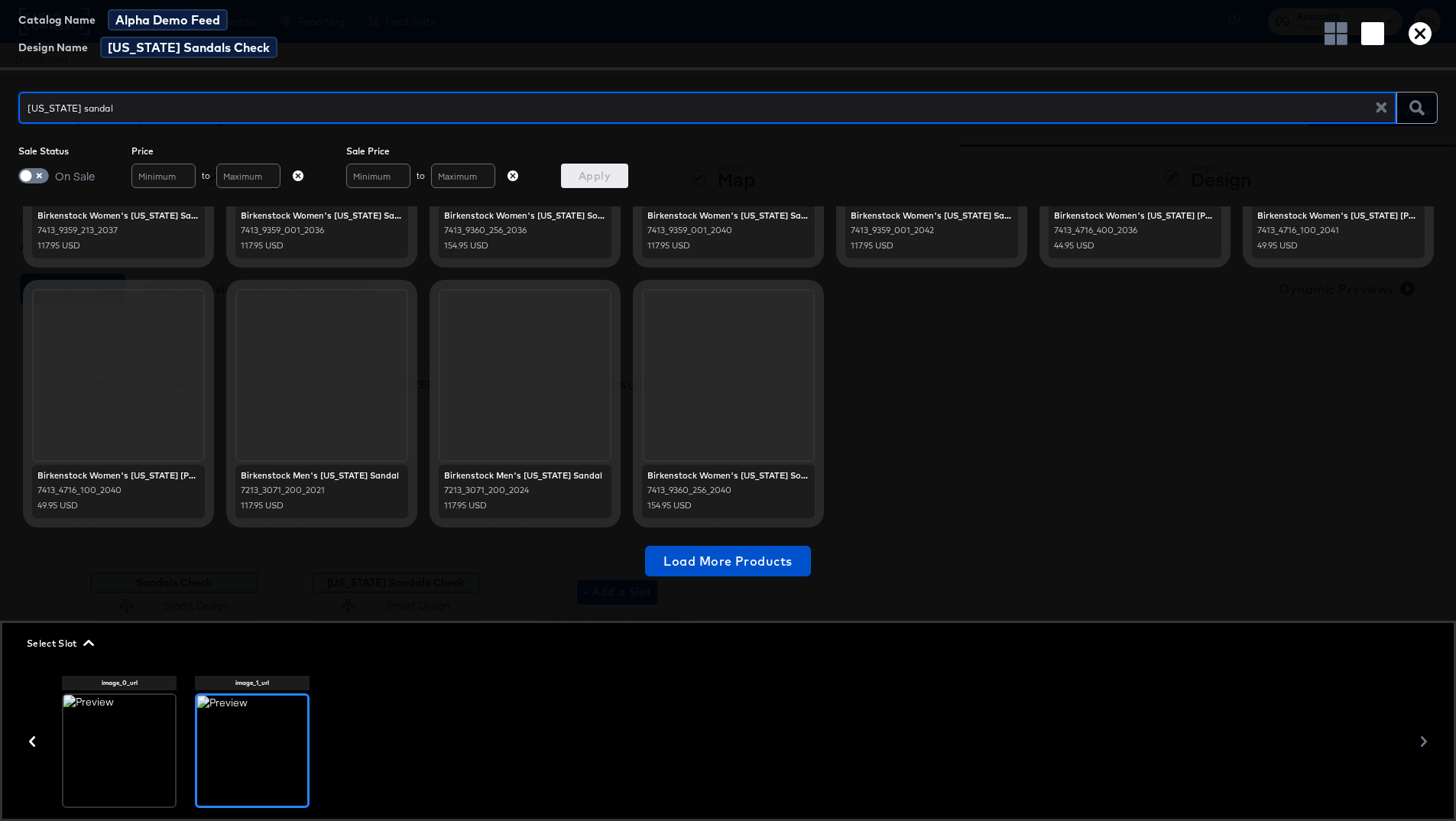
scroll to position [0, 0]
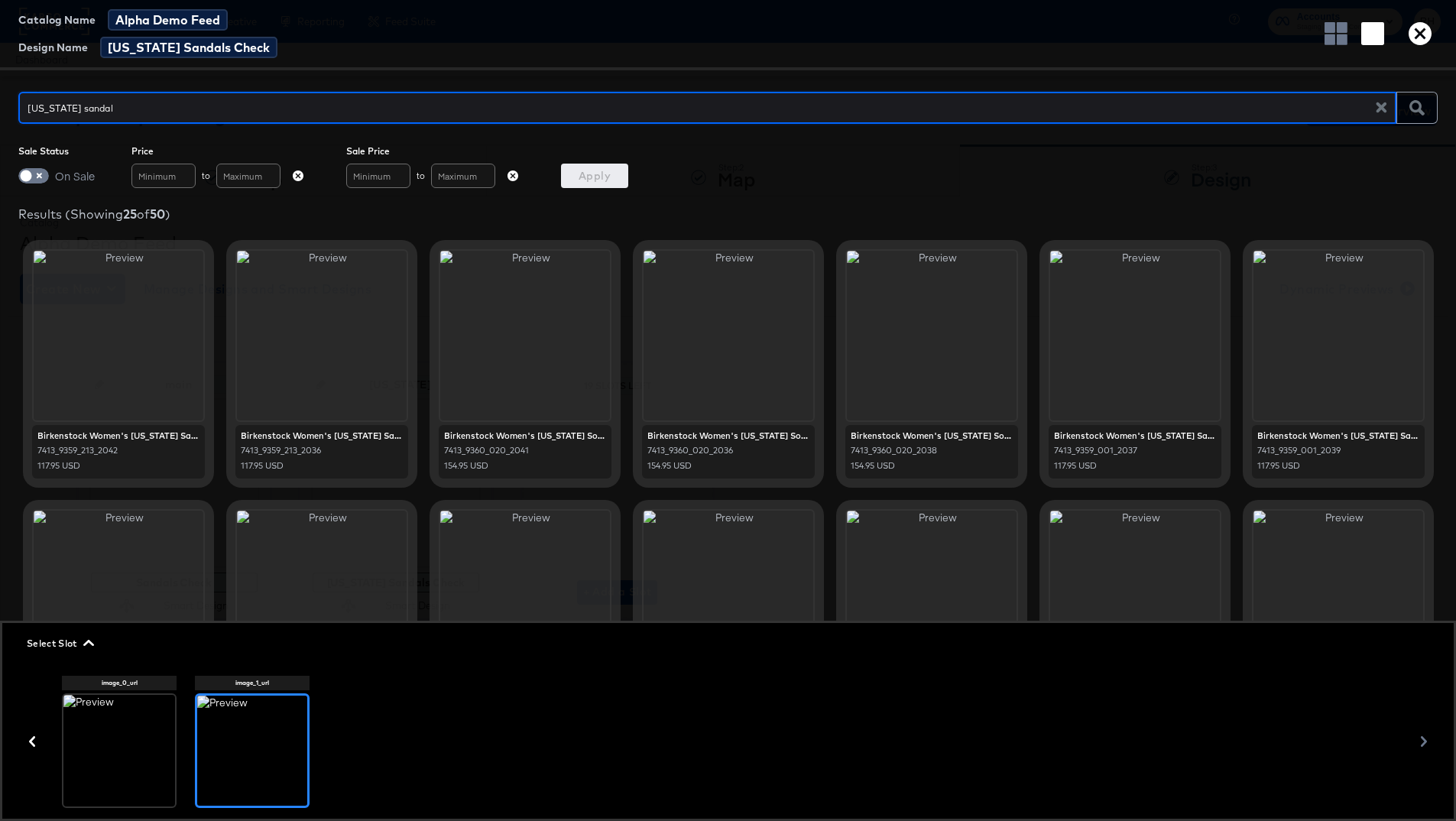
click at [93, 612] on div at bounding box center [119, 751] width 111 height 111
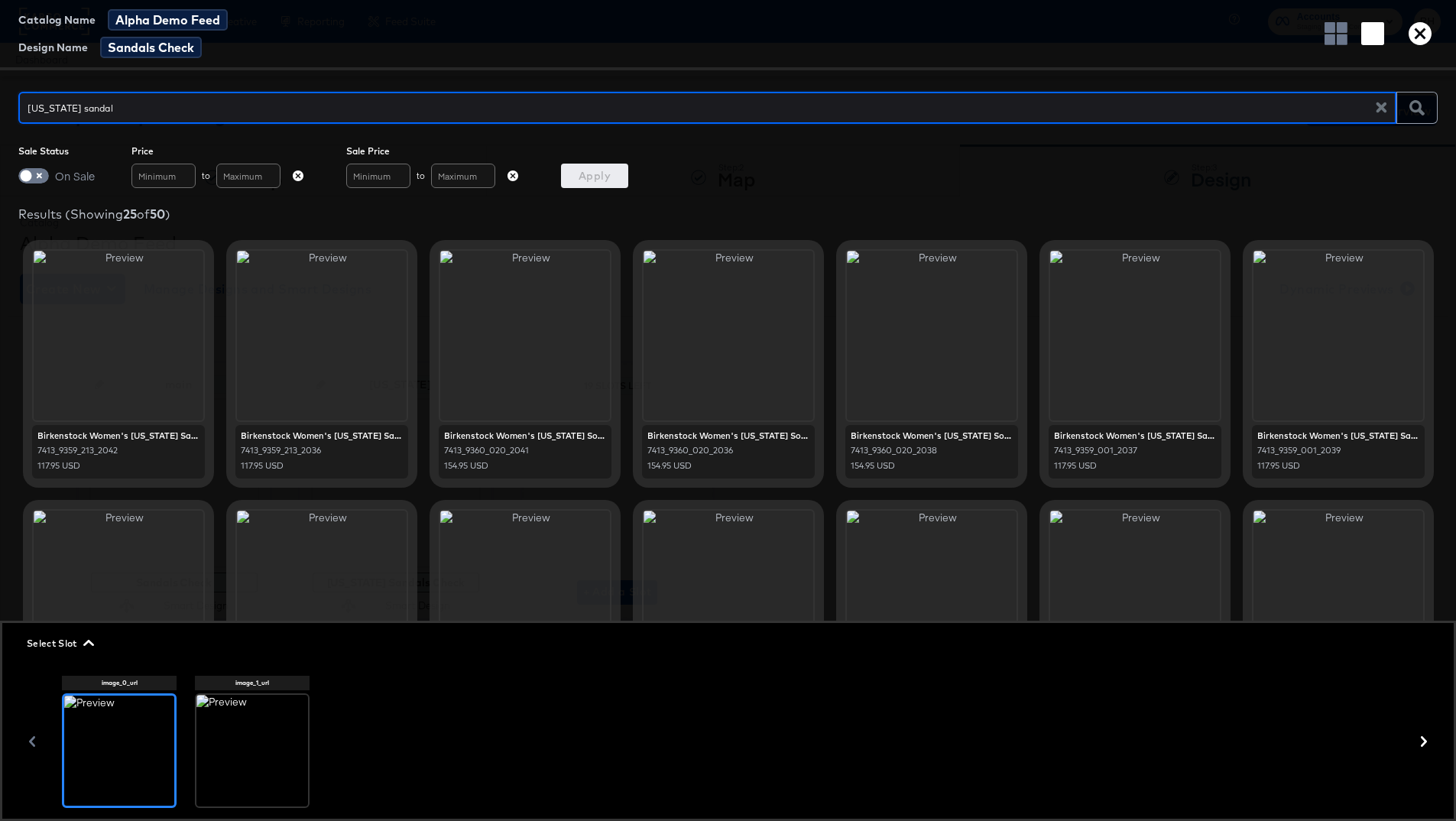
click at [230, 106] on input "arizona sandal" at bounding box center [702, 102] width 1368 height 33
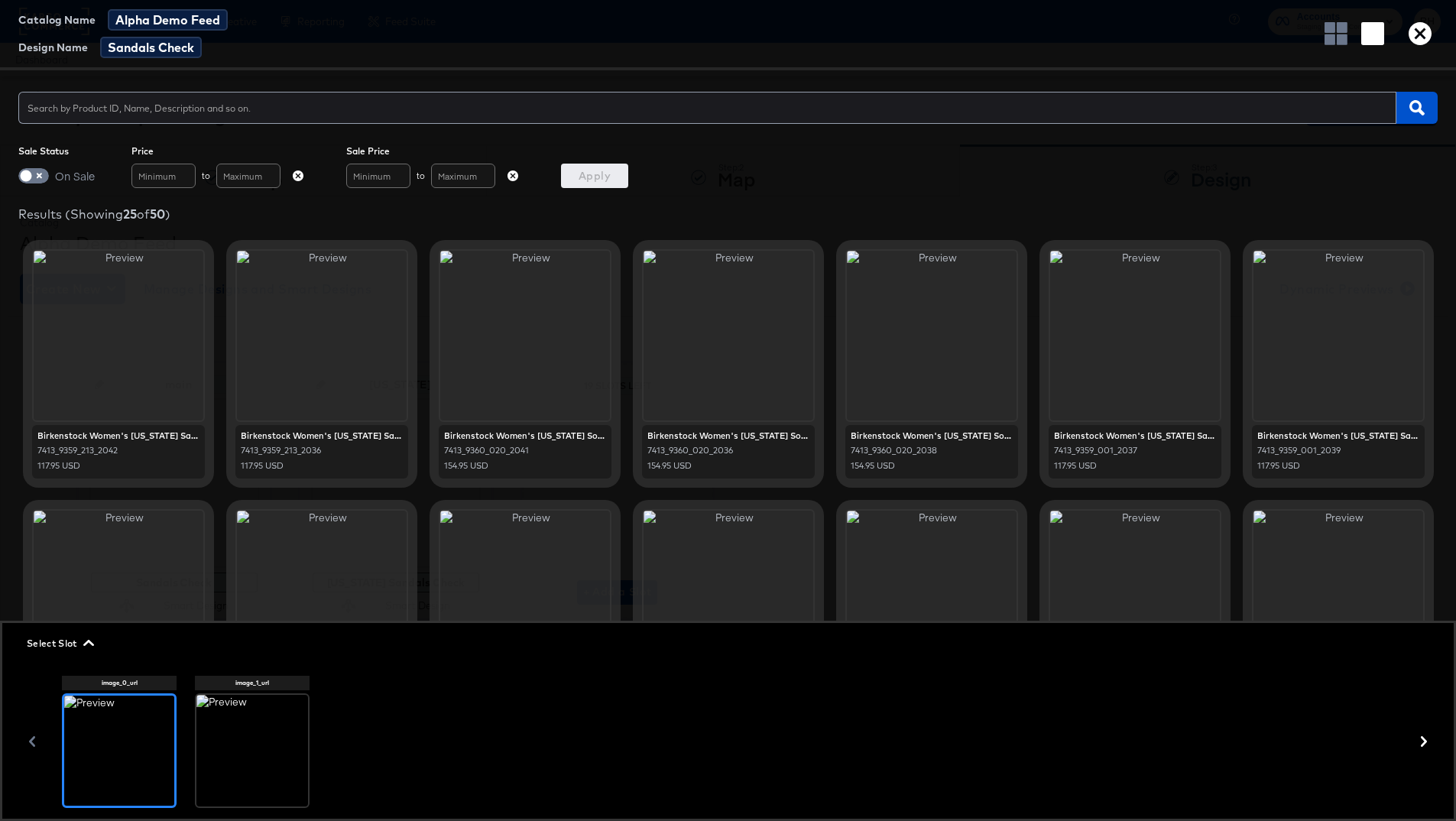
click at [1114, 129] on div "Catalog Name Alpha Demo Feed Design Name Sandals Check Sale Status On Sale Pric…" at bounding box center [728, 410] width 1456 height 821
click at [1122, 26] on icon "button" at bounding box center [1335, 34] width 23 height 23
click at [1122, 38] on rect "button" at bounding box center [1373, 34] width 23 height 23
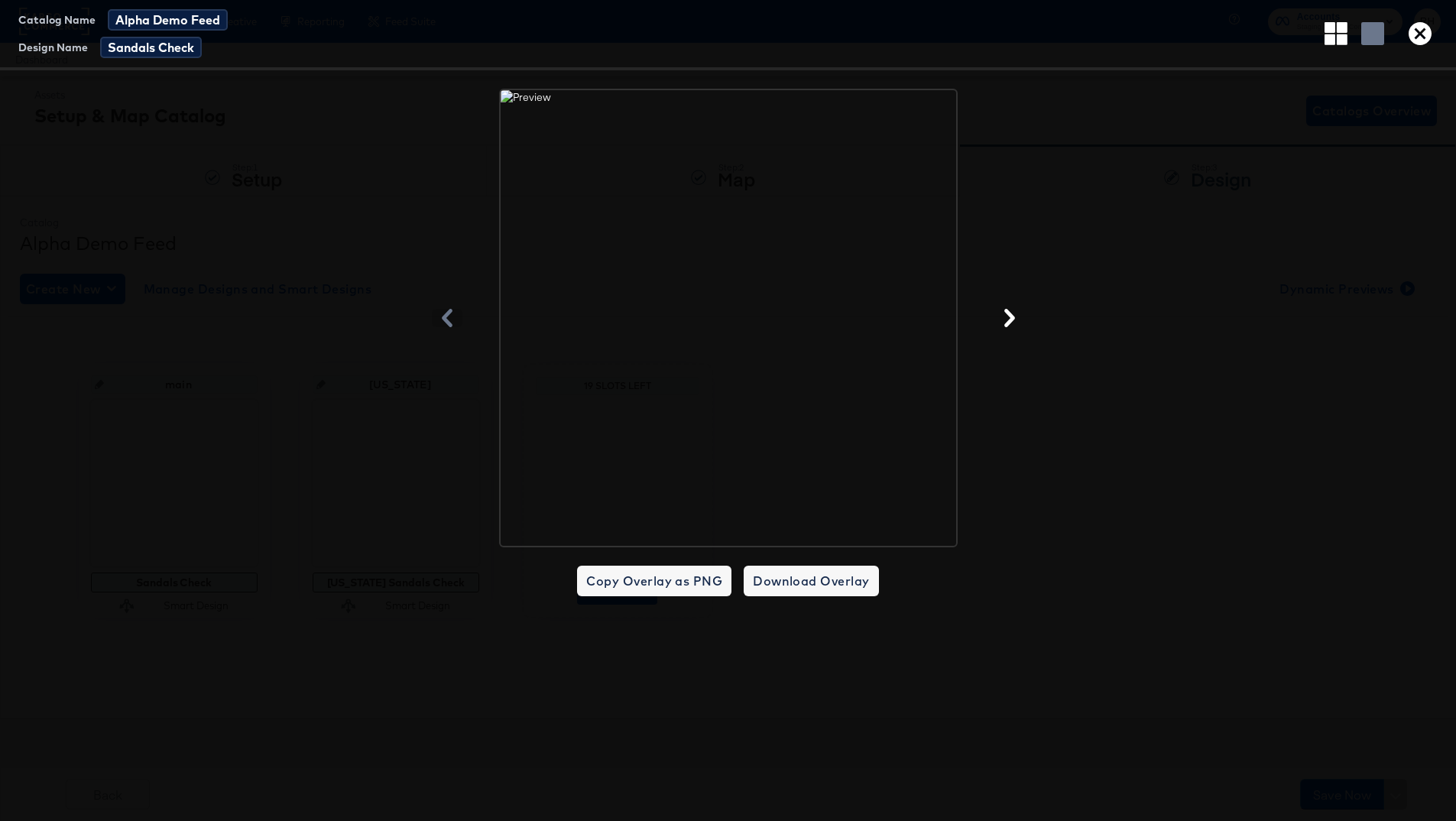
click at [1122, 32] on icon "button" at bounding box center [1335, 34] width 23 height 23
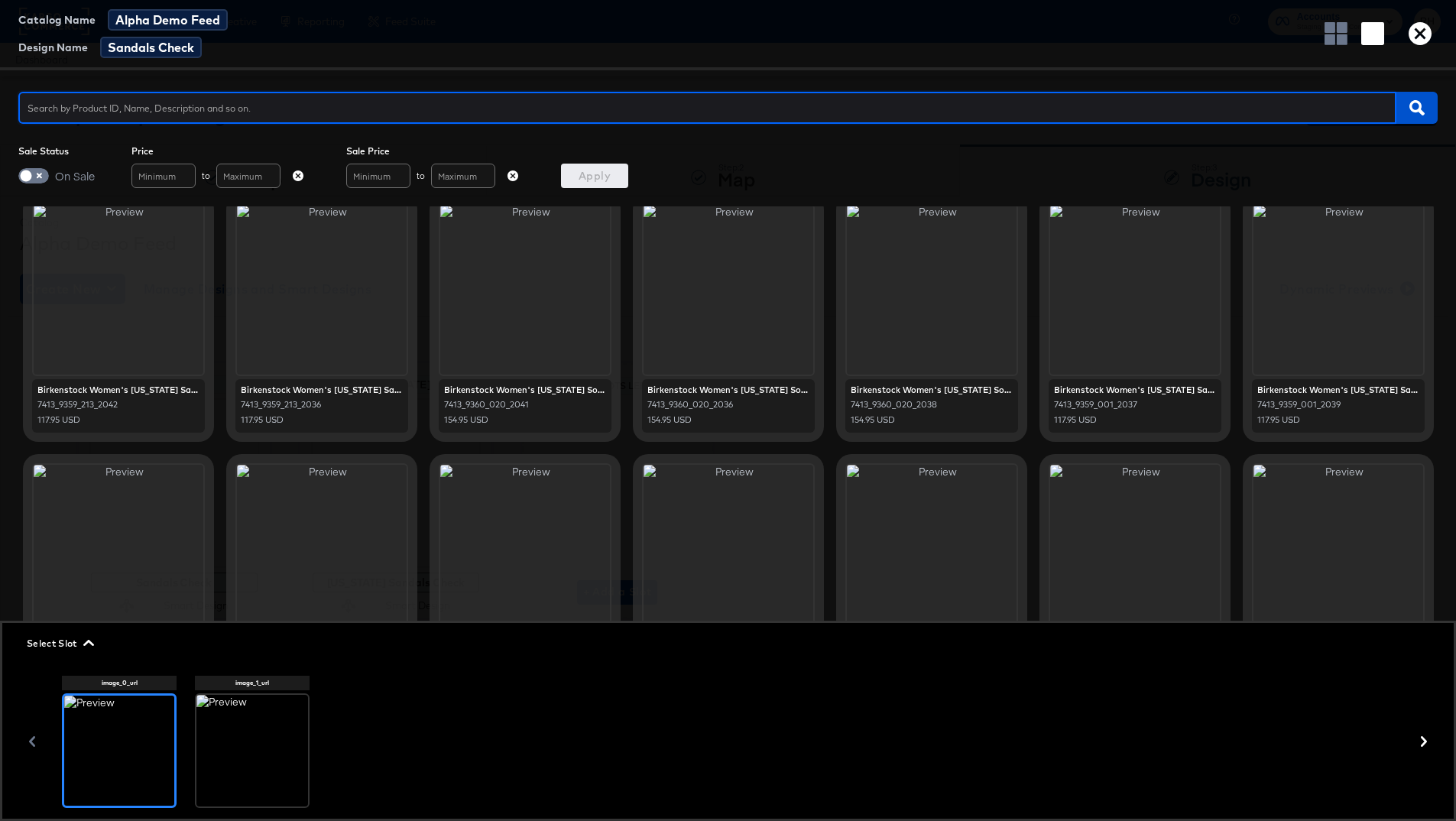
scroll to position [54, 0]
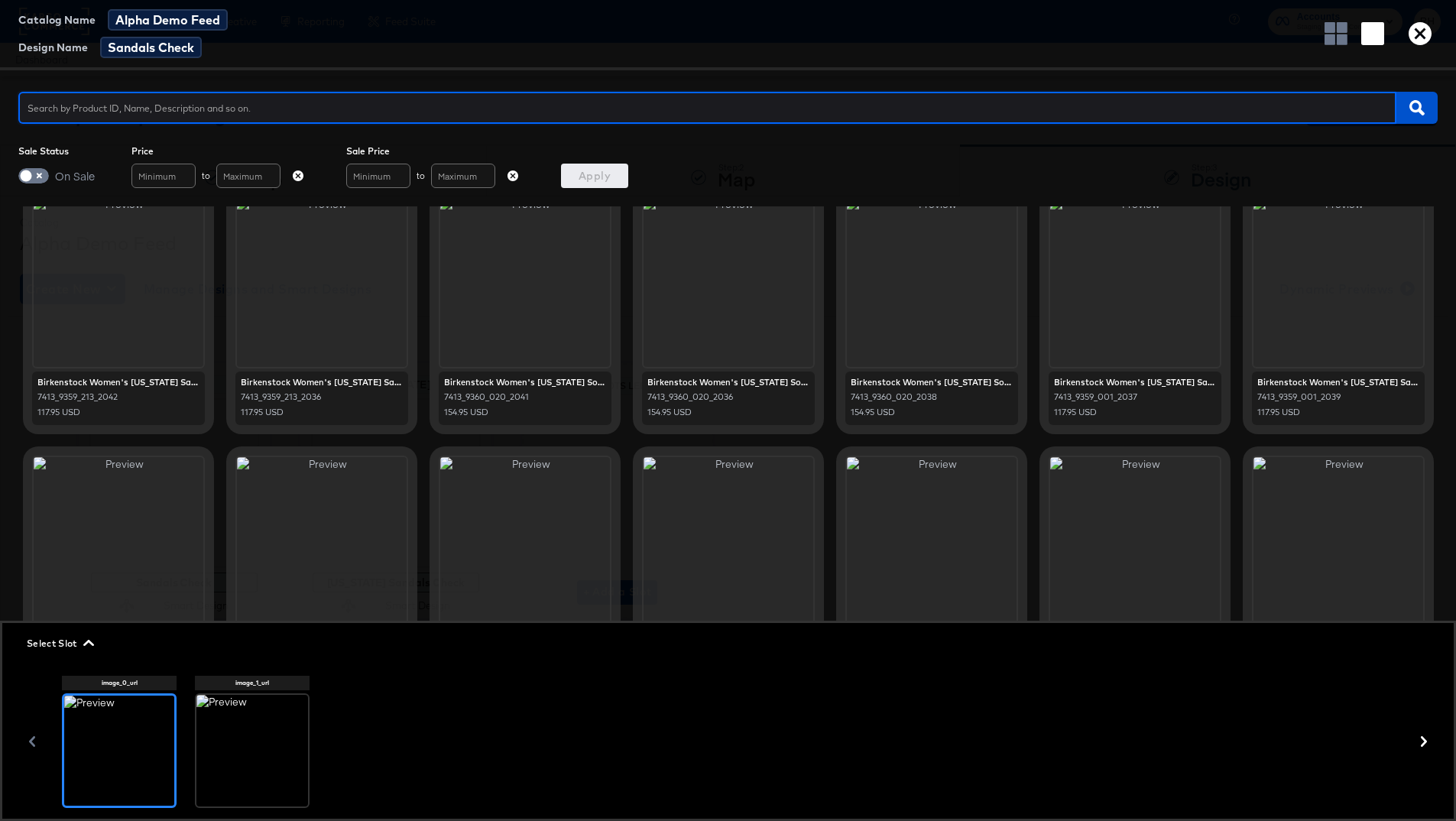
click at [1122, 38] on icon "button" at bounding box center [1420, 34] width 23 height 23
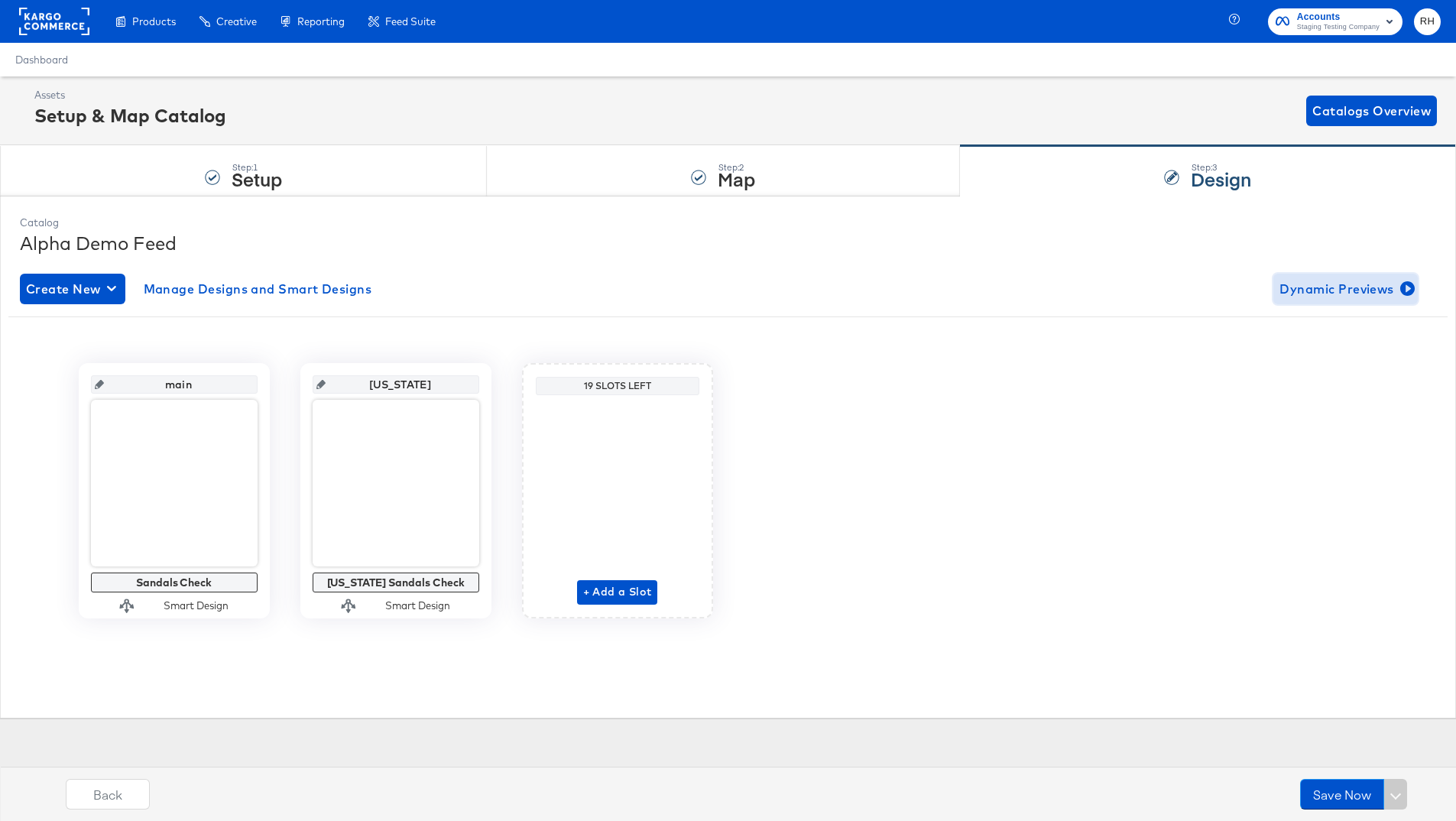
click at [1122, 290] on span "Dynamic Previews" at bounding box center [1346, 288] width 132 height 22
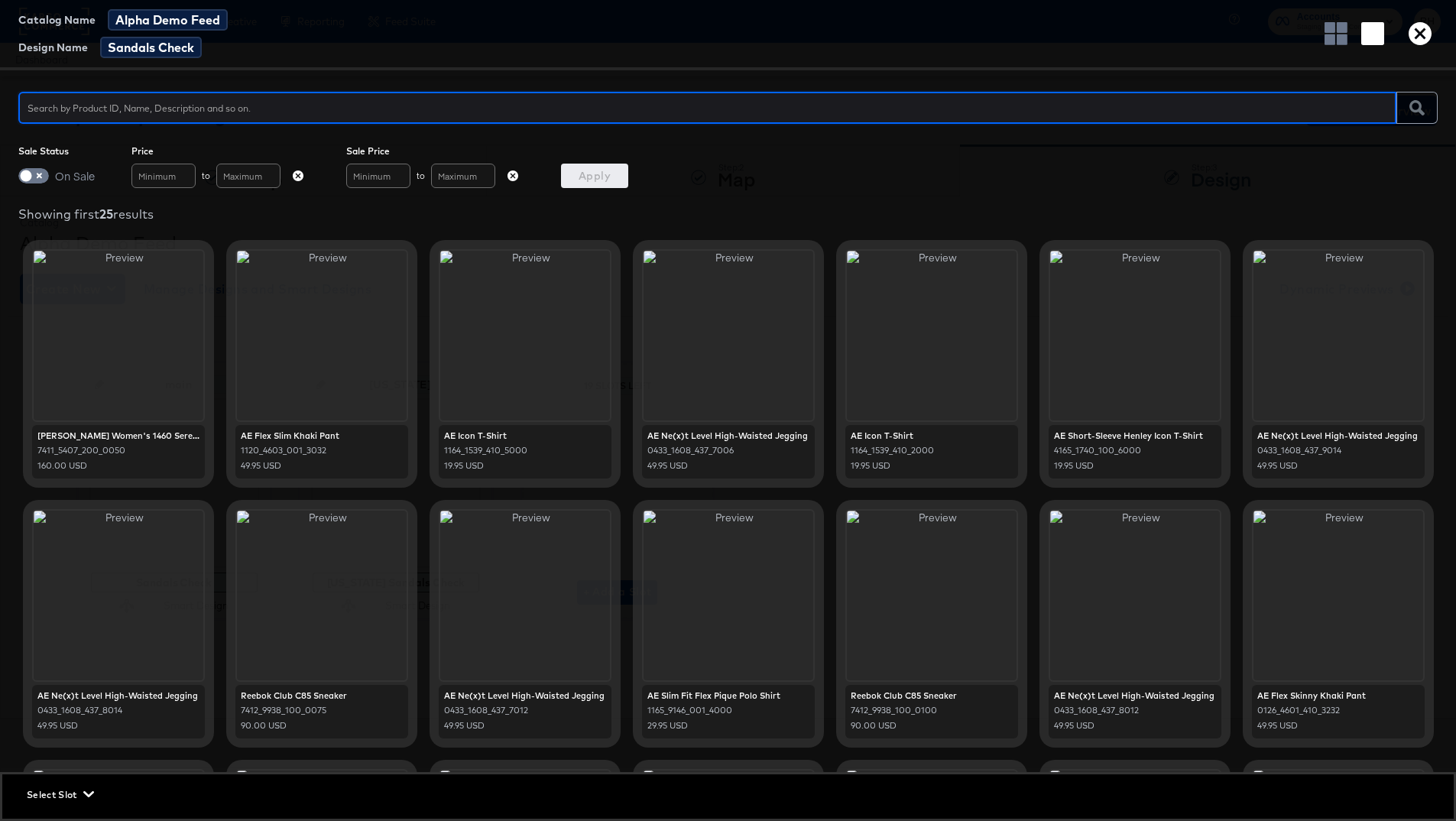
click at [67, 612] on div "Select Slot" at bounding box center [728, 794] width 1451 height 41
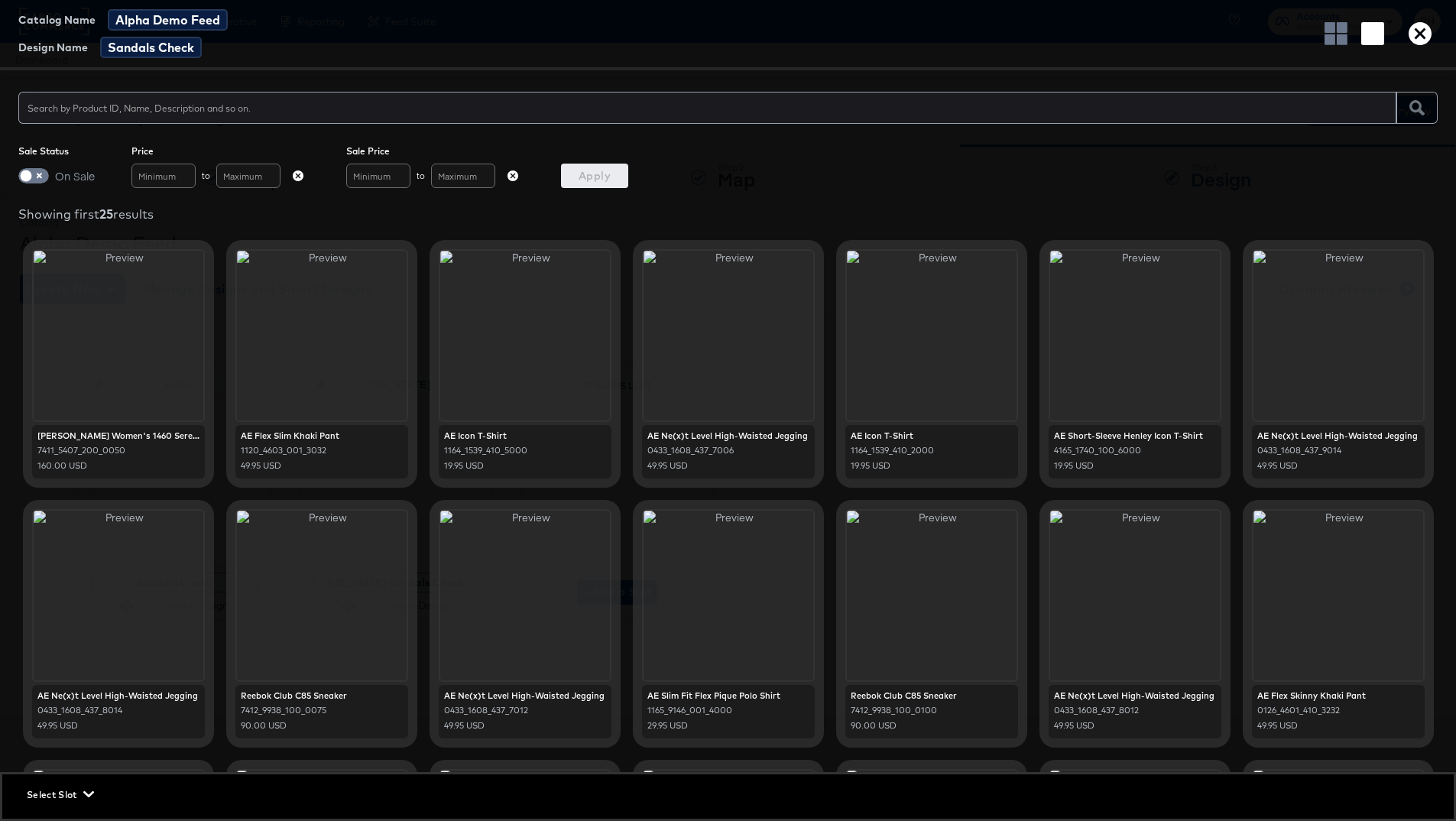
click at [73, 612] on span "Select Slot" at bounding box center [59, 794] width 64 height 16
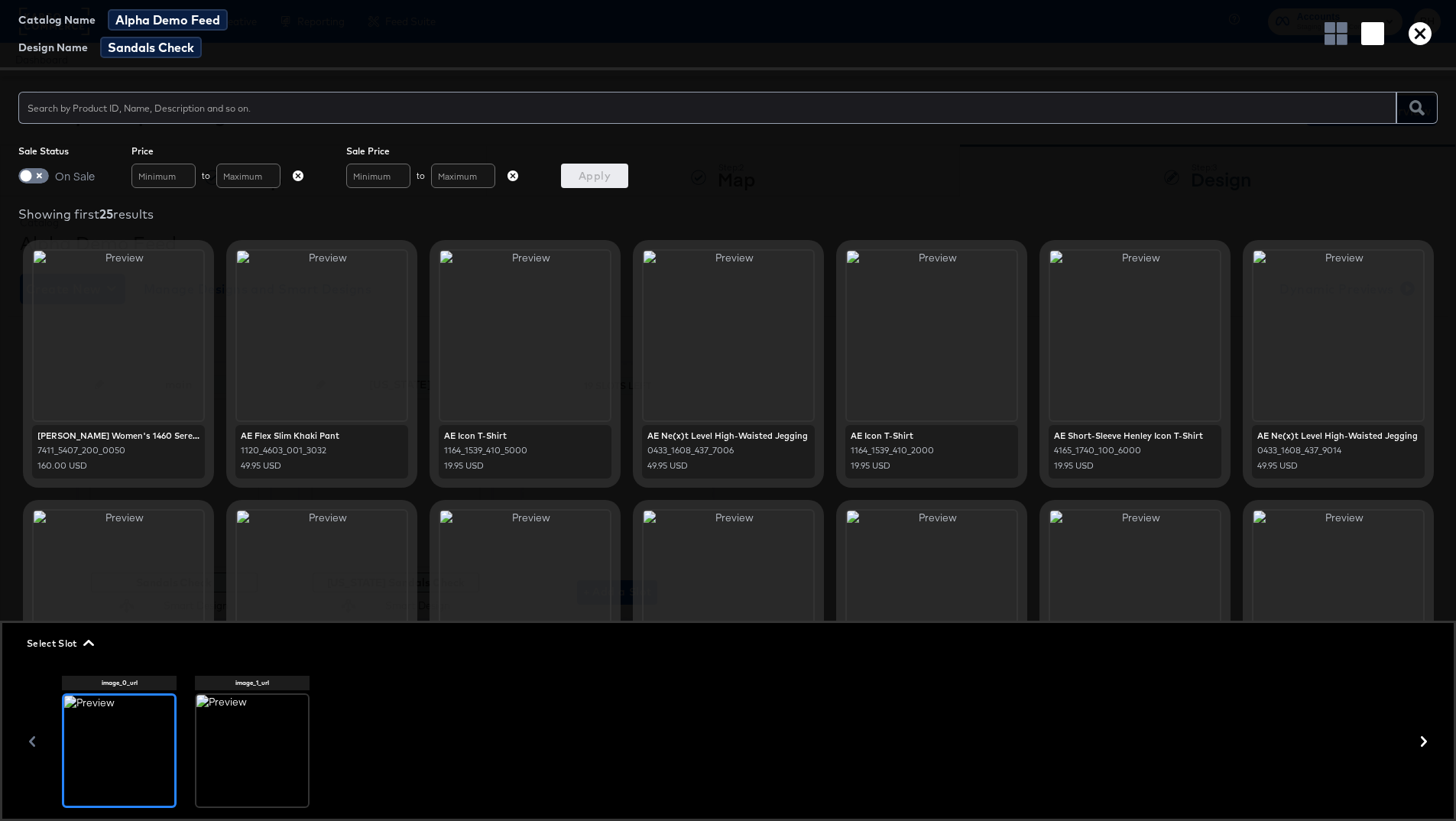
click at [257, 612] on icon at bounding box center [253, 745] width 23 height 23
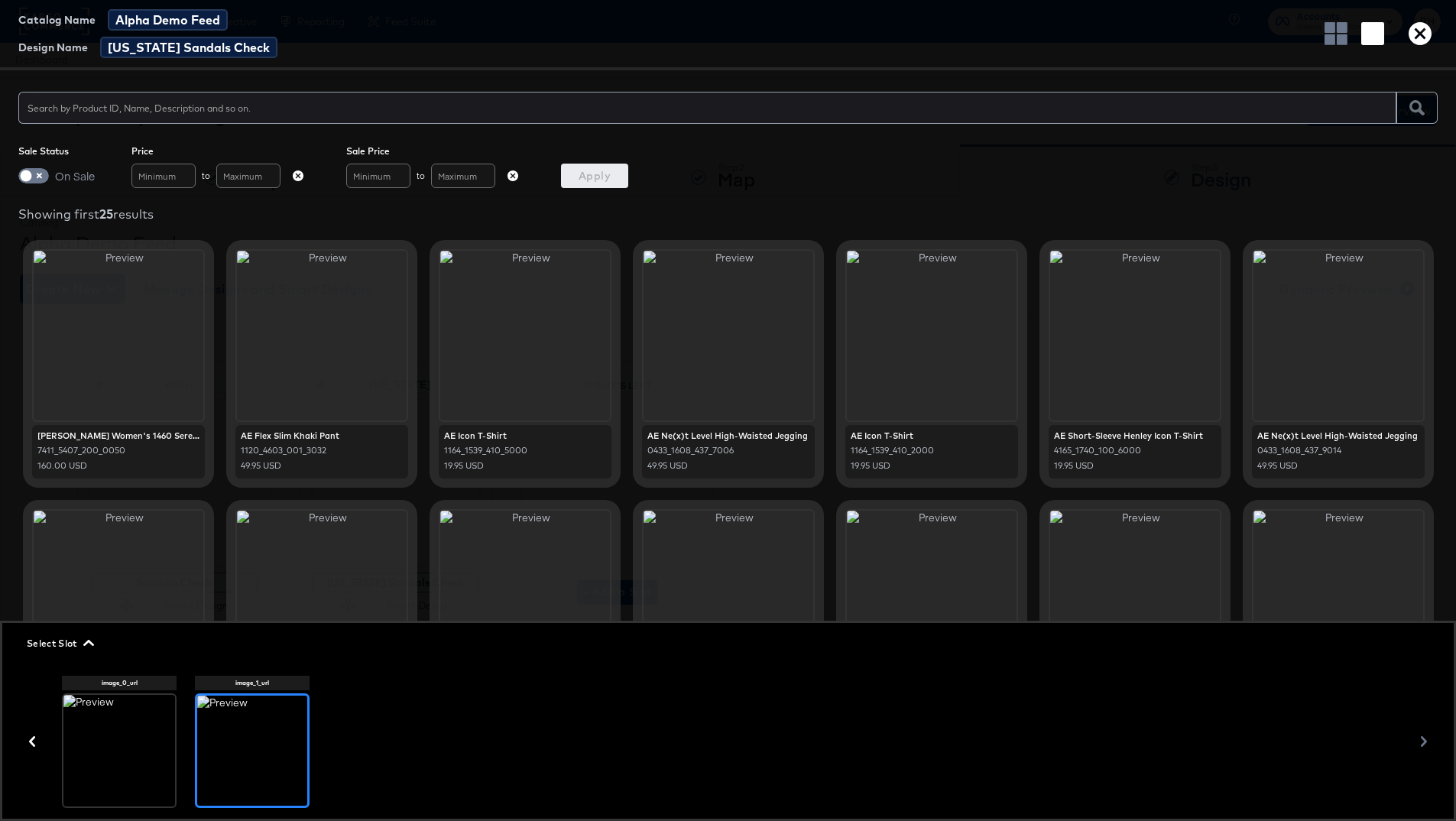
click at [121, 612] on icon at bounding box center [120, 745] width 23 height 23
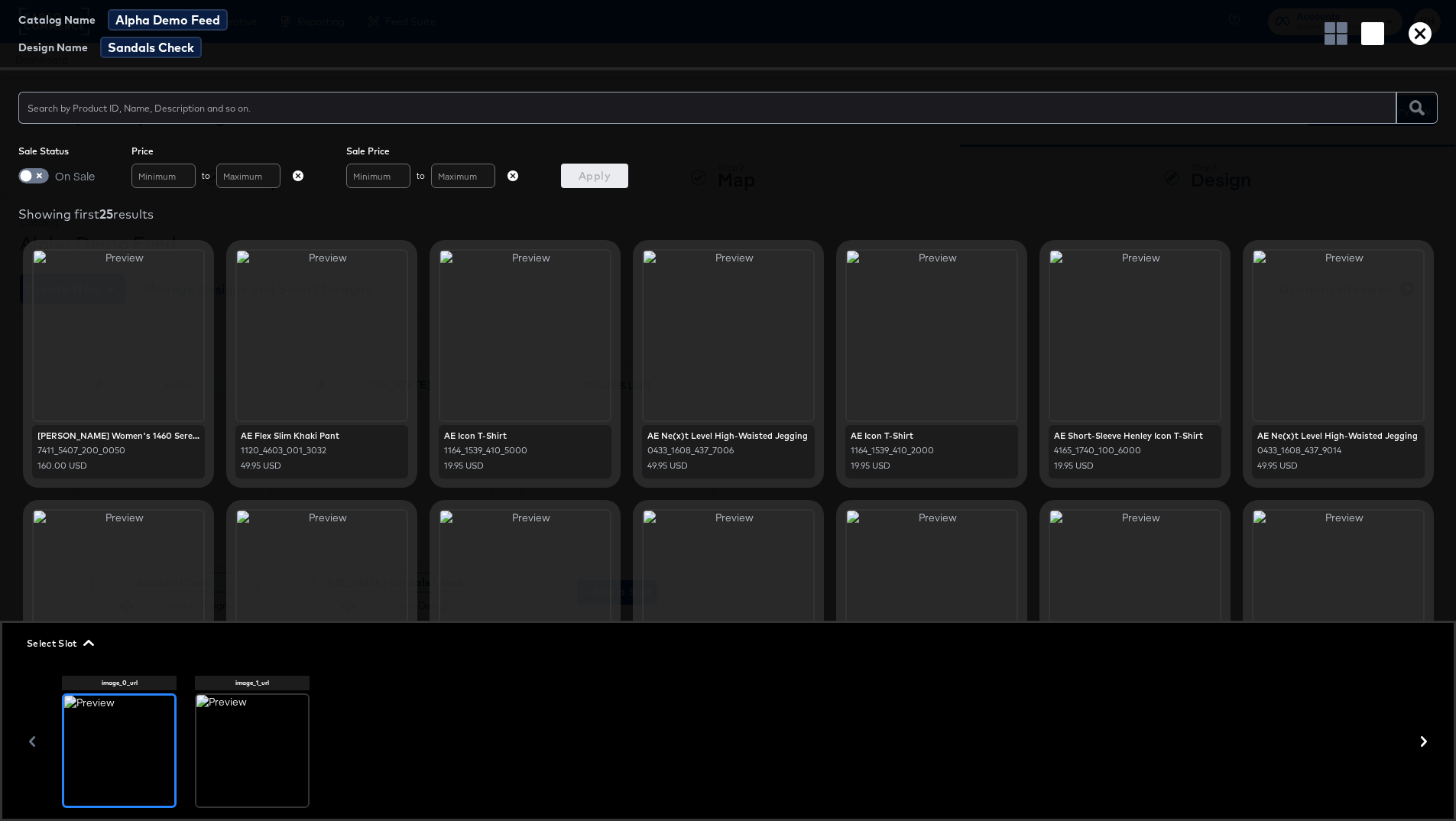
click at [261, 612] on div at bounding box center [252, 751] width 111 height 111
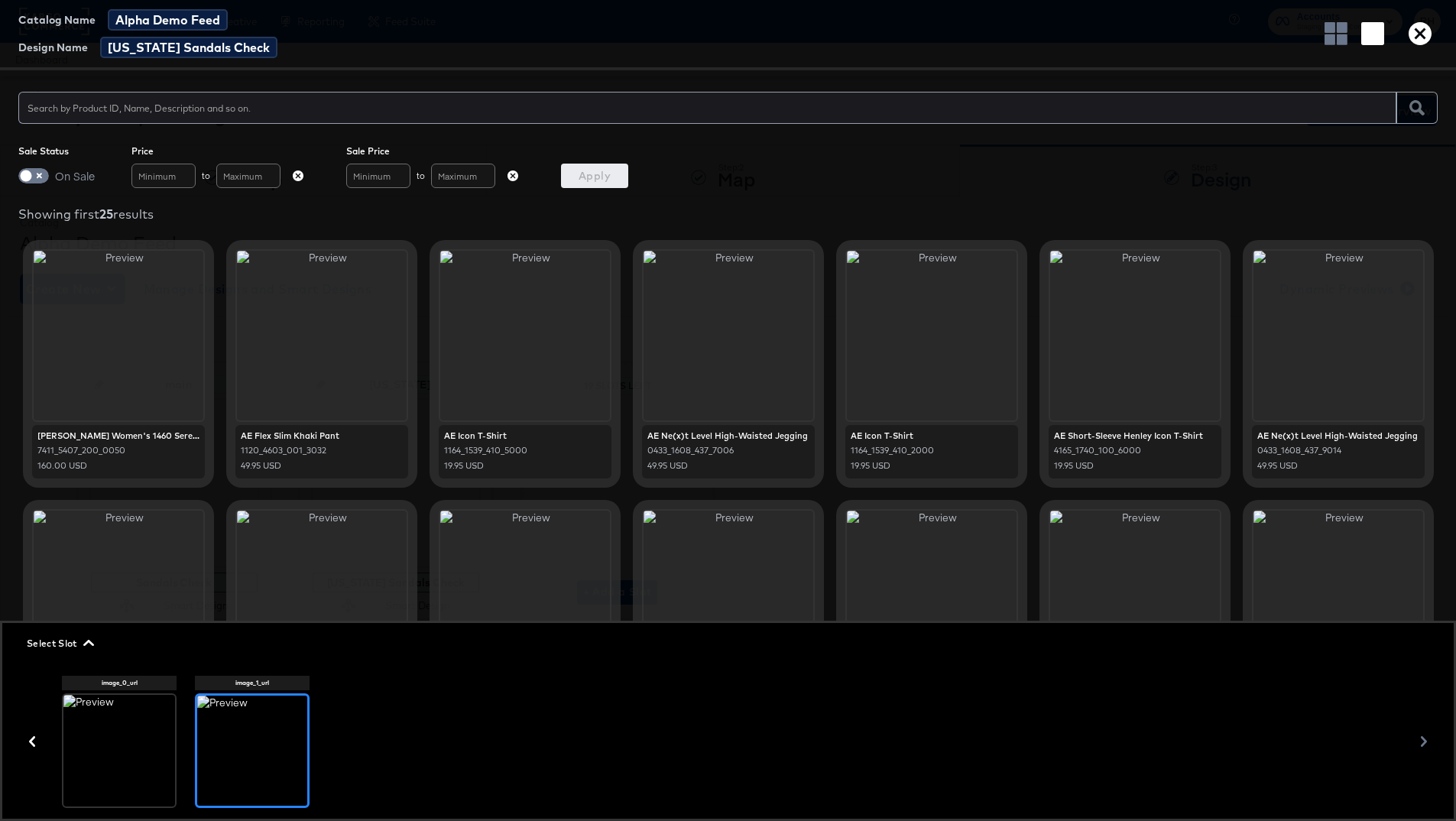
click at [156, 612] on div at bounding box center [119, 751] width 111 height 111
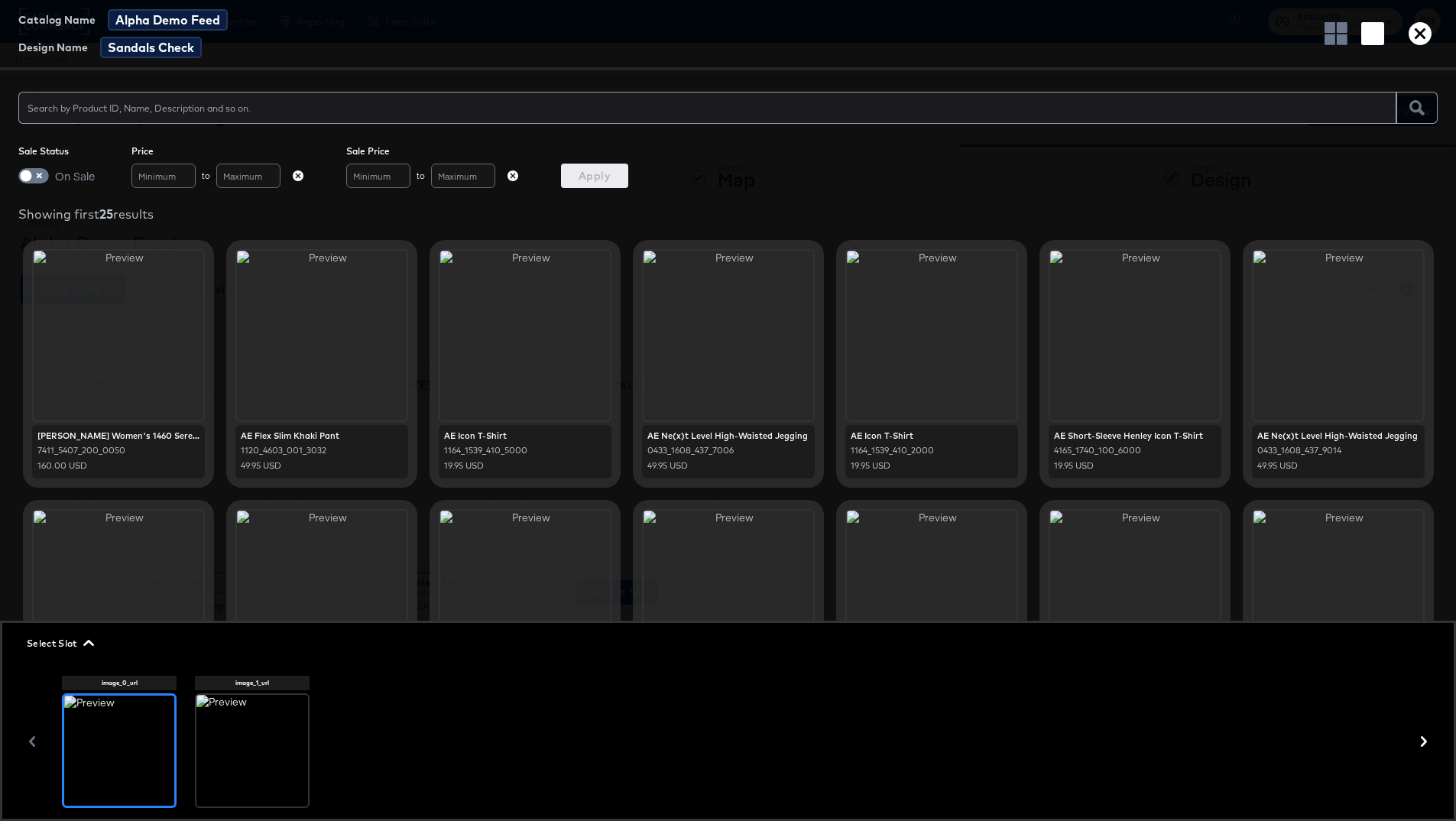
click at [202, 612] on div at bounding box center [252, 751] width 111 height 111
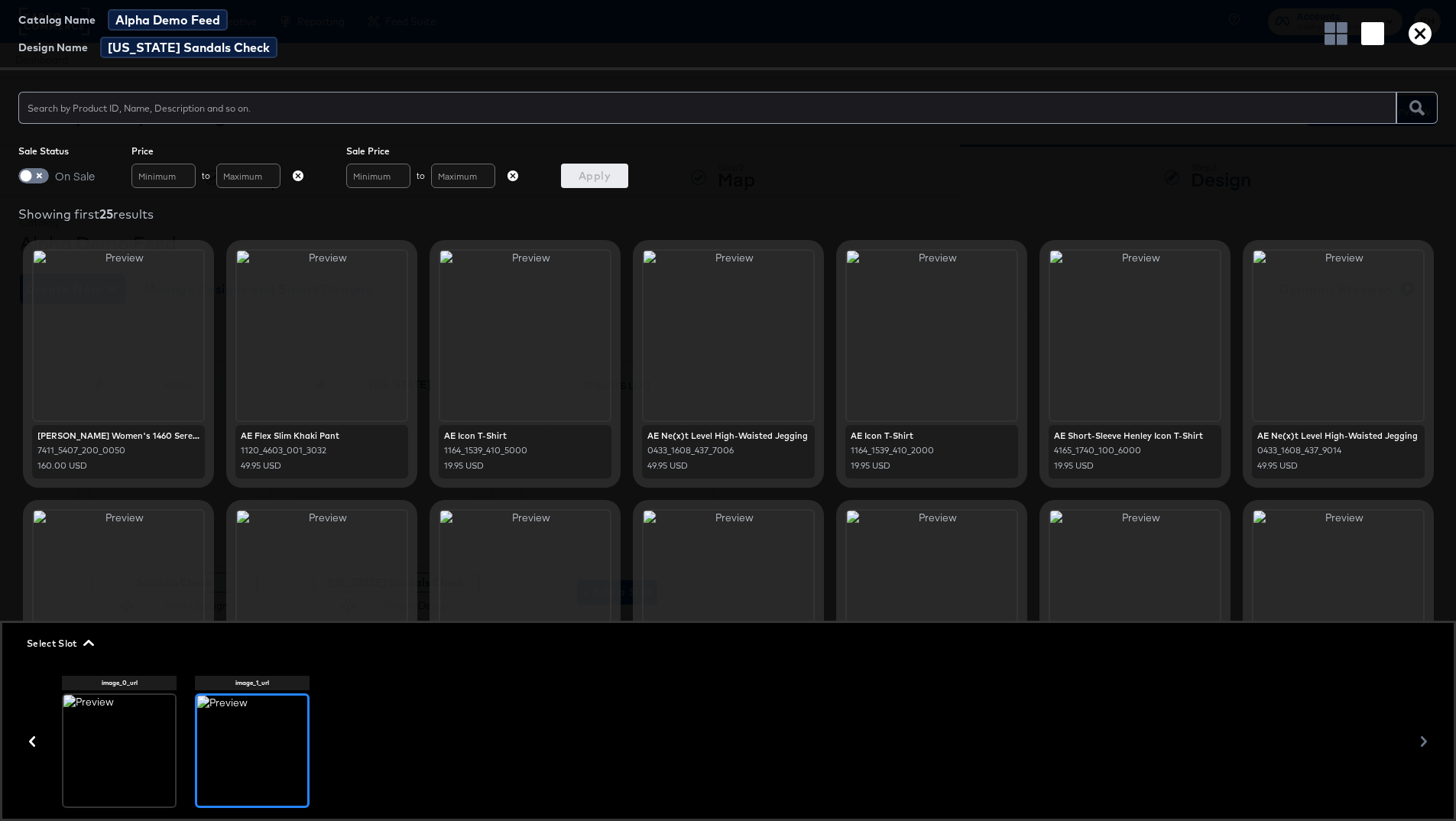
click at [116, 612] on icon at bounding box center [119, 745] width 22 height 22
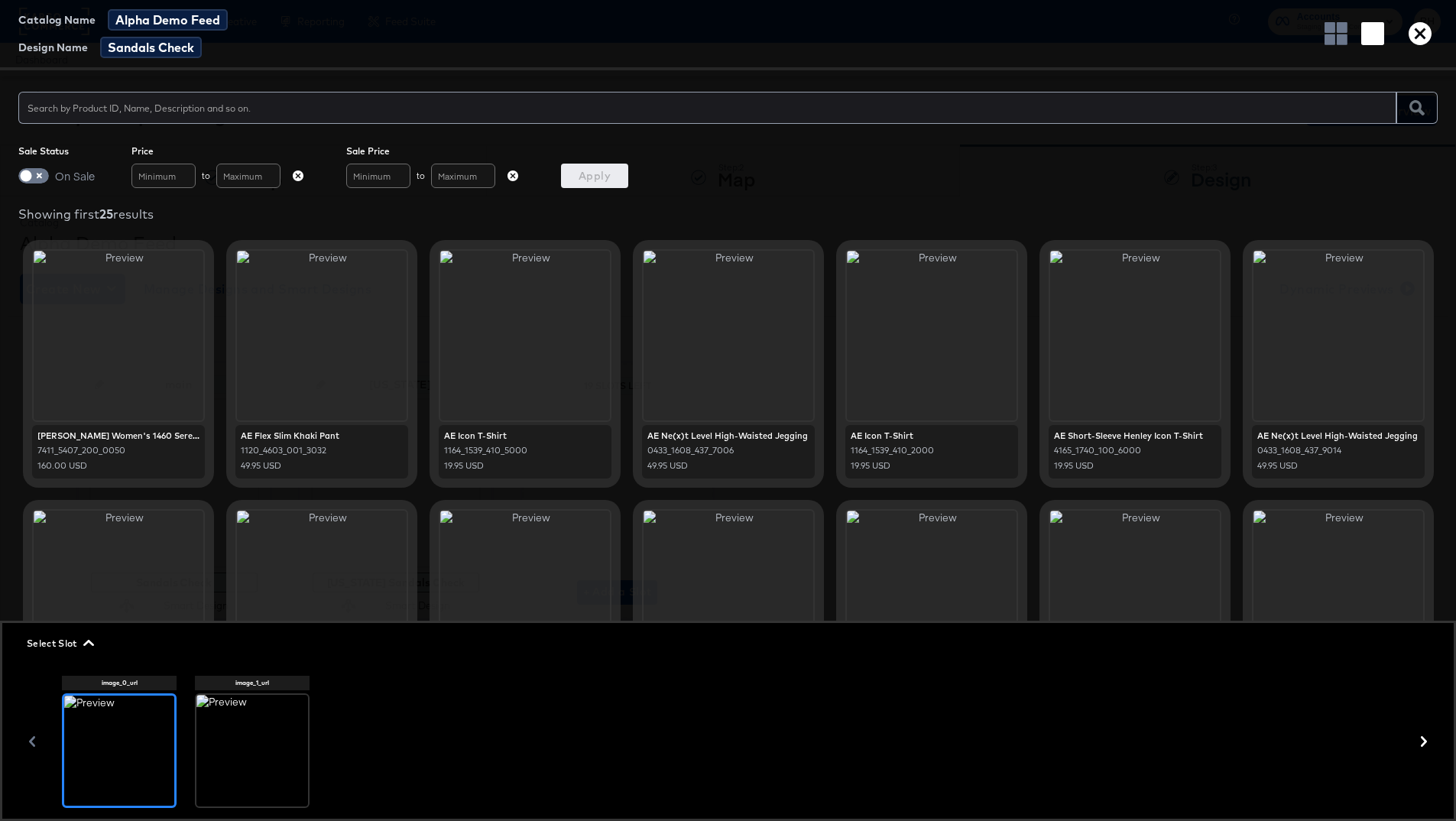
click at [88, 612] on icon "button" at bounding box center [89, 643] width 10 height 10
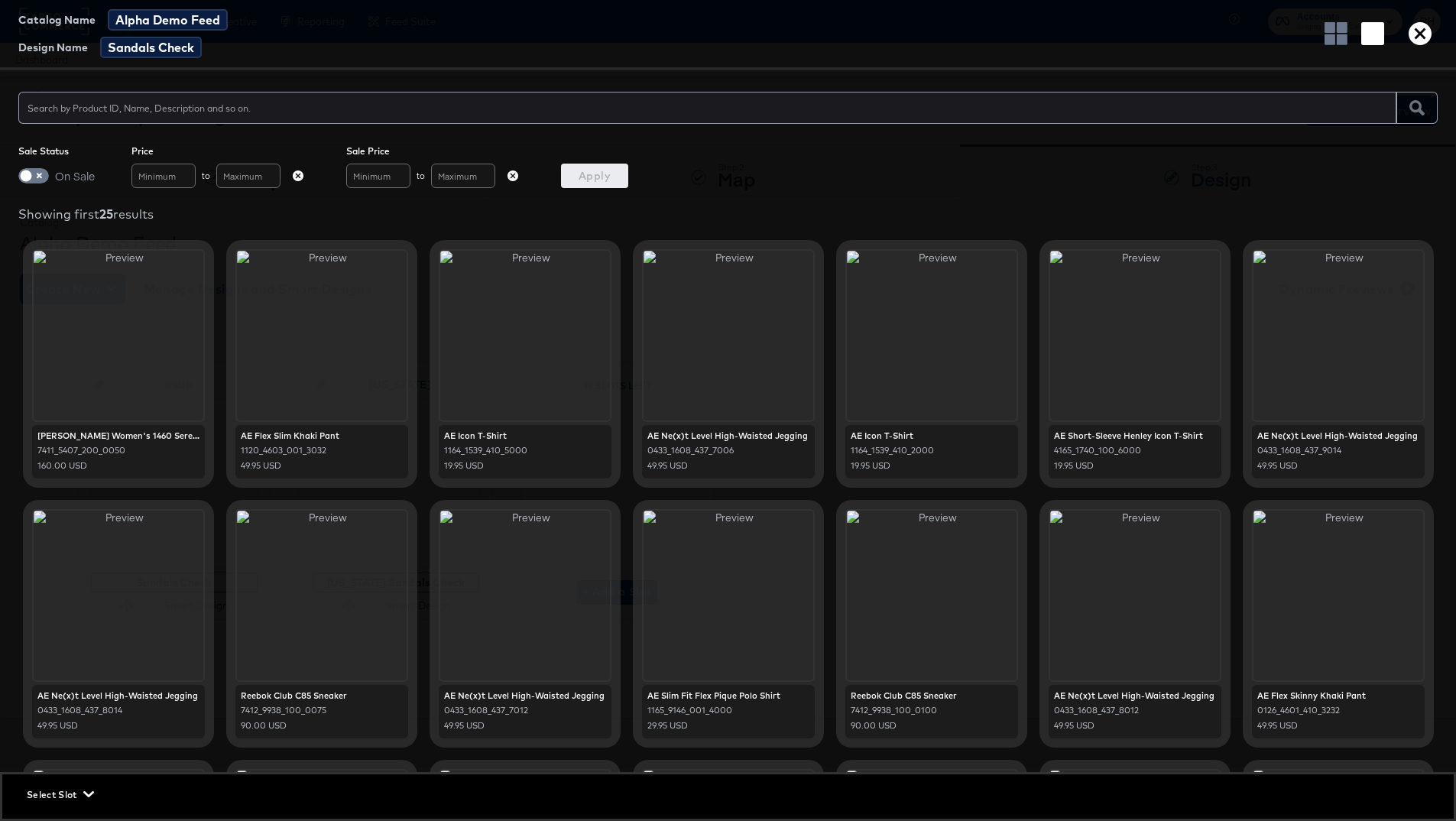
click at [63, 612] on div "Select Slot" at bounding box center [728, 794] width 1451 height 41
click at [63, 612] on span "Select Slot" at bounding box center [59, 794] width 64 height 16
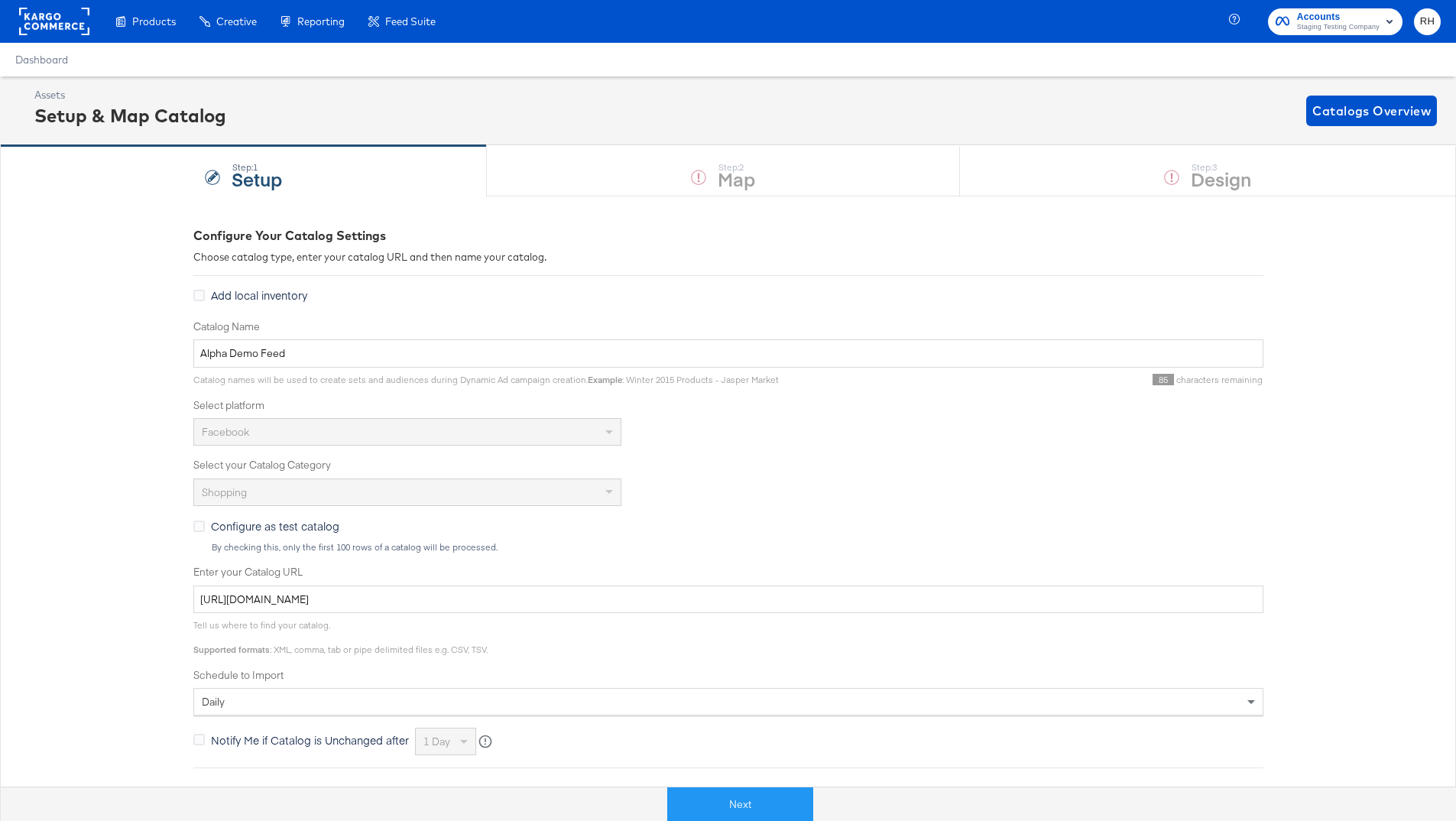
click at [734, 612] on div "Next" at bounding box center [740, 798] width 1456 height 46
click at [736, 612] on button "Next" at bounding box center [740, 804] width 146 height 35
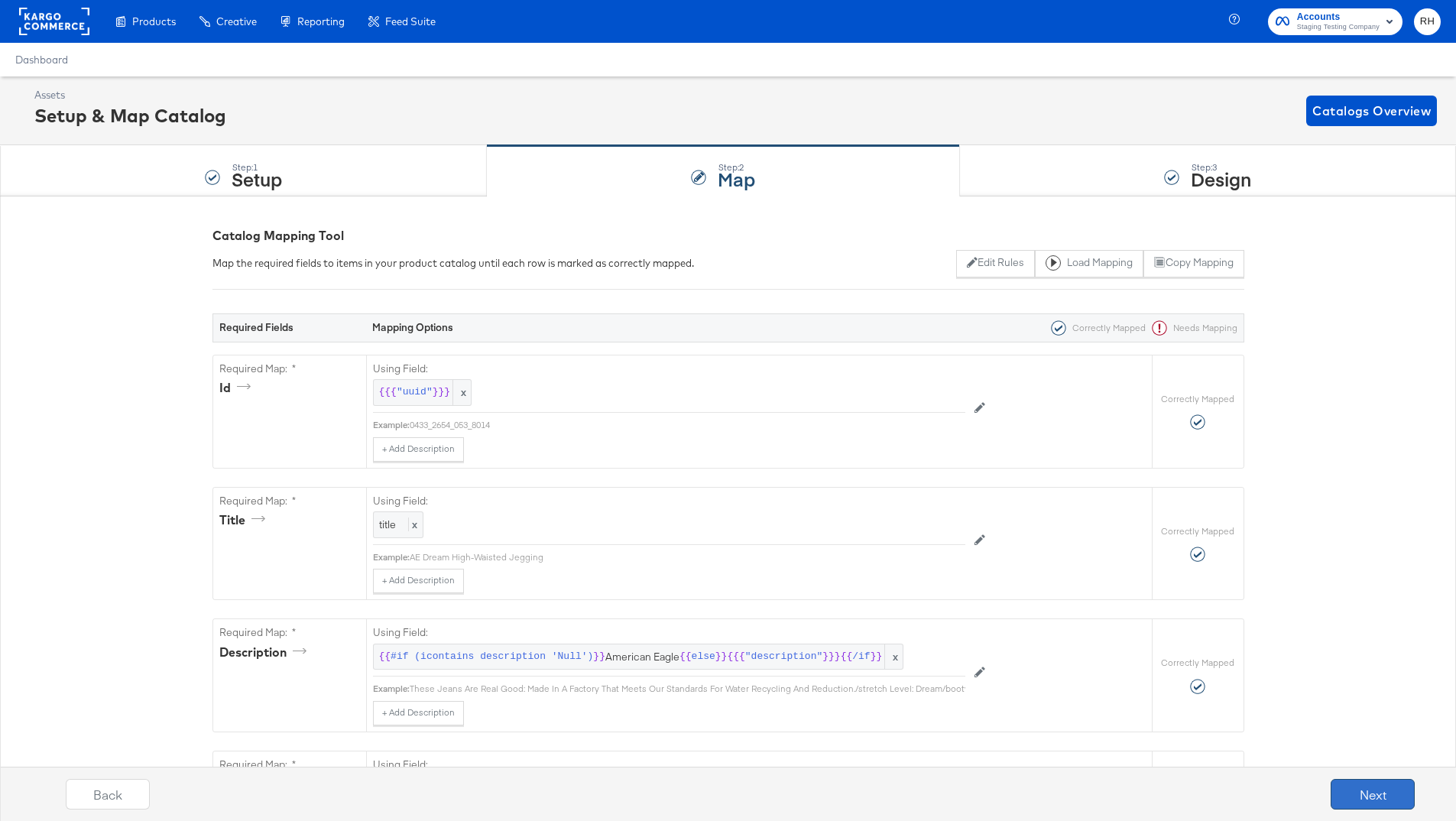
click at [1122, 612] on button "Next" at bounding box center [1372, 793] width 84 height 30
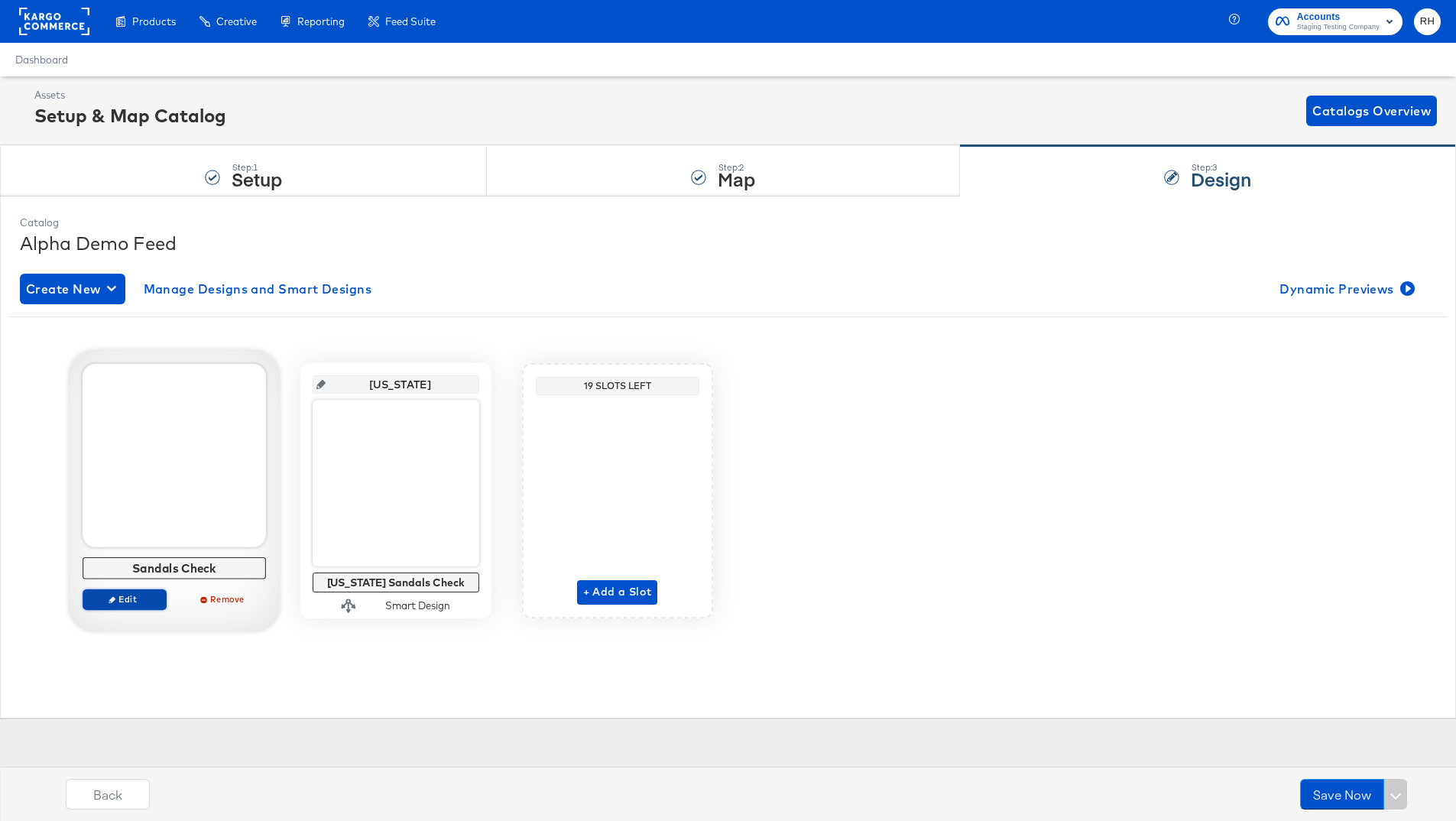
click at [141, 596] on span "Edit" at bounding box center [123, 599] width 70 height 11
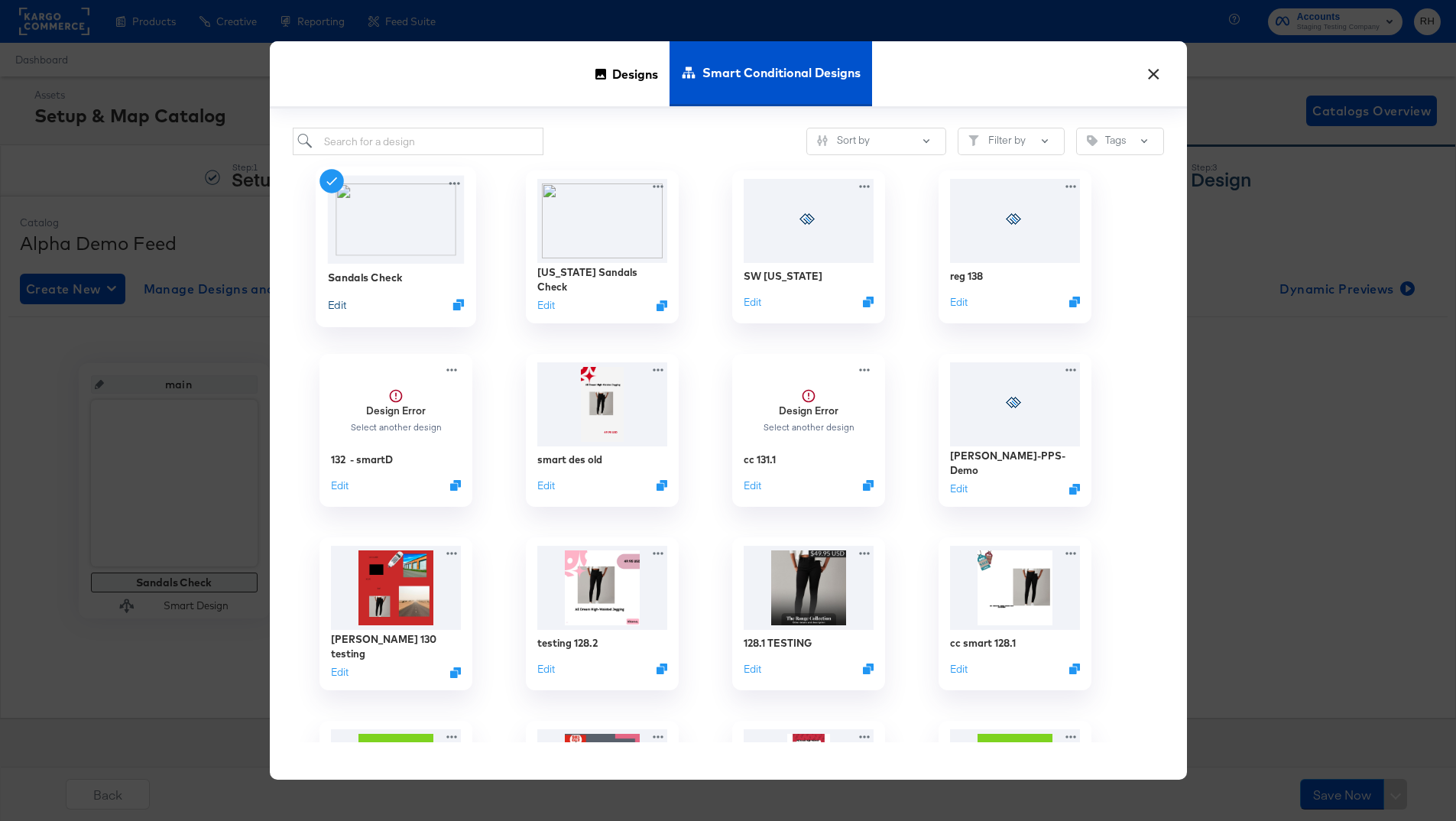
click at [328, 305] on button "Edit" at bounding box center [335, 304] width 18 height 15
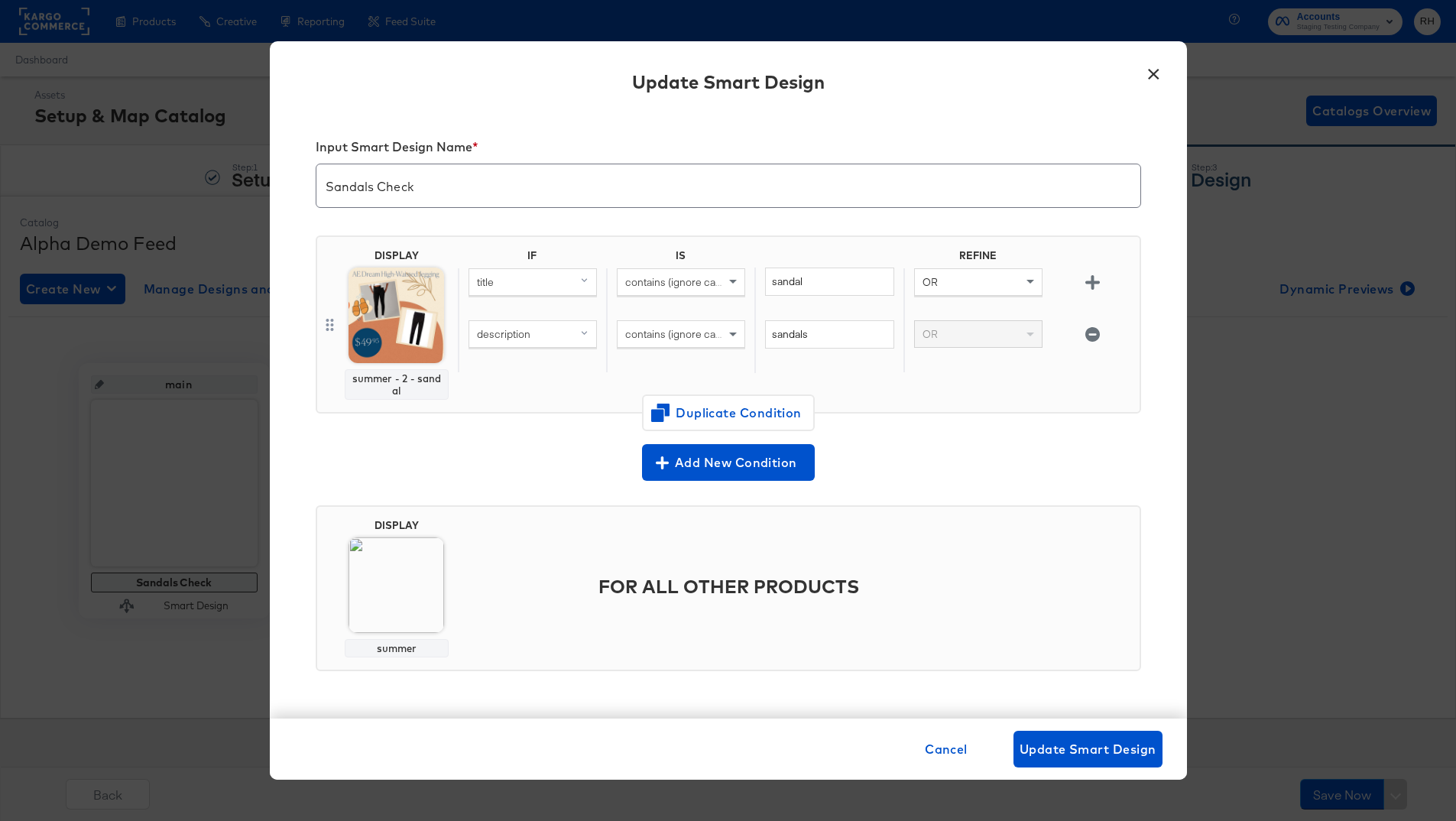
click at [1122, 71] on button "×" at bounding box center [1154, 70] width 28 height 28
